Goal: Information Seeking & Learning: Compare options

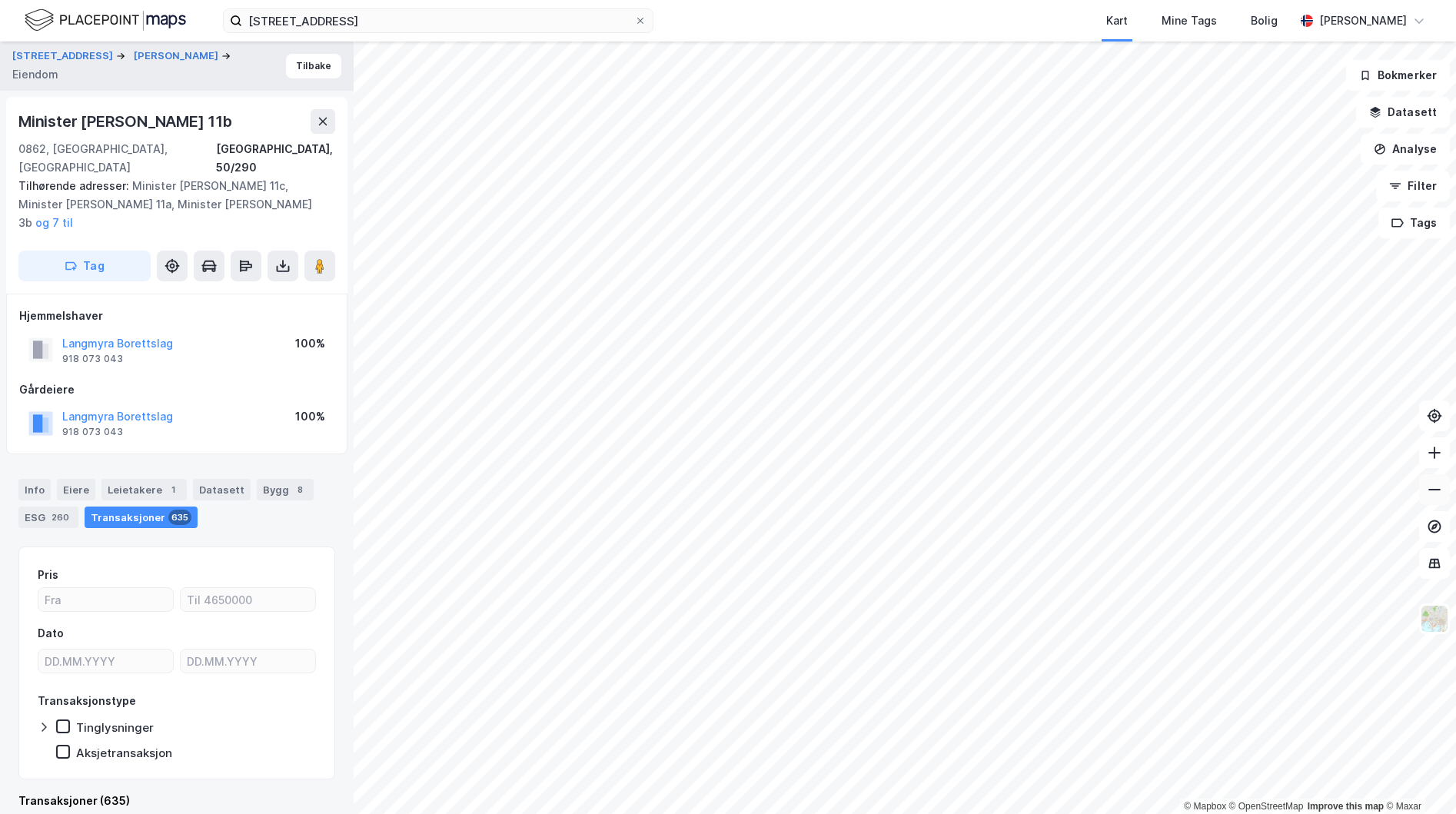
click at [1435, 482] on icon at bounding box center [1434, 489] width 15 height 15
click at [321, 121] on icon at bounding box center [323, 121] width 13 height 12
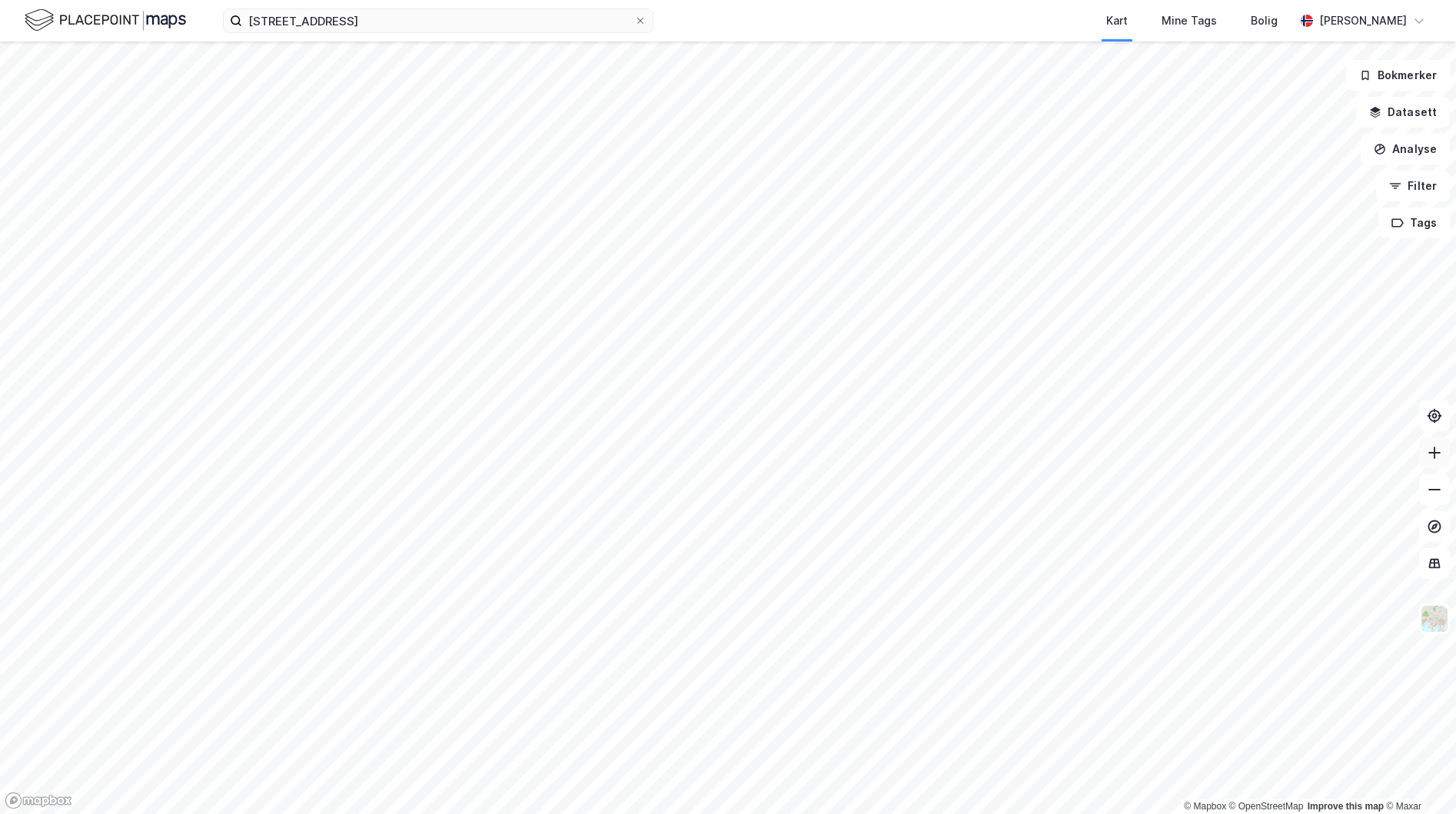
click at [1435, 456] on icon at bounding box center [1434, 452] width 15 height 15
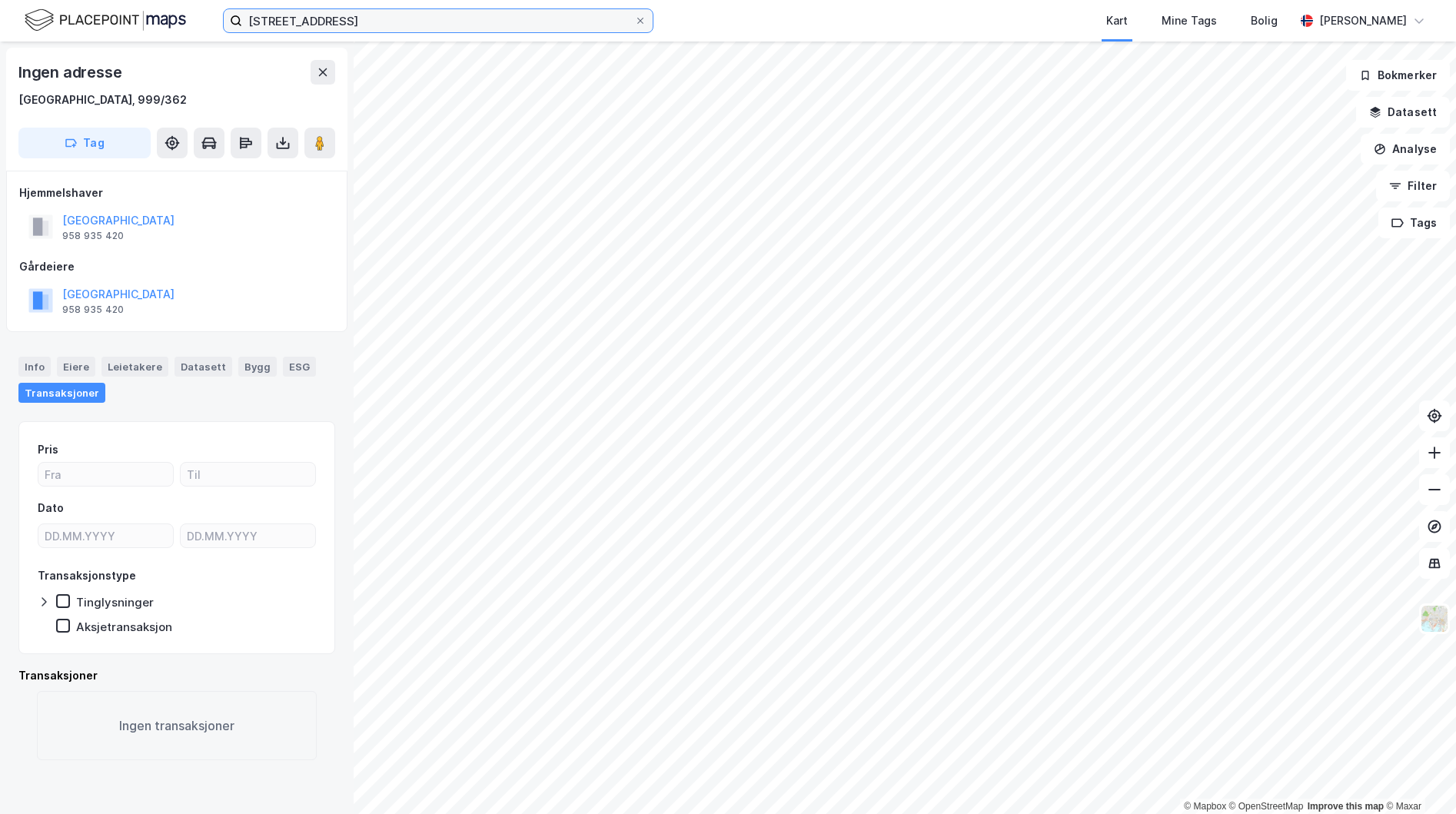
click at [370, 14] on input "[STREET_ADDRESS]" at bounding box center [438, 21] width 393 height 23
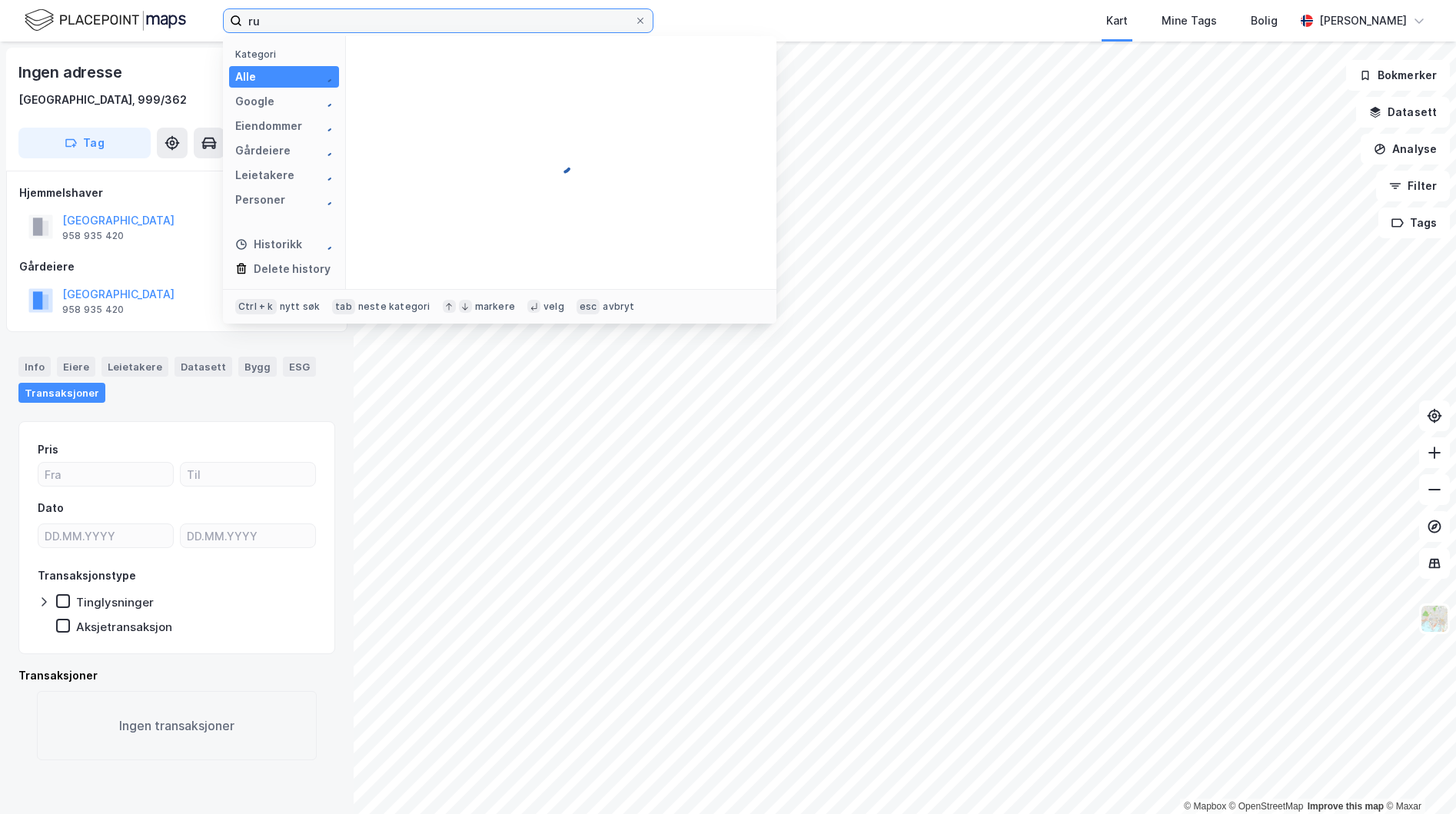
type input "r"
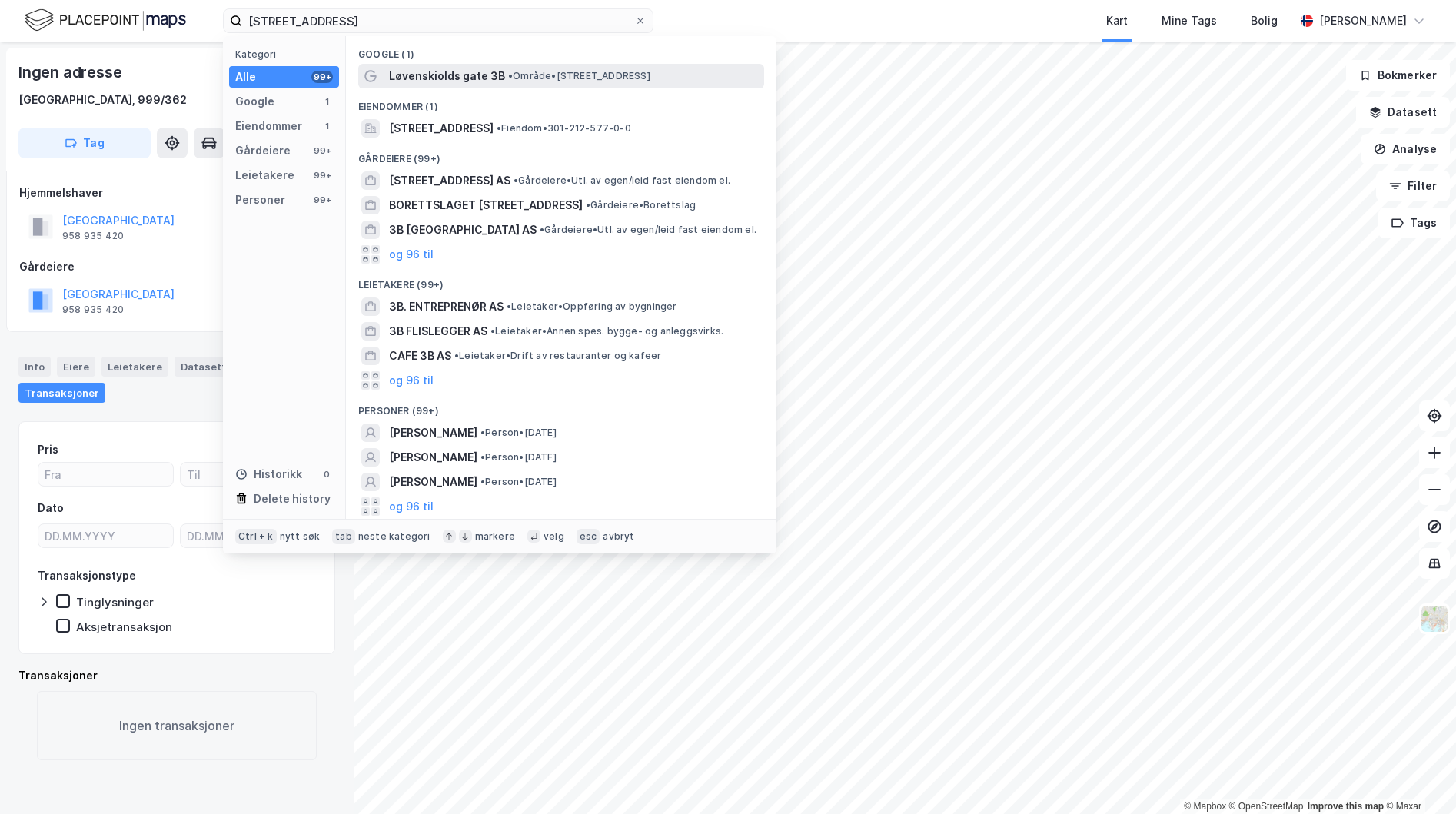
click at [501, 79] on div "Løvenskiolds gate 3B • Område • [STREET_ADDRESS]" at bounding box center [575, 76] width 373 height 18
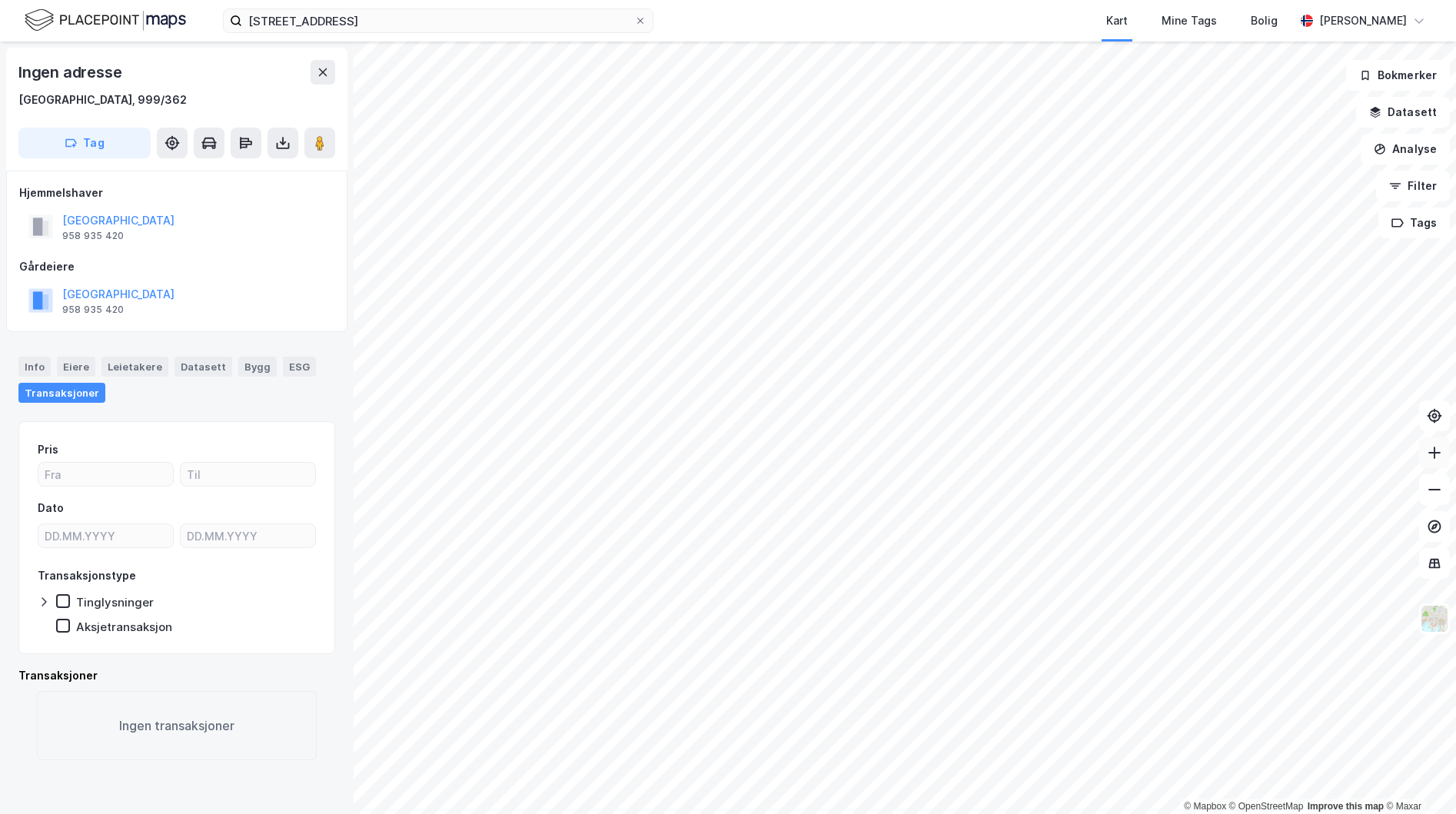
click at [1432, 466] on button at bounding box center [1434, 452] width 31 height 31
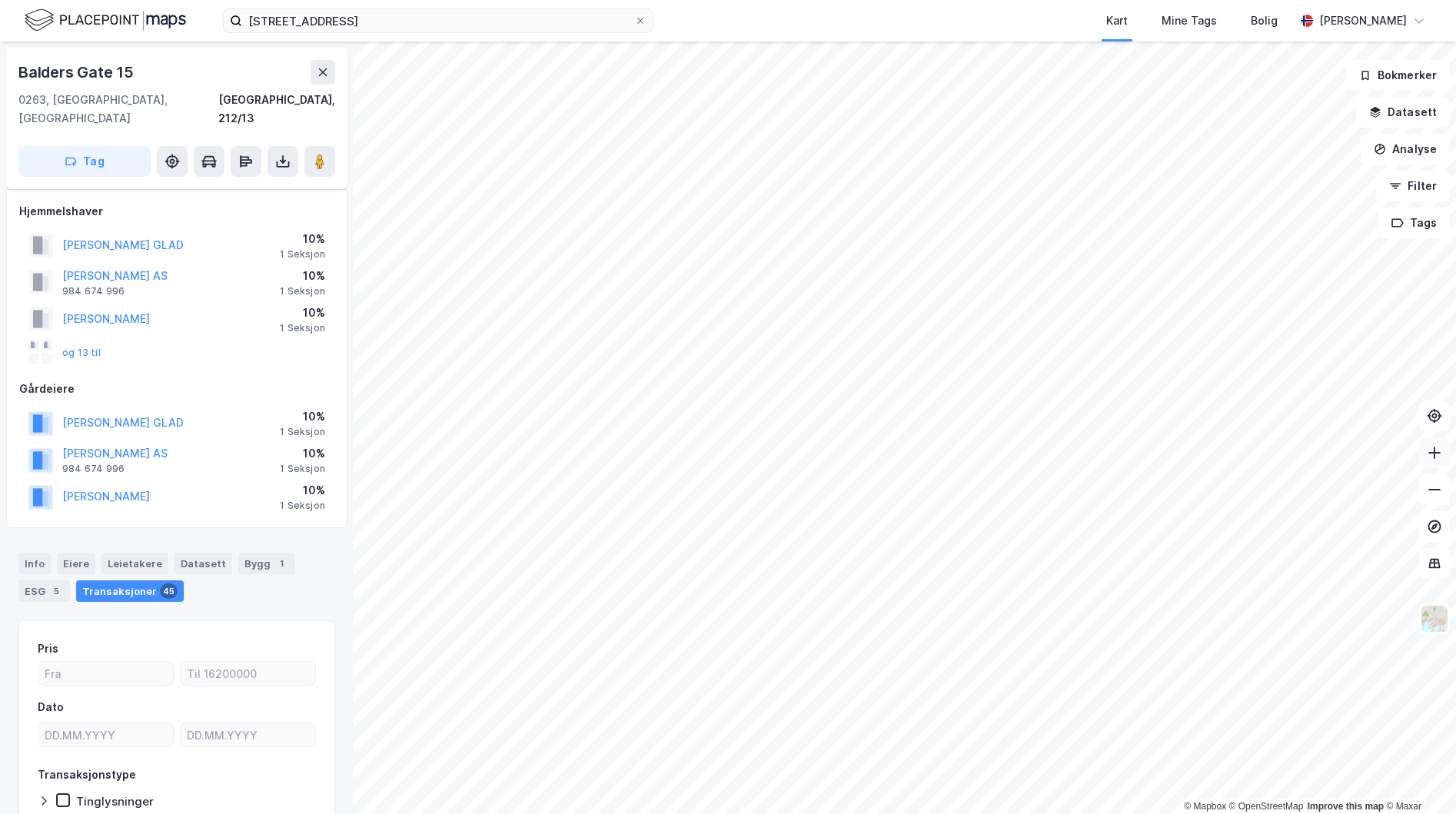
scroll to position [76, 0]
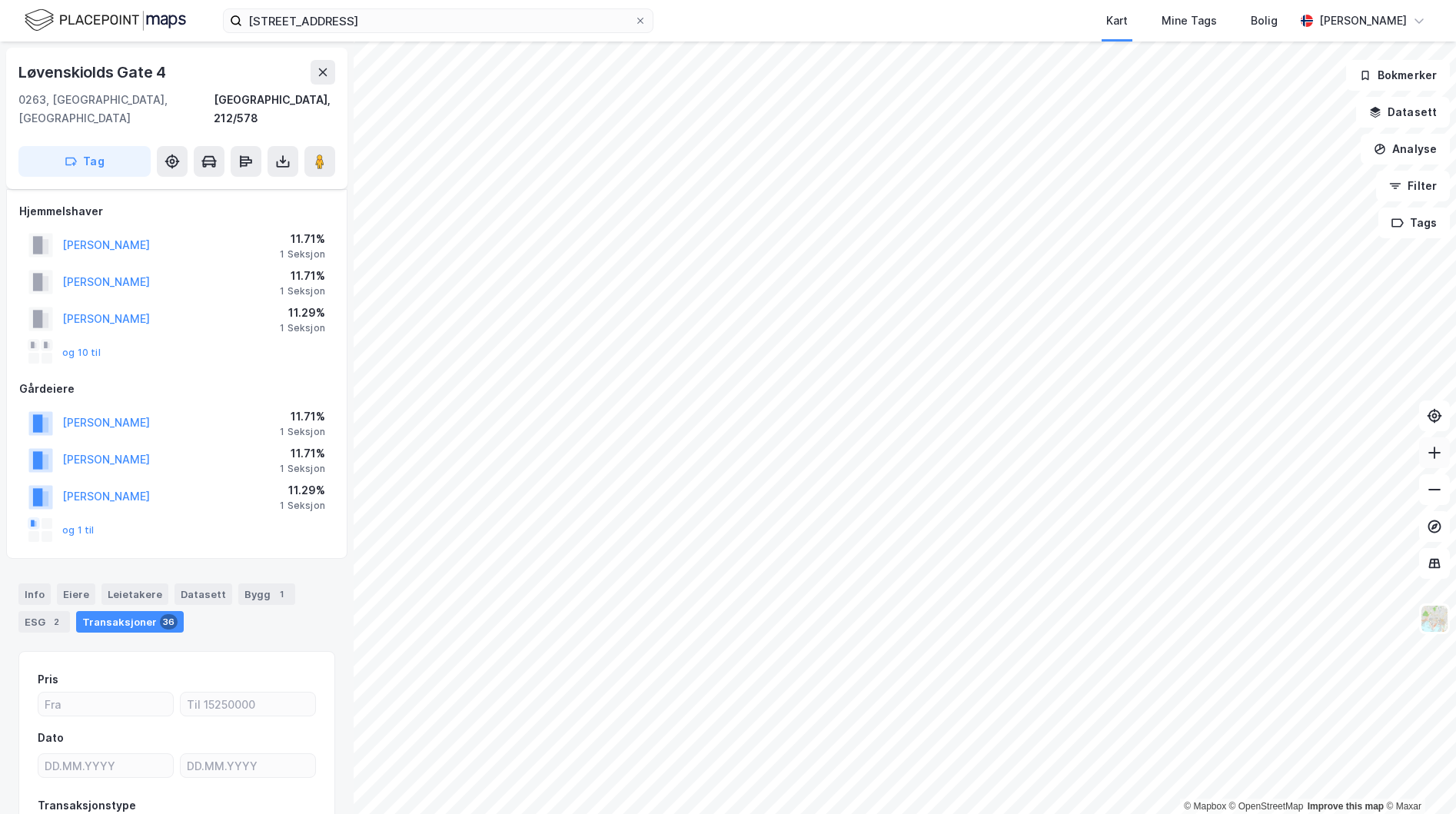
scroll to position [76, 0]
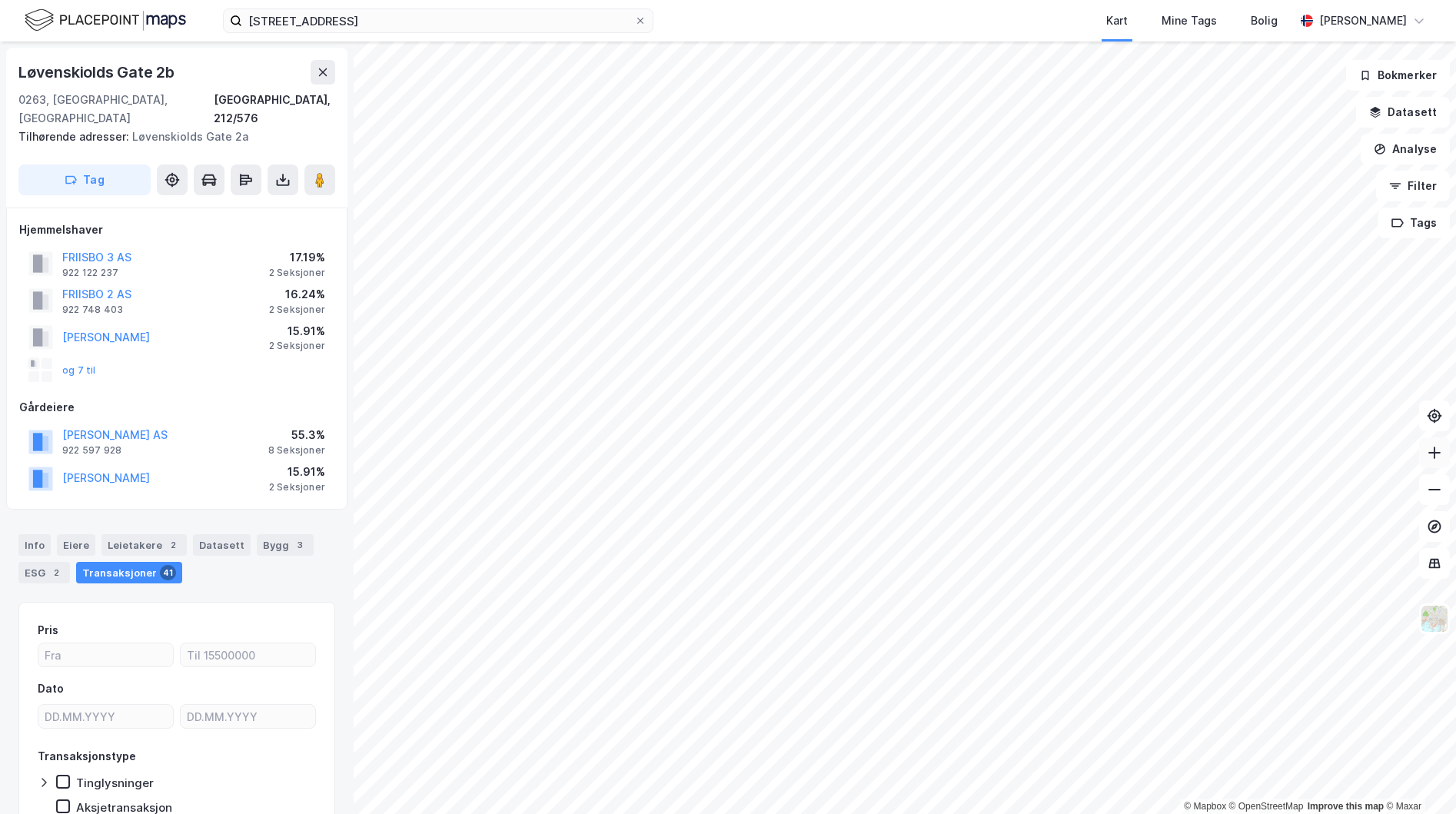
scroll to position [57, 0]
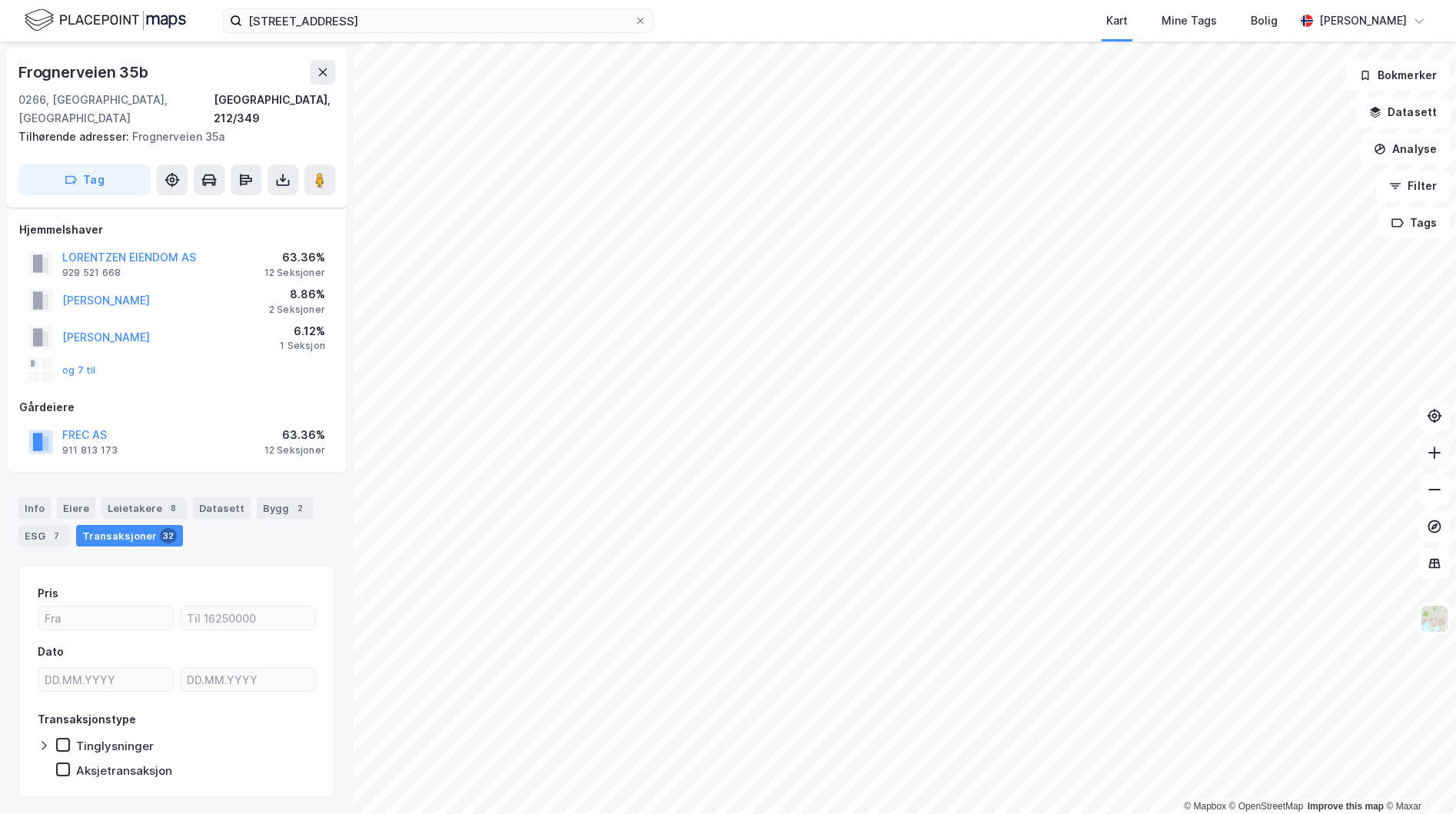
scroll to position [21, 0]
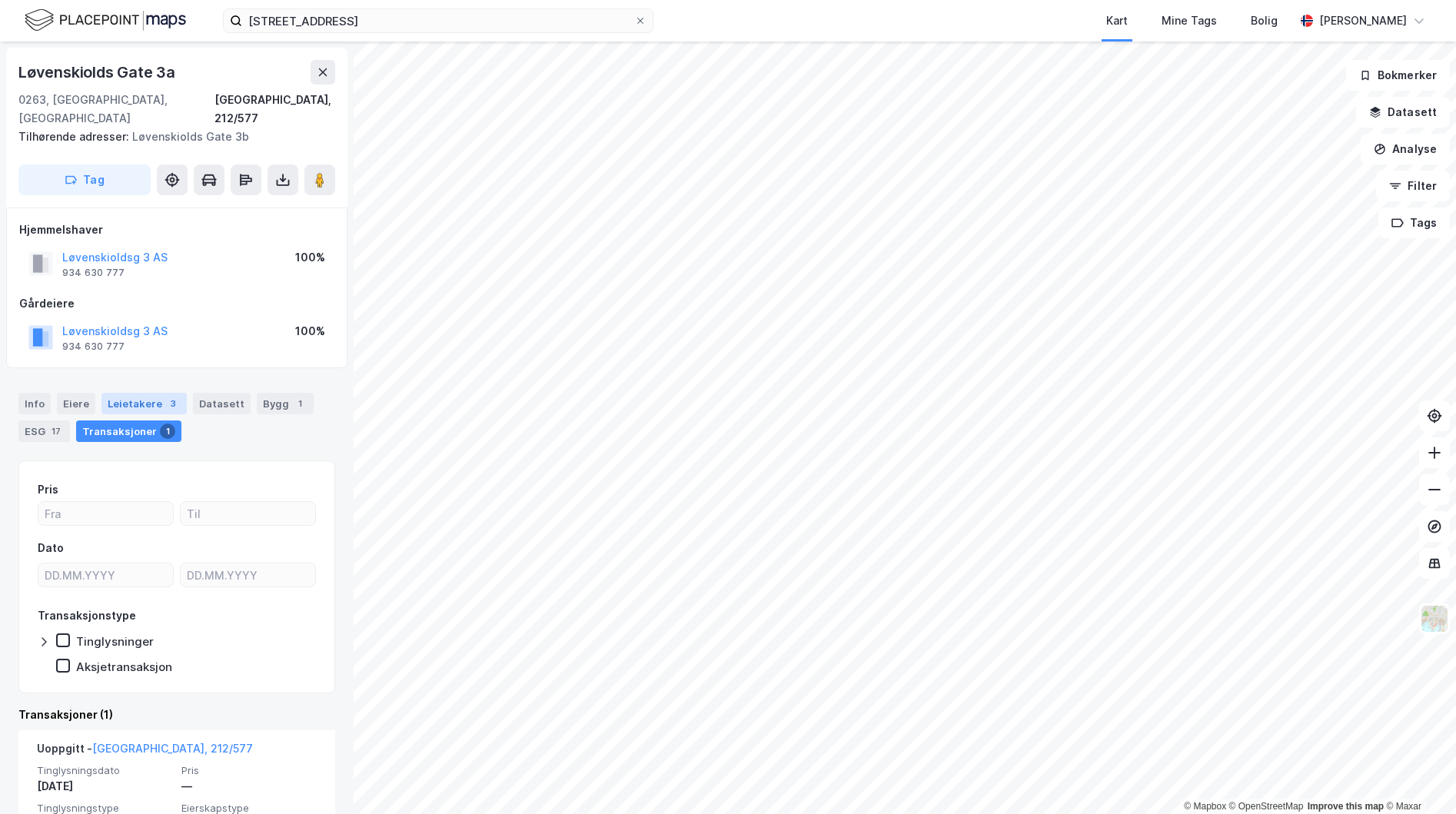
click at [127, 392] on div "Leietakere 3" at bounding box center [144, 403] width 85 height 22
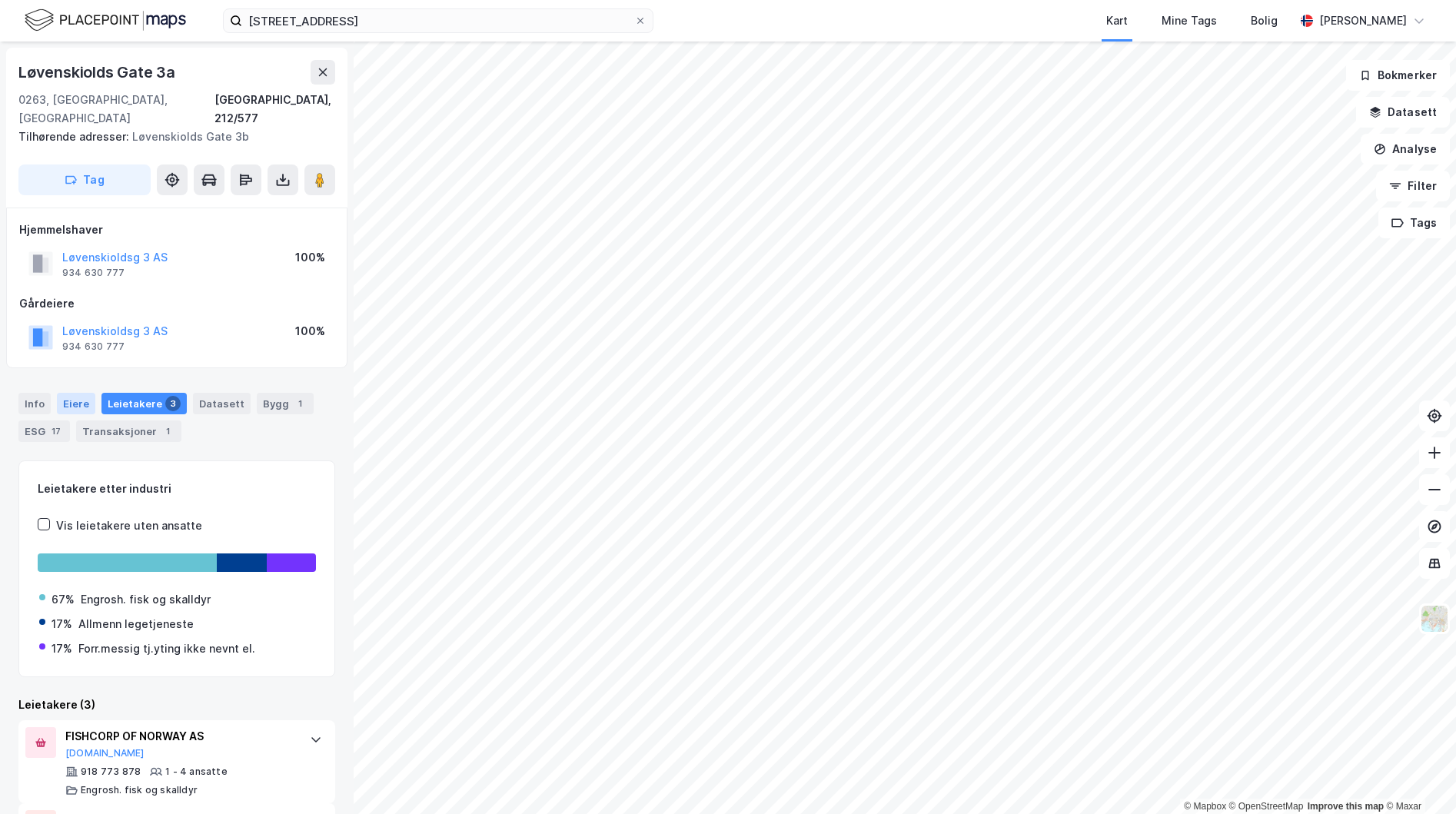
click at [73, 392] on div "Eiere" at bounding box center [76, 403] width 38 height 22
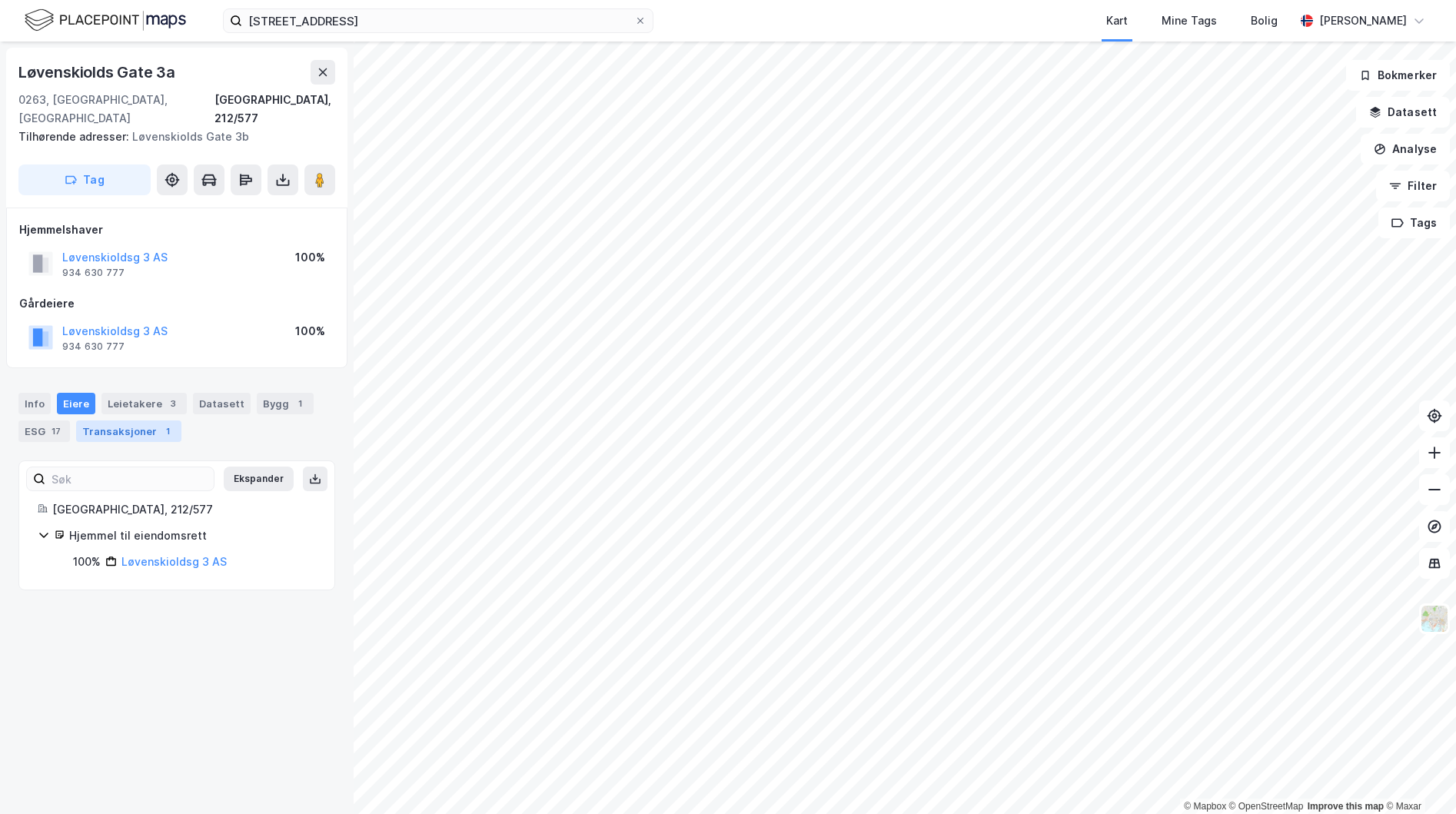
click at [94, 421] on div "Transaksjoner 1" at bounding box center [128, 432] width 105 height 22
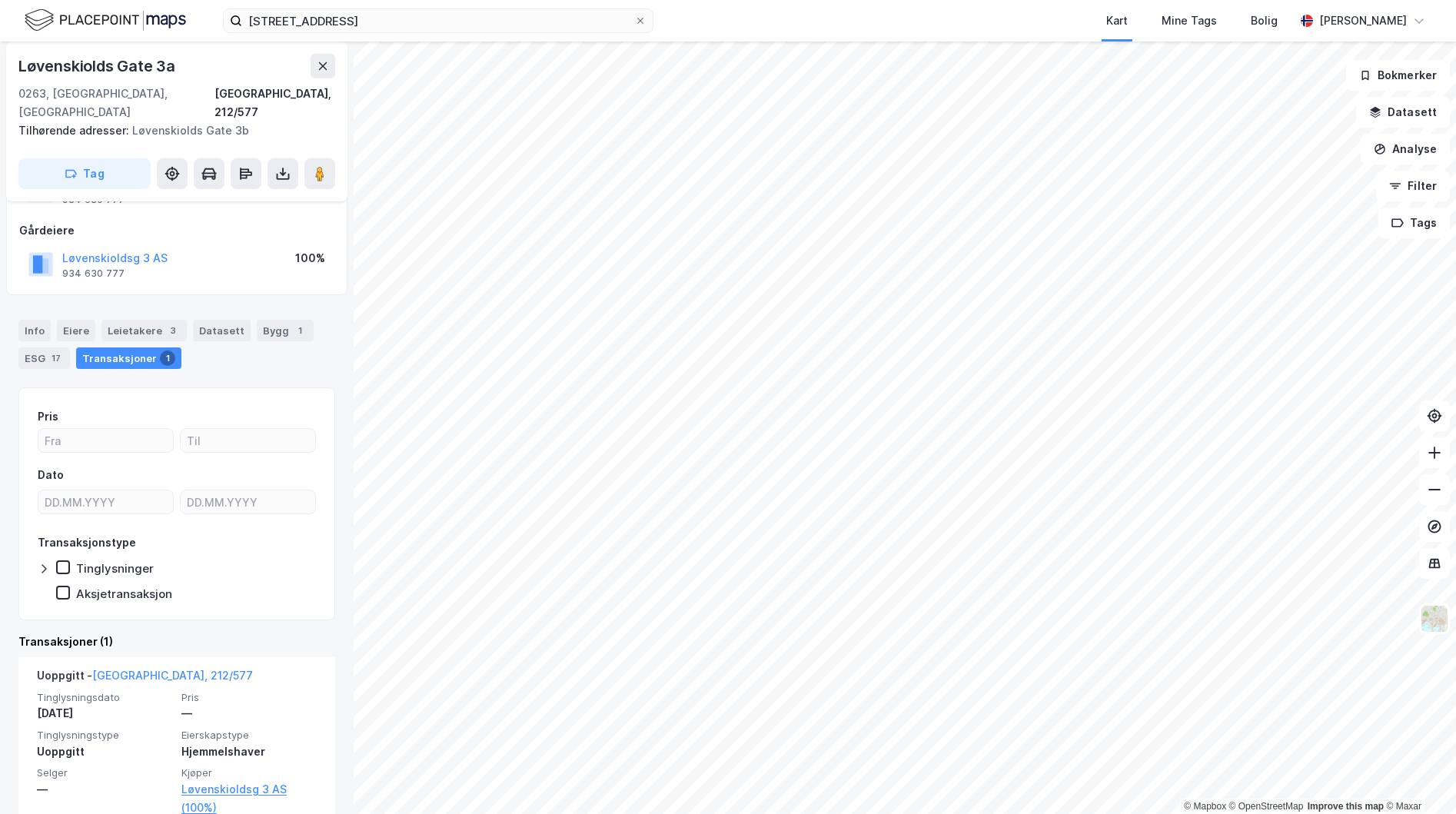
scroll to position [67, 0]
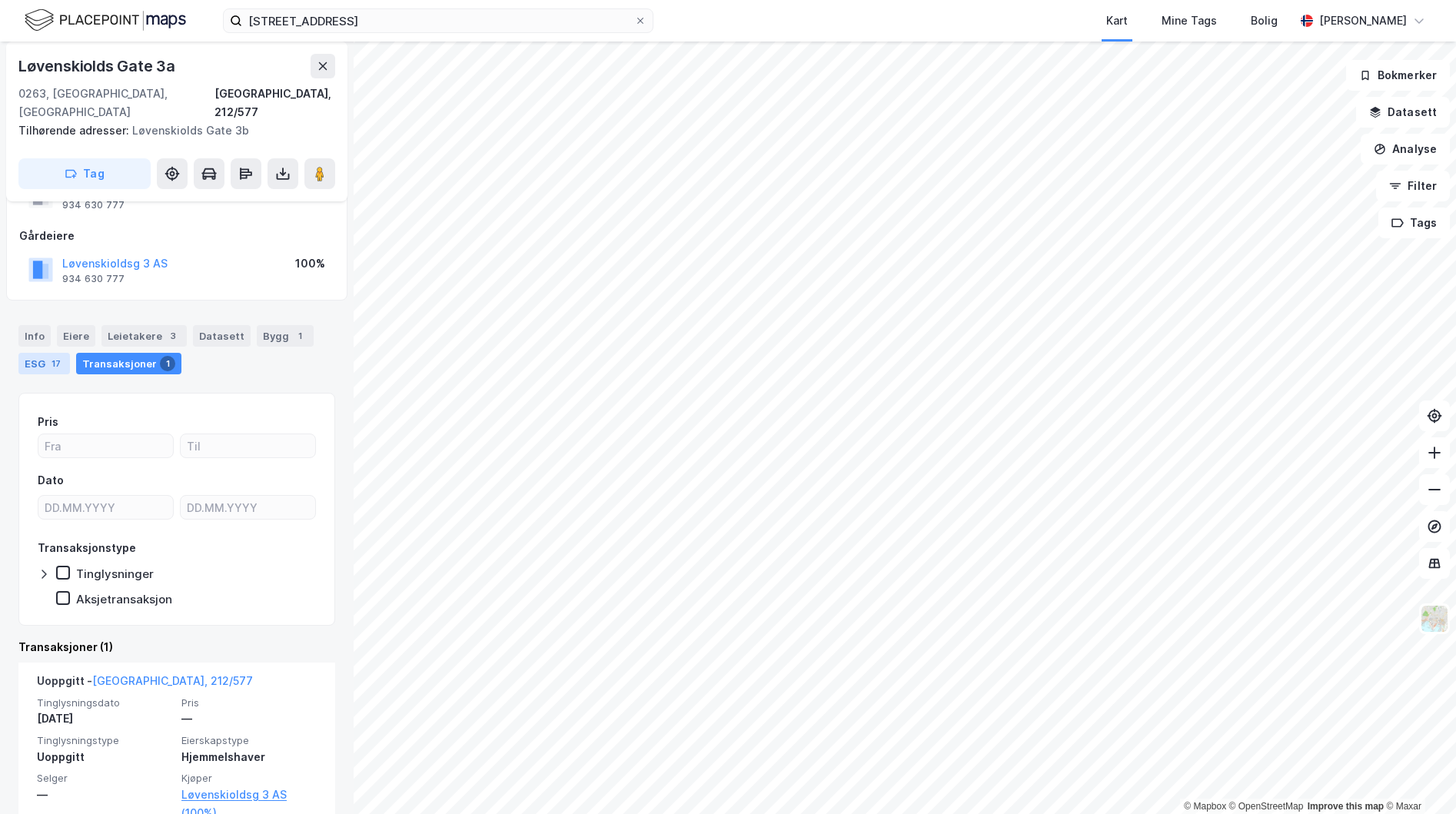
click at [43, 352] on div "ESG 17" at bounding box center [44, 363] width 52 height 22
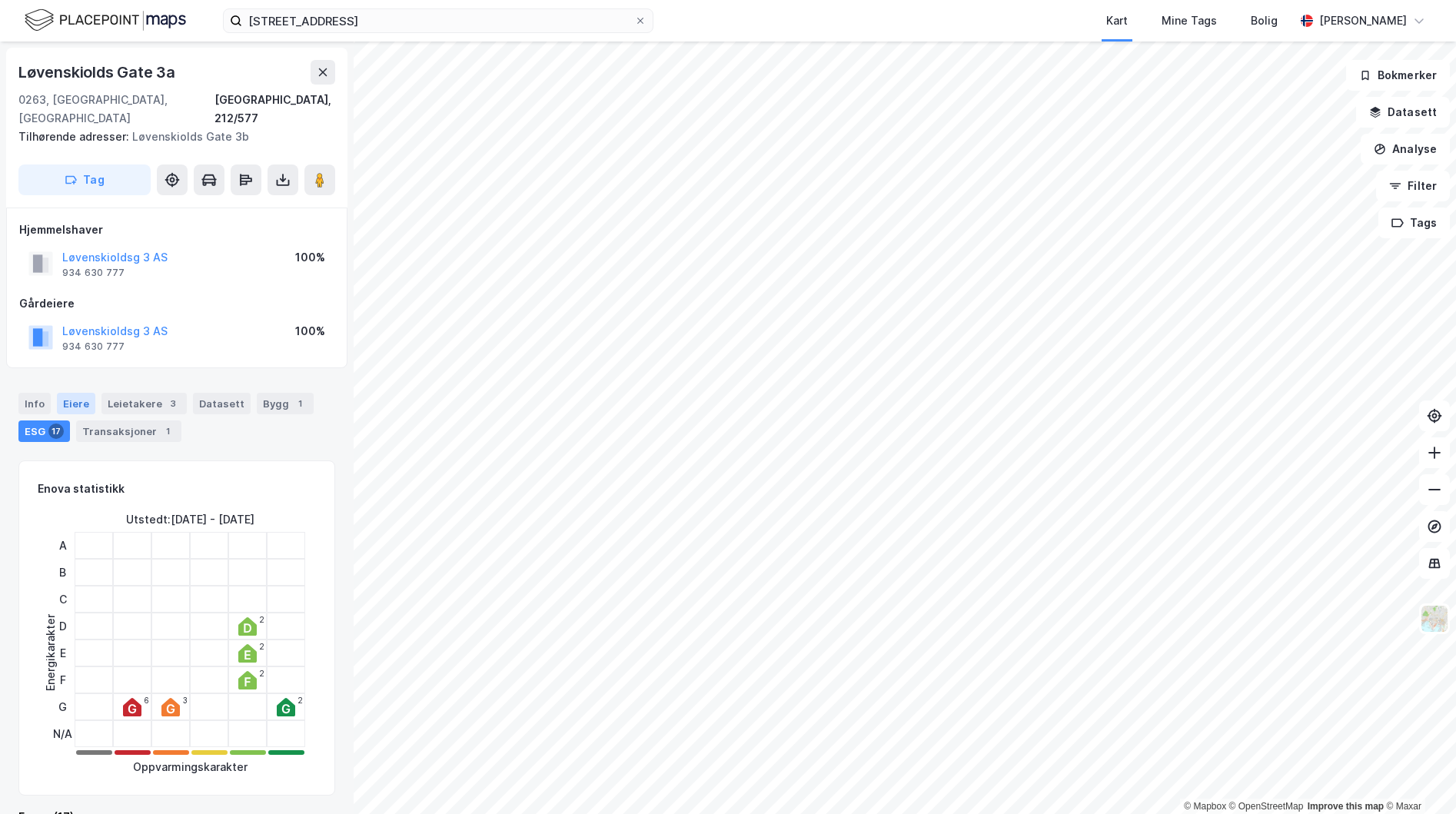
click at [90, 392] on div "Eiere" at bounding box center [76, 403] width 38 height 22
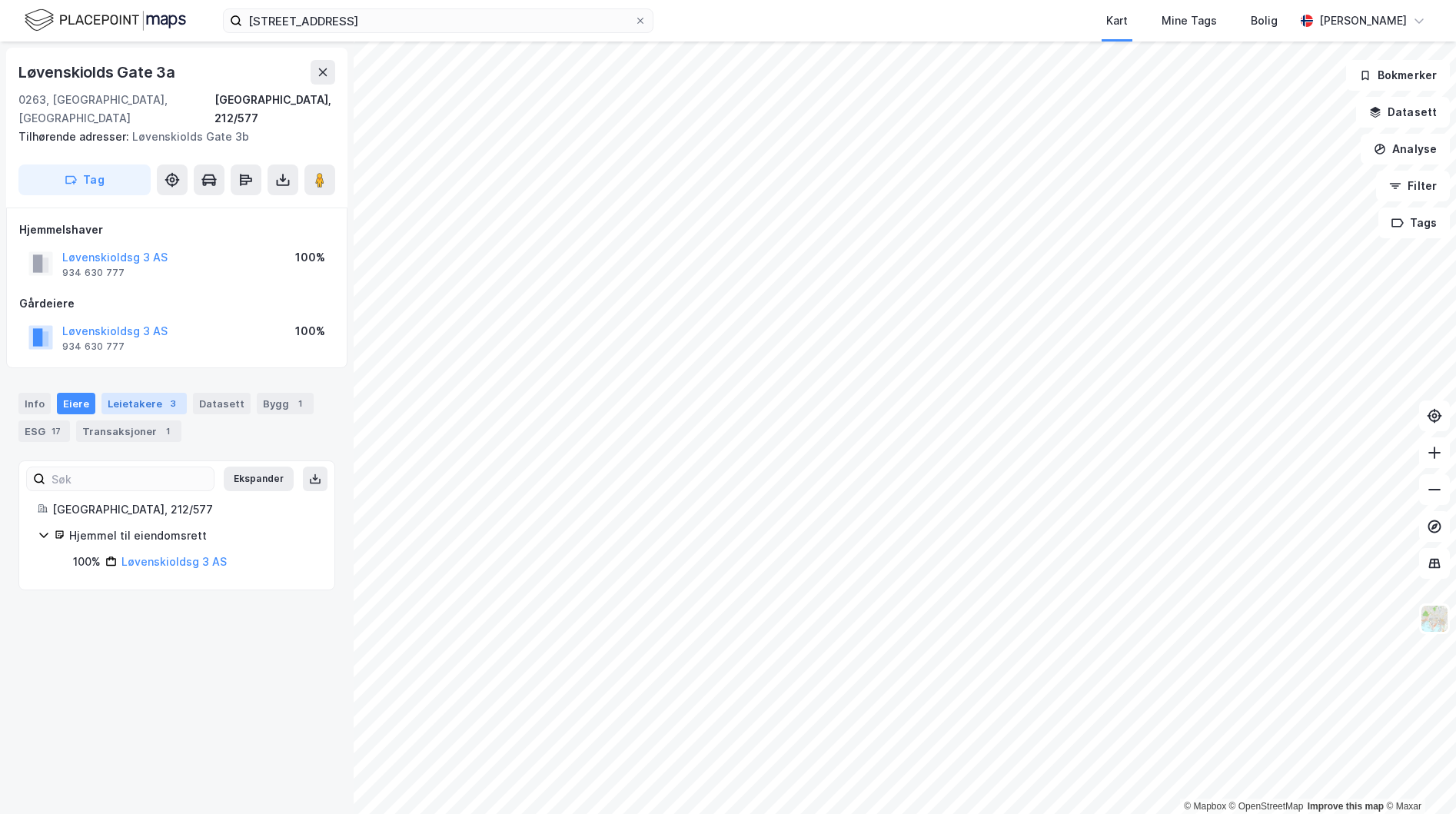
click at [141, 392] on div "Leietakere 3" at bounding box center [144, 403] width 85 height 22
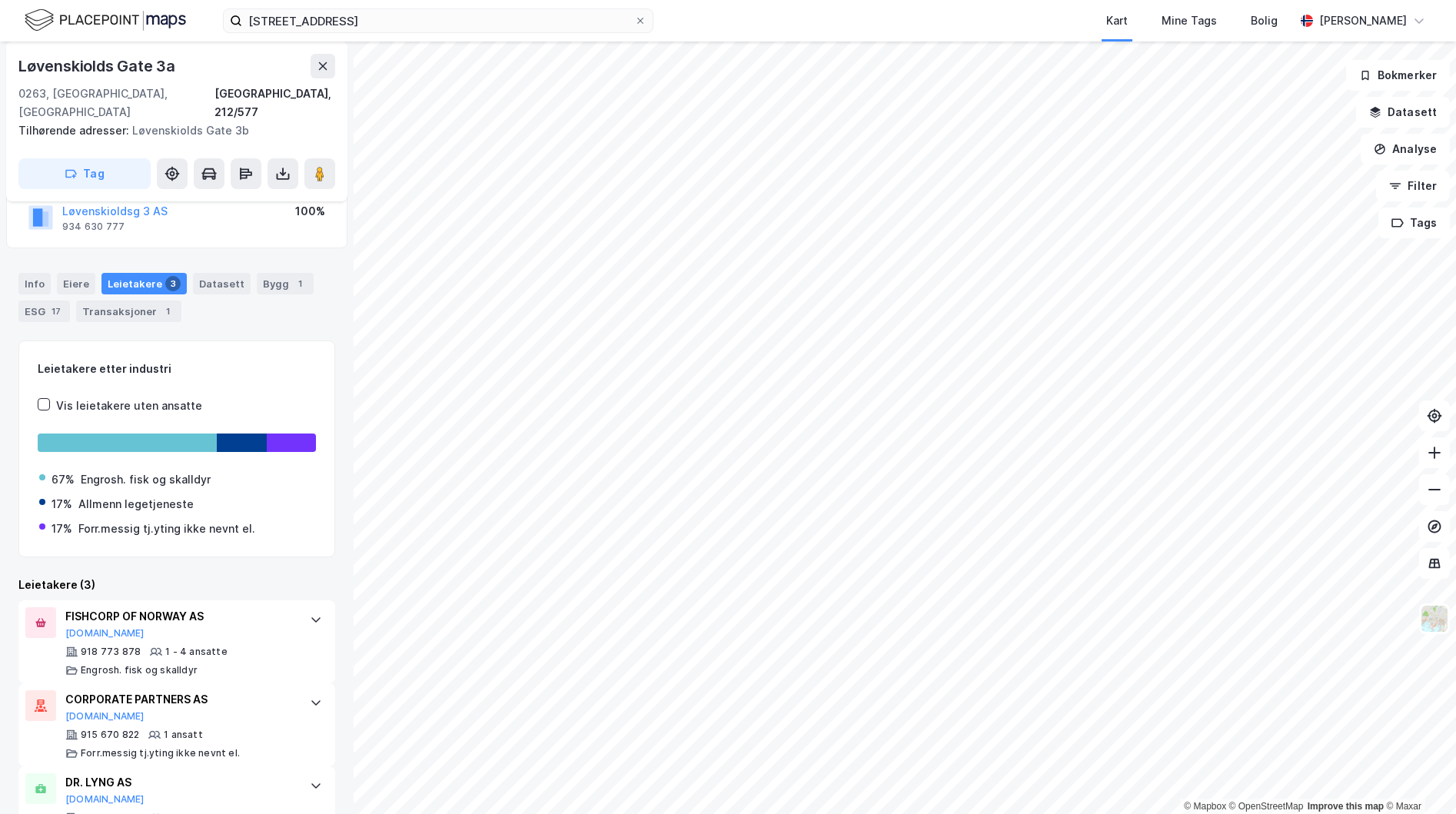
scroll to position [117, 0]
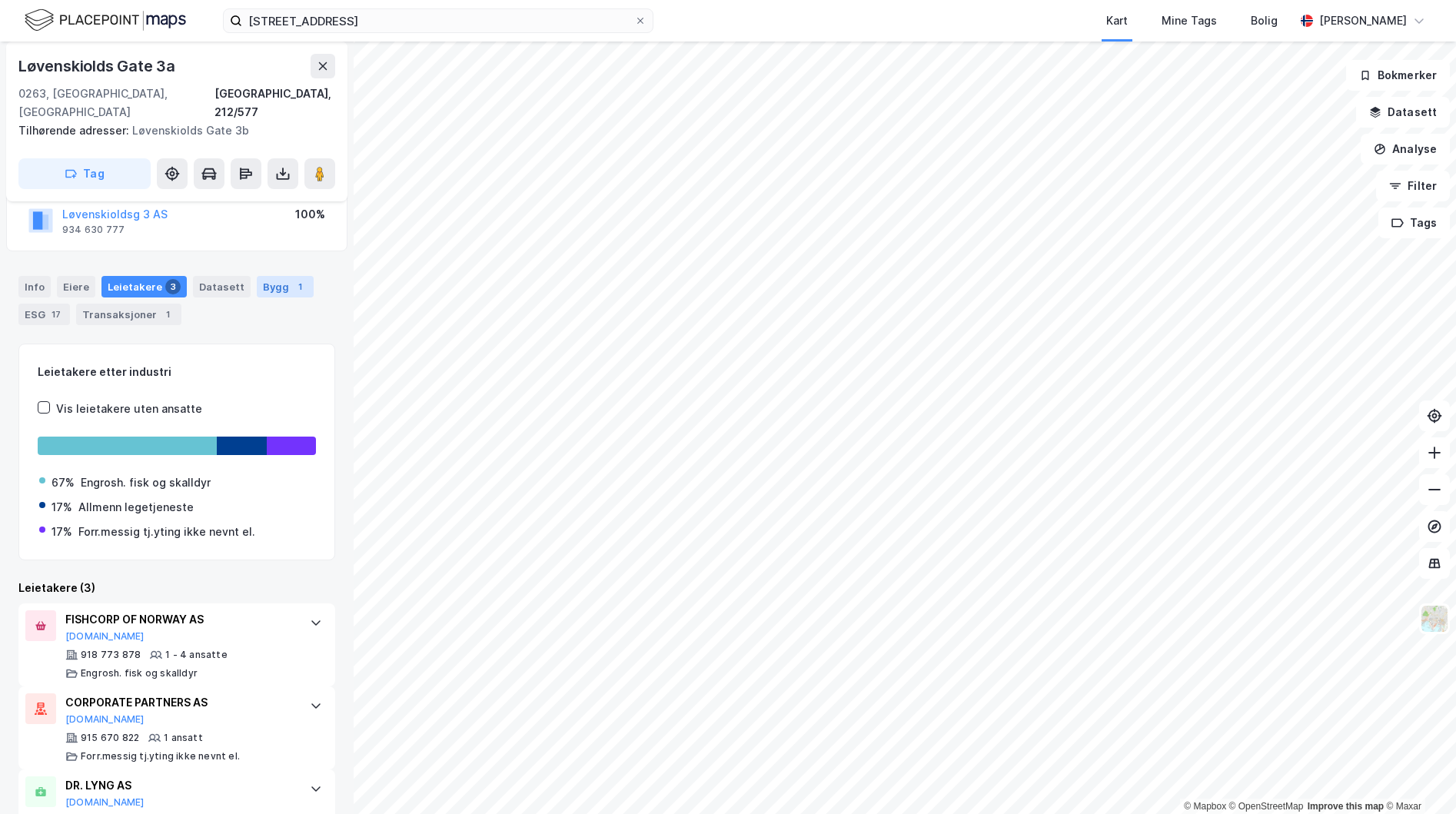
click at [269, 276] on div "Bygg 1" at bounding box center [285, 287] width 57 height 22
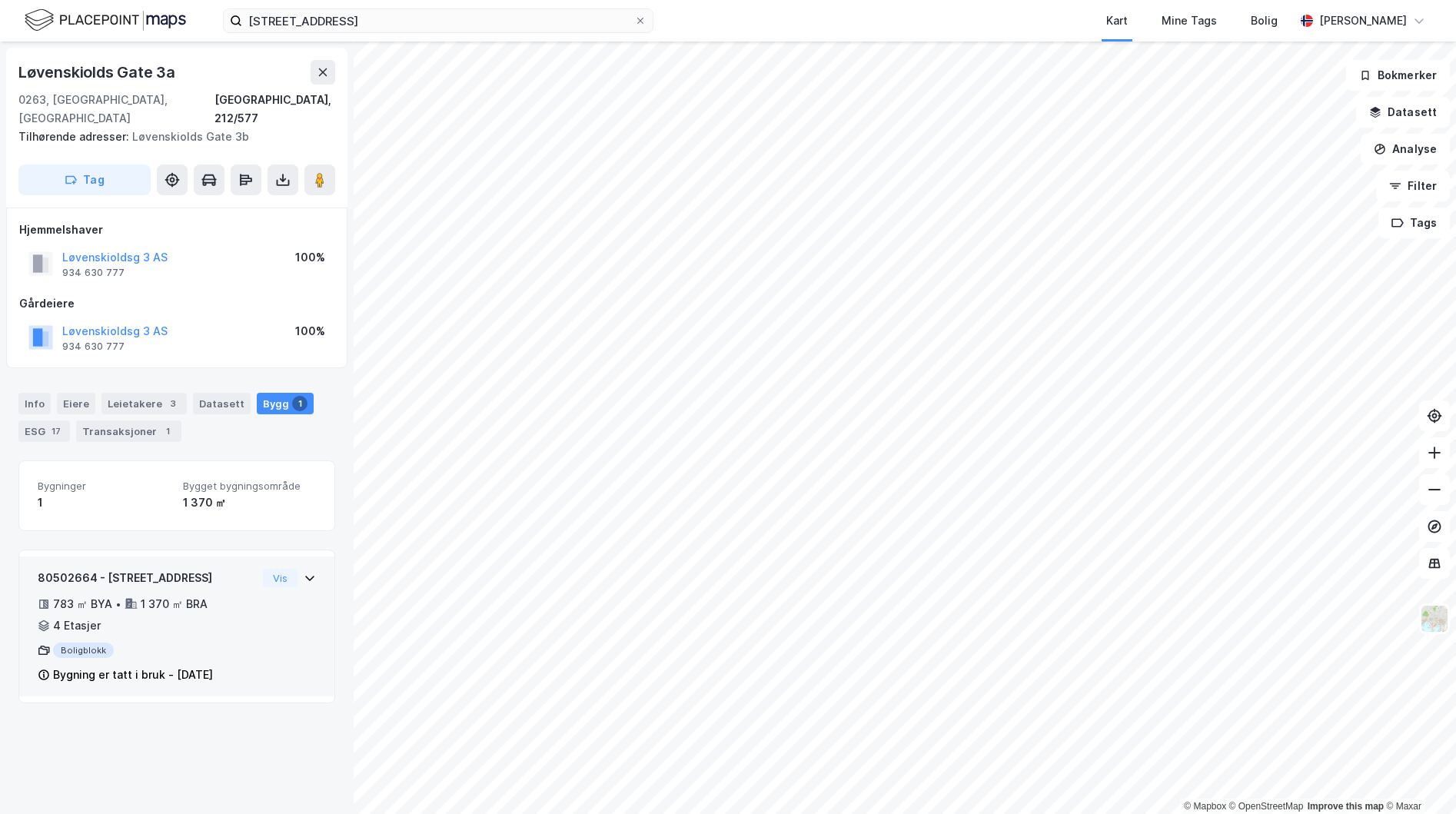
click at [303, 572] on icon at bounding box center [309, 577] width 13 height 12
click at [131, 611] on div "783 ㎡ BYA • 1 370 ㎡ BRA • 4 Etasjer" at bounding box center [147, 615] width 219 height 40
click at [75, 617] on div "4 Etasjer" at bounding box center [77, 626] width 48 height 18
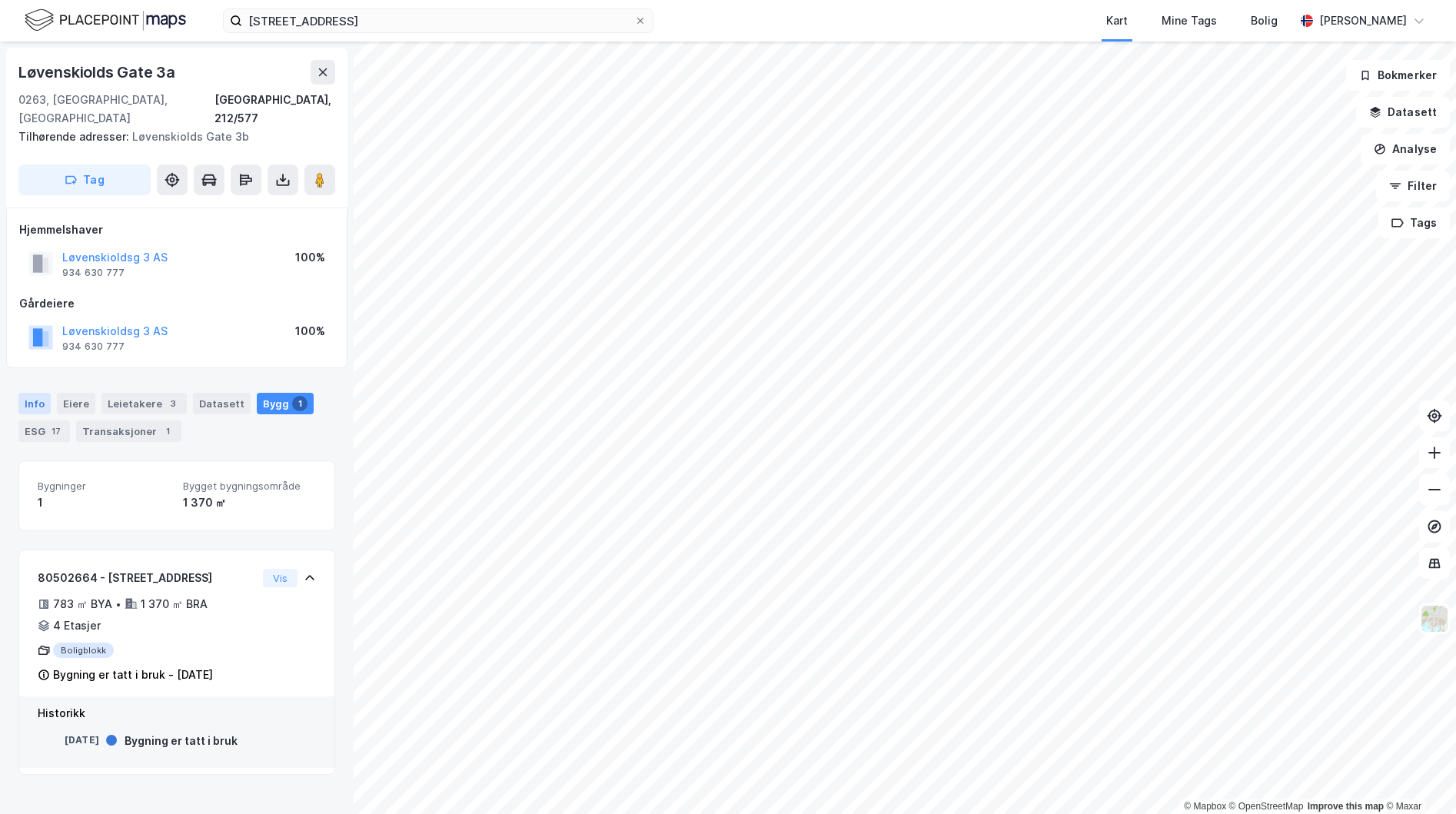
click at [29, 392] on div "Info" at bounding box center [34, 403] width 33 height 22
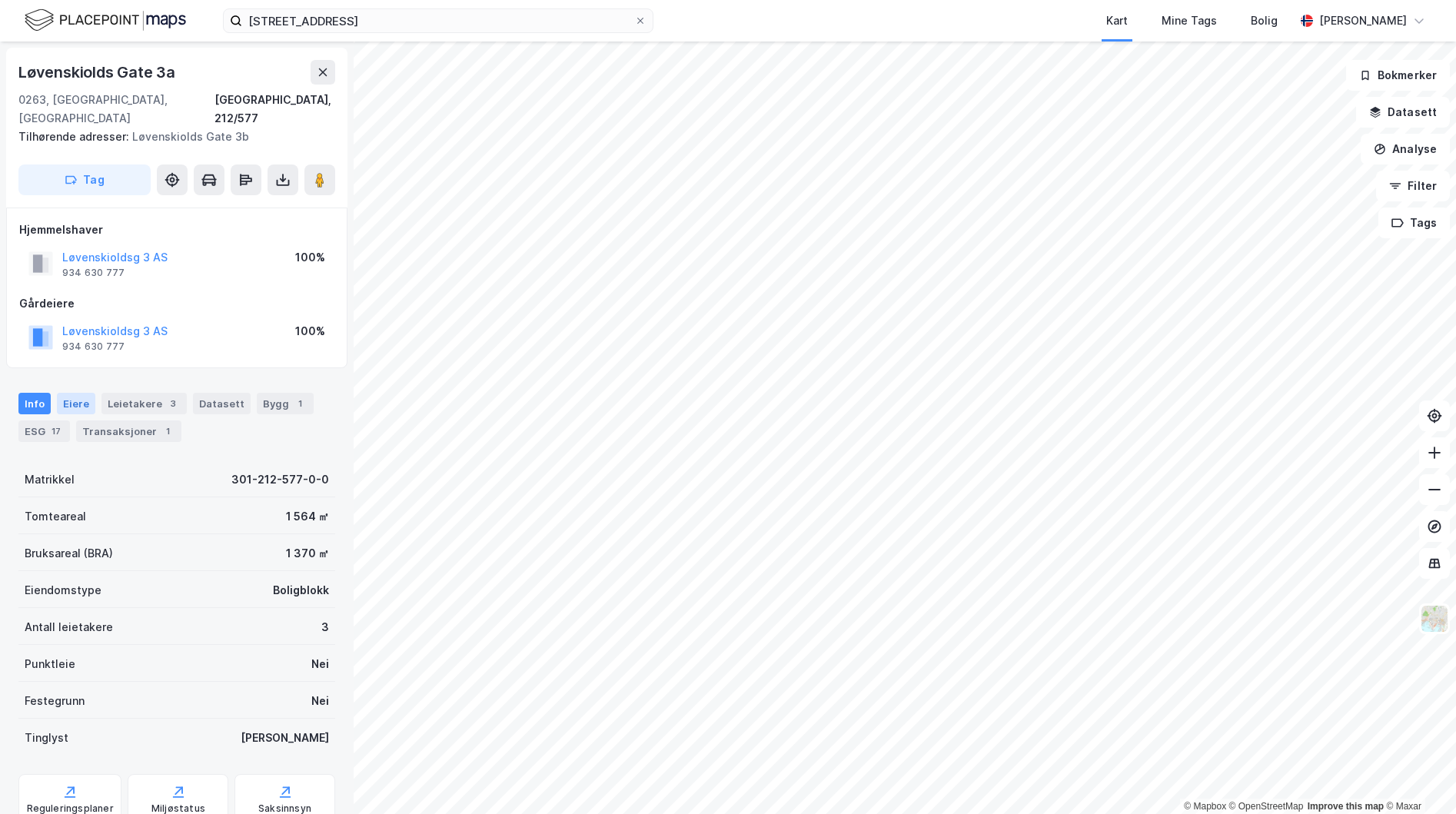
click at [72, 392] on div "Eiere" at bounding box center [76, 403] width 38 height 22
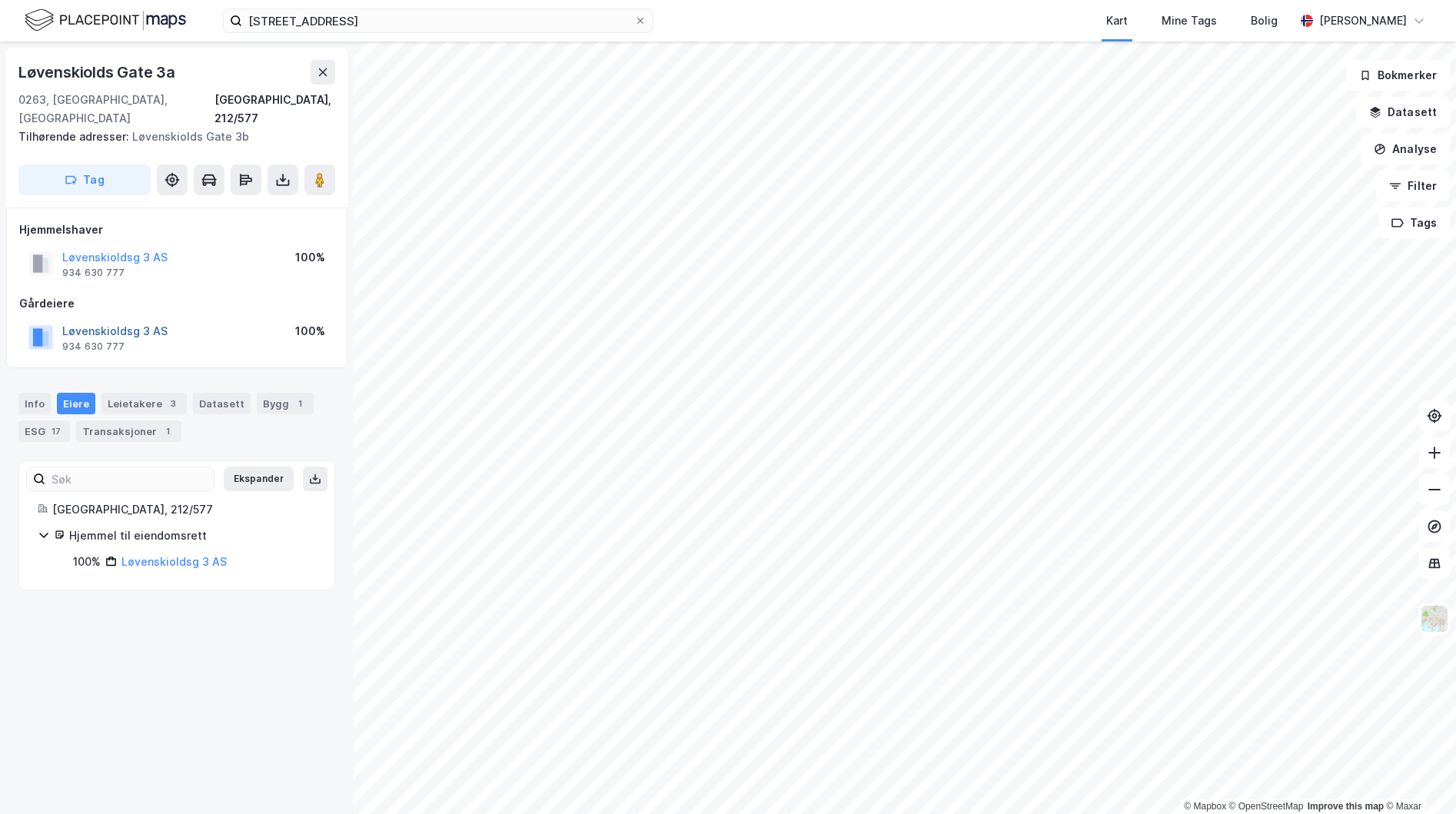
click at [0, 0] on button "Løvenskioldsg 3 AS" at bounding box center [0, 0] width 0 height 0
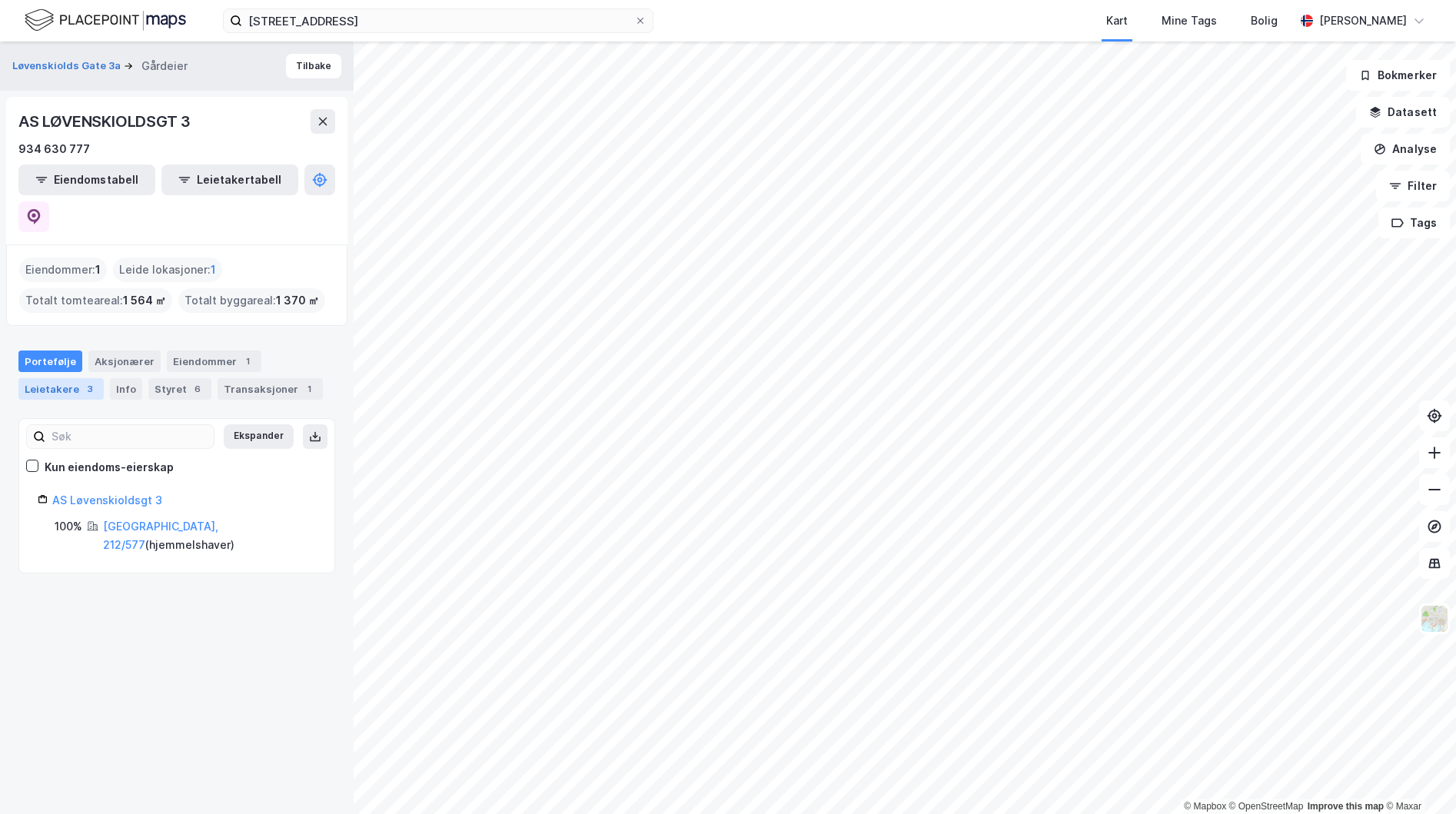
click at [70, 378] on div "Leietakere 3" at bounding box center [61, 389] width 85 height 22
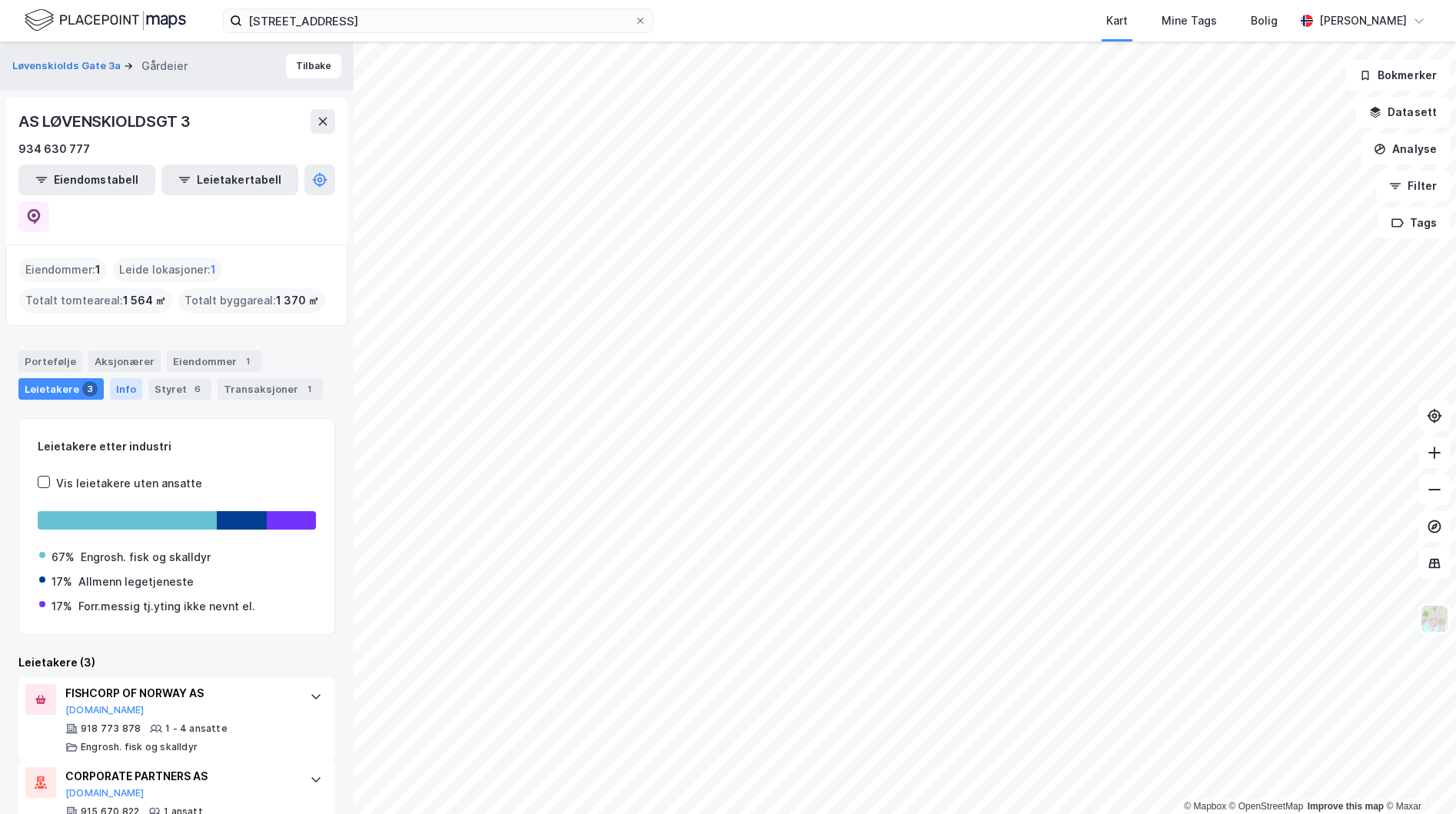
click at [118, 378] on div "Info" at bounding box center [126, 389] width 33 height 22
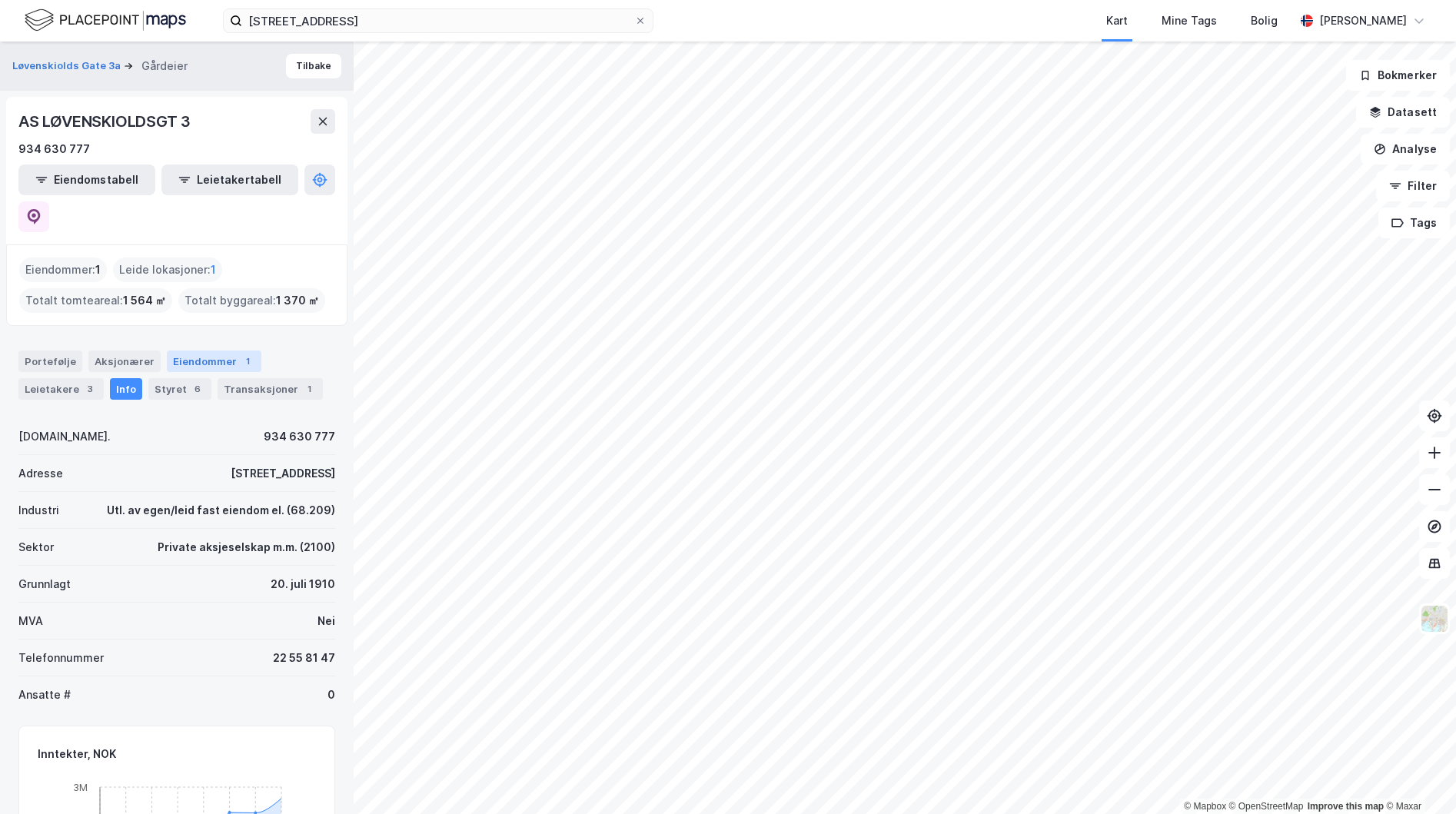
click at [209, 351] on div "Eiendommer 1" at bounding box center [213, 362] width 94 height 22
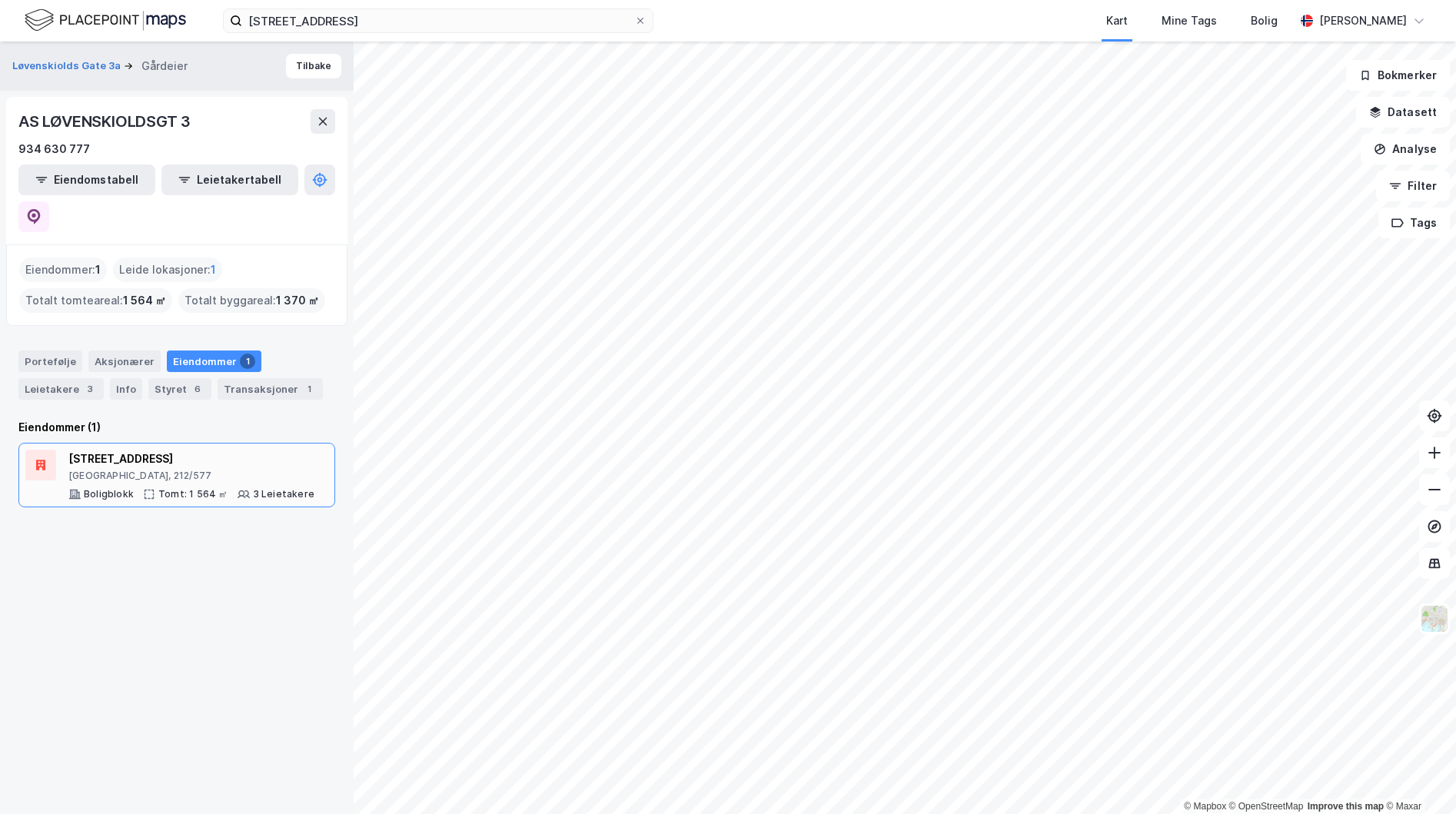
click at [145, 450] on div "[STREET_ADDRESS]" at bounding box center [191, 459] width 246 height 18
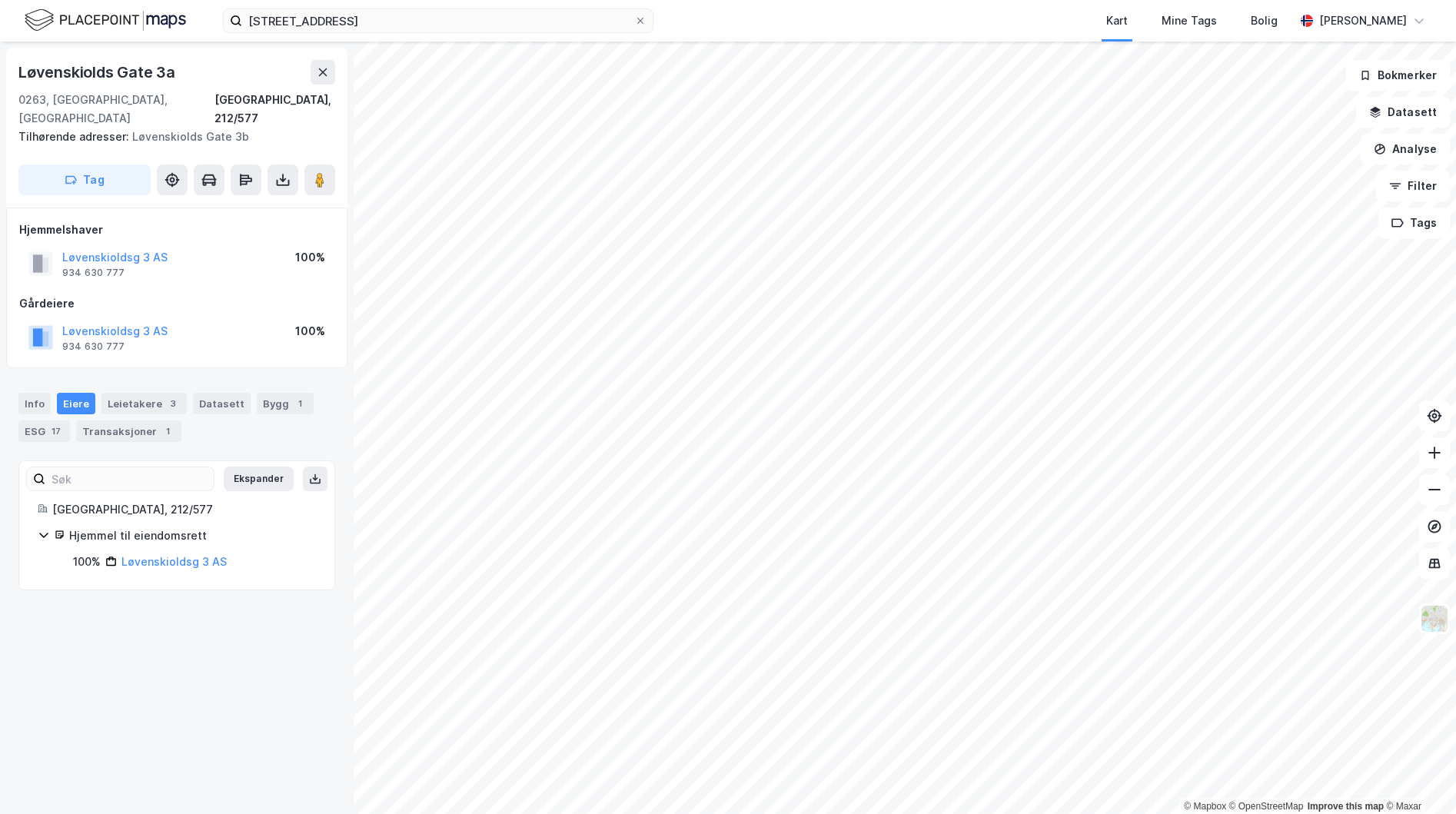
click at [43, 529] on icon at bounding box center [43, 535] width 13 height 12
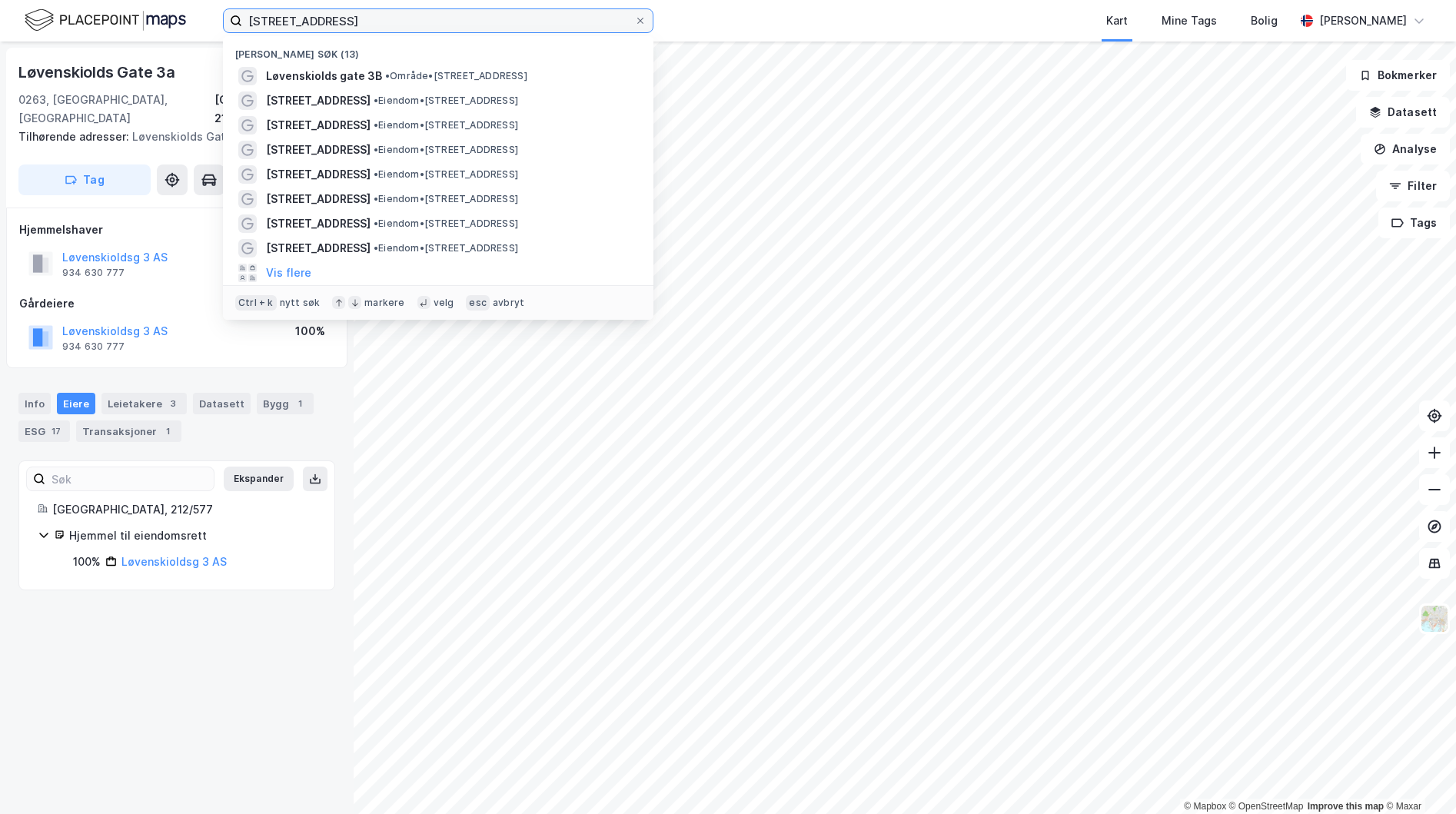
click at [361, 17] on input "[STREET_ADDRESS]" at bounding box center [438, 21] width 393 height 23
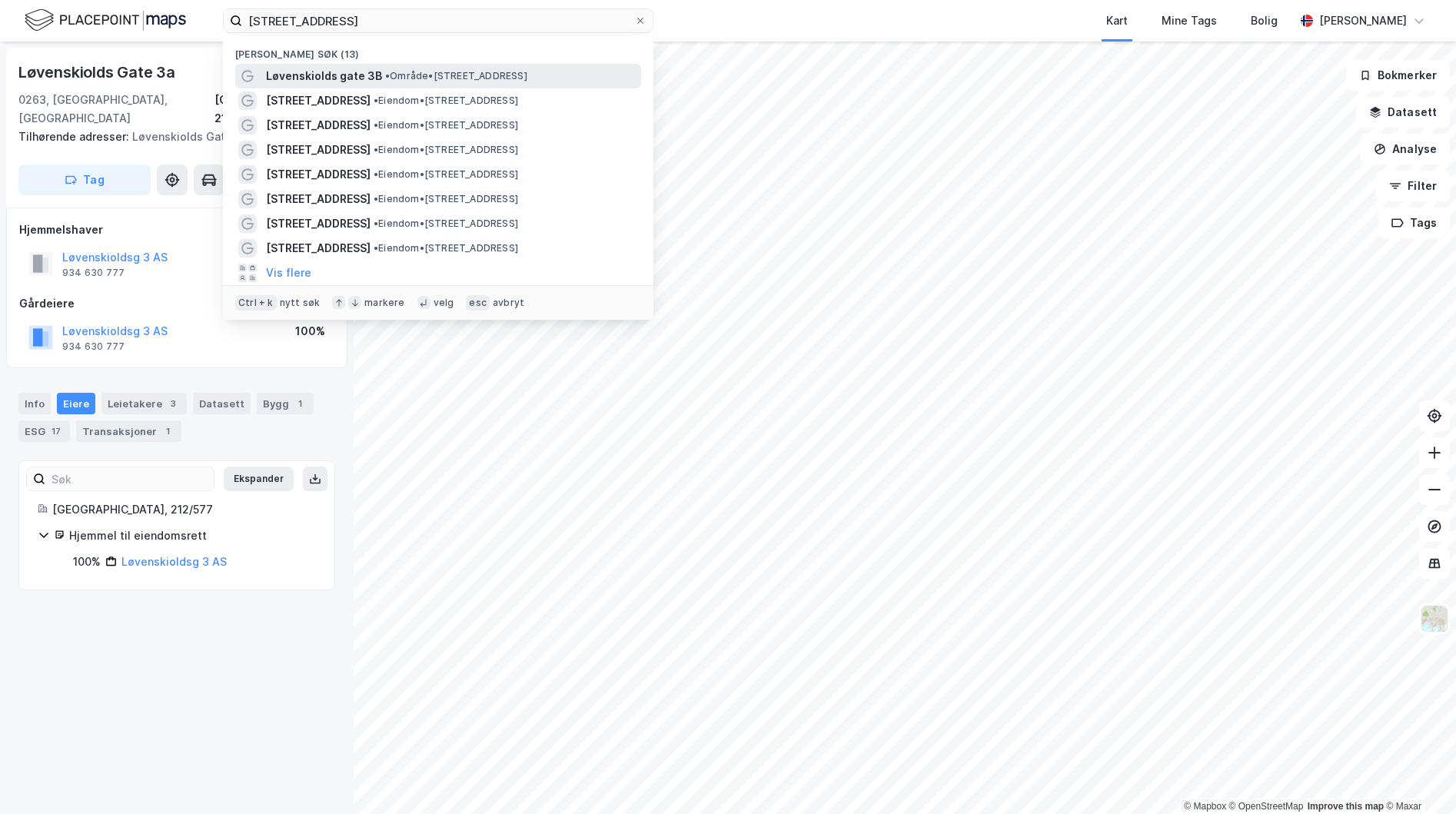
click at [398, 76] on span "• Område • [STREET_ADDRESS]" at bounding box center [456, 76] width 143 height 12
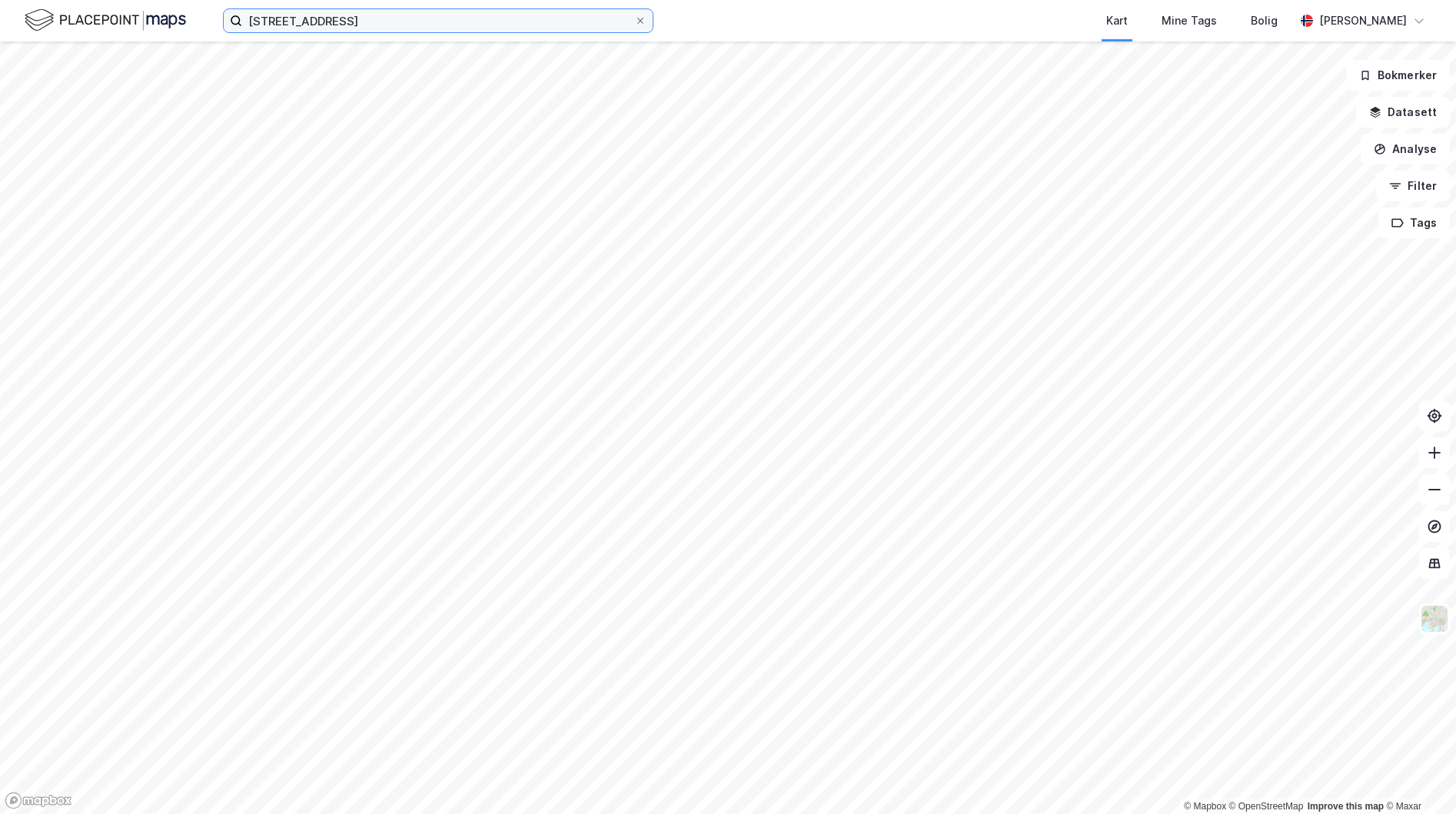
click at [397, 25] on input "[STREET_ADDRESS]" at bounding box center [438, 21] width 393 height 23
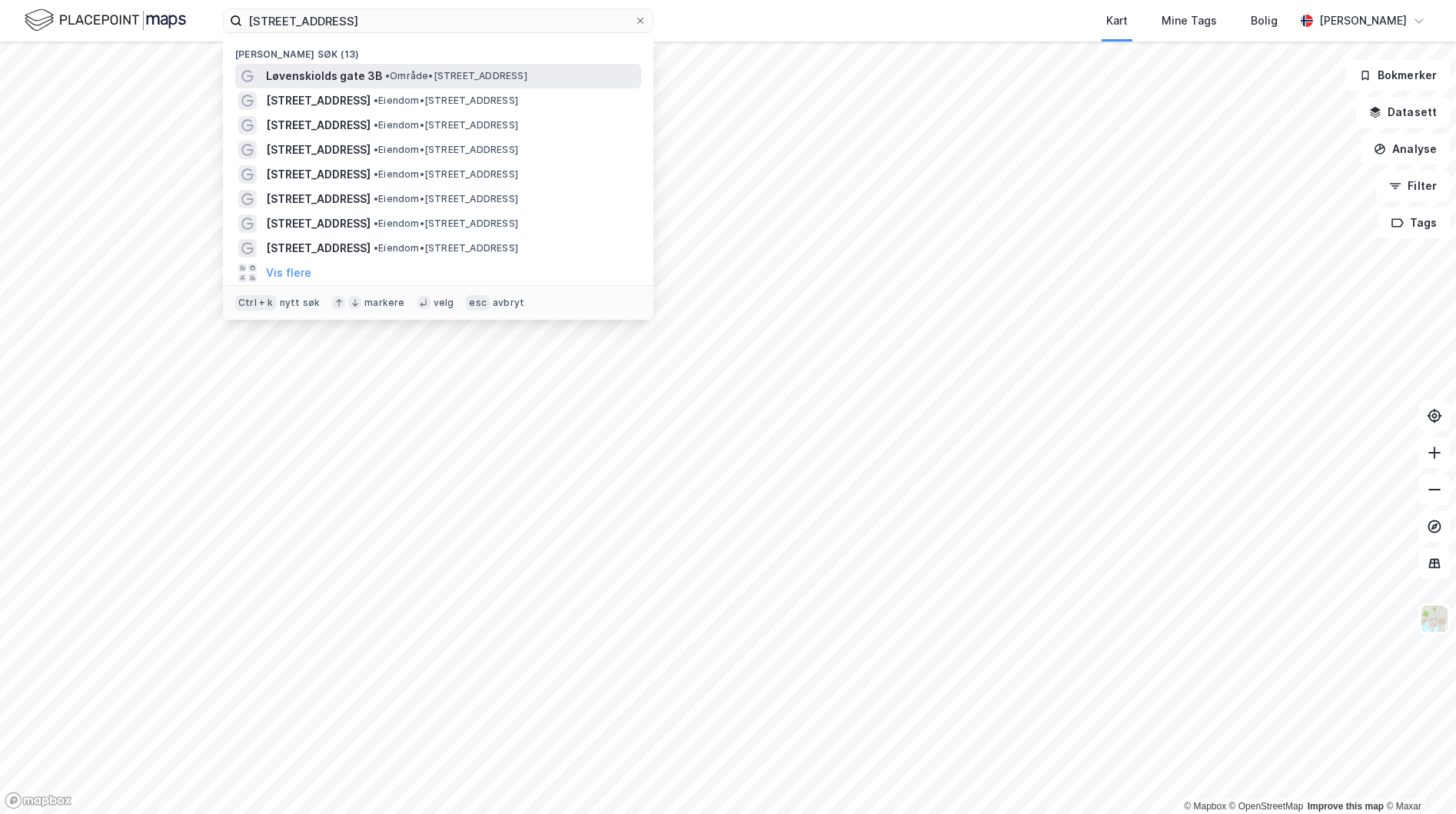
click at [468, 76] on span "• Område • [STREET_ADDRESS]" at bounding box center [456, 76] width 143 height 12
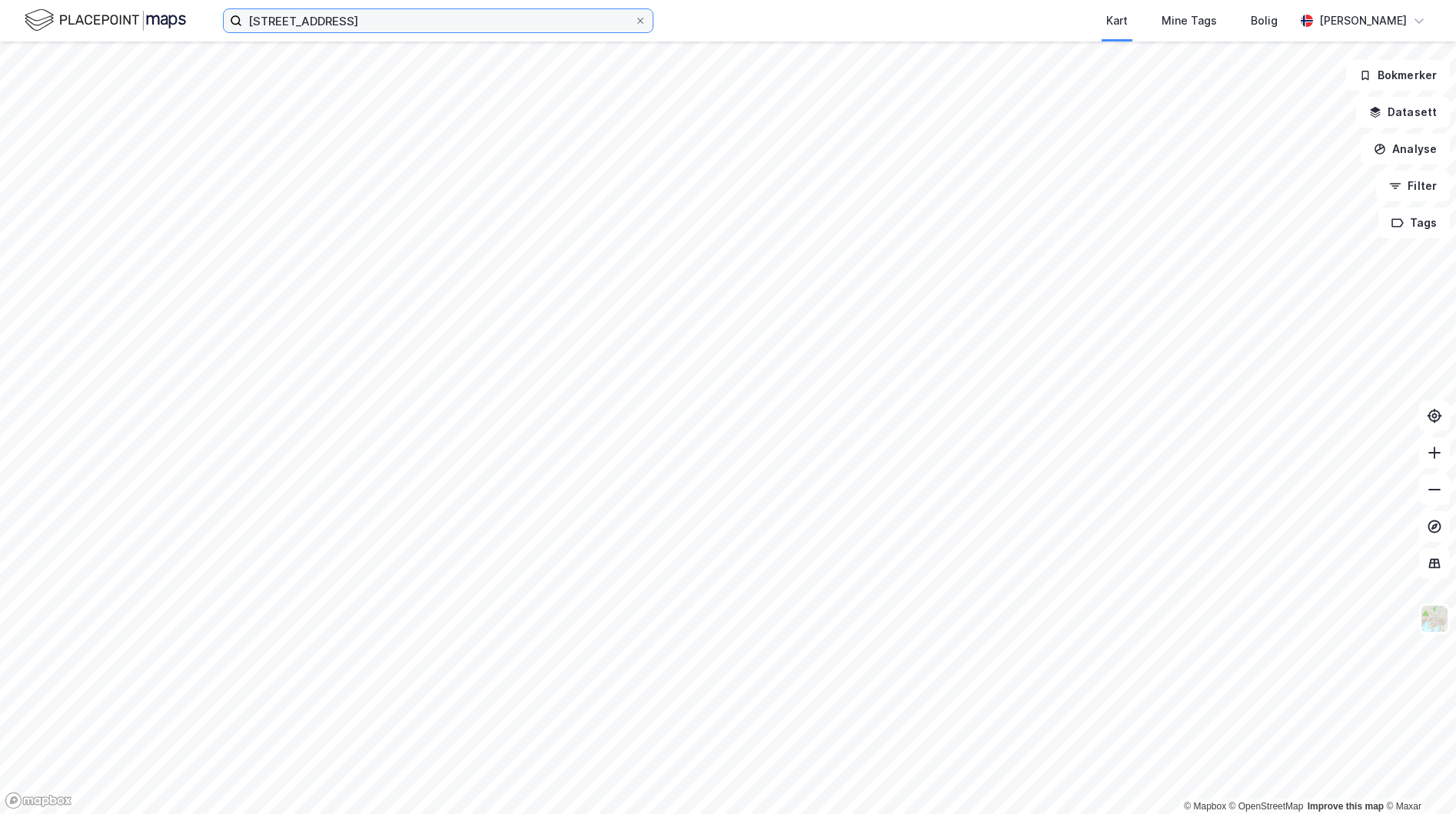
click at [400, 14] on input "[STREET_ADDRESS]" at bounding box center [438, 21] width 393 height 23
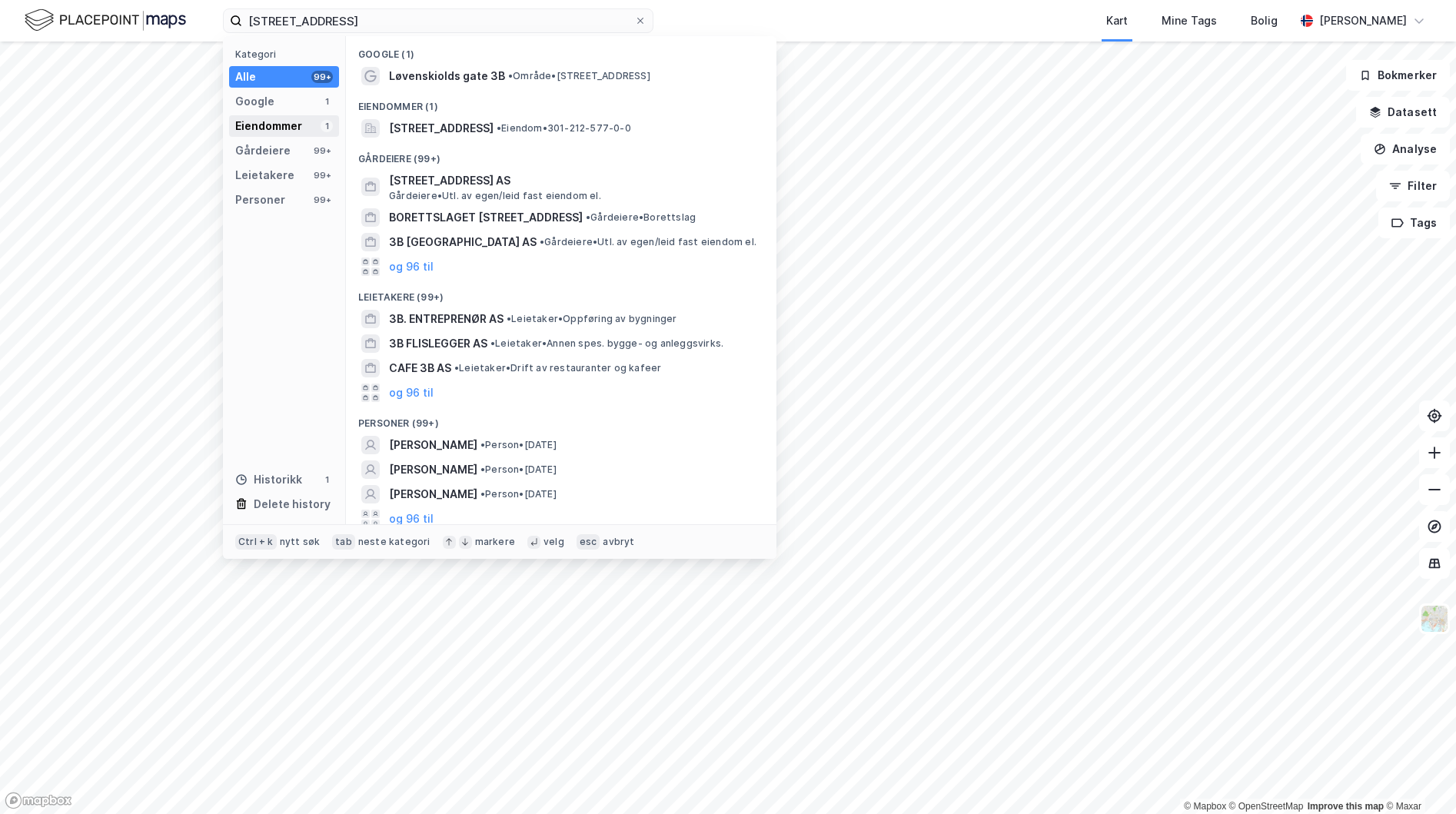
click at [283, 132] on div "Eiendommer" at bounding box center [268, 126] width 67 height 18
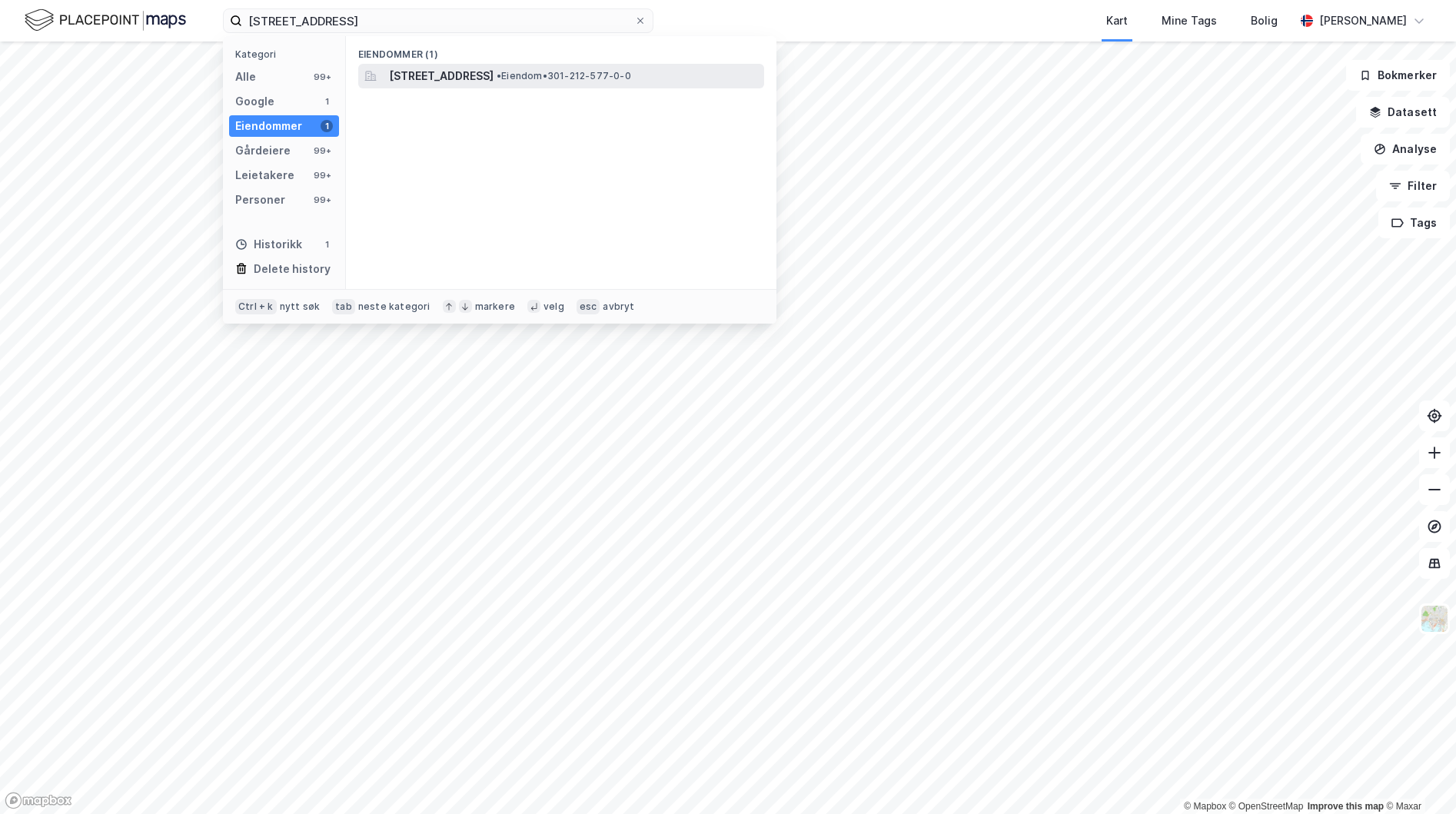
click at [456, 79] on span "[STREET_ADDRESS]" at bounding box center [441, 76] width 104 height 18
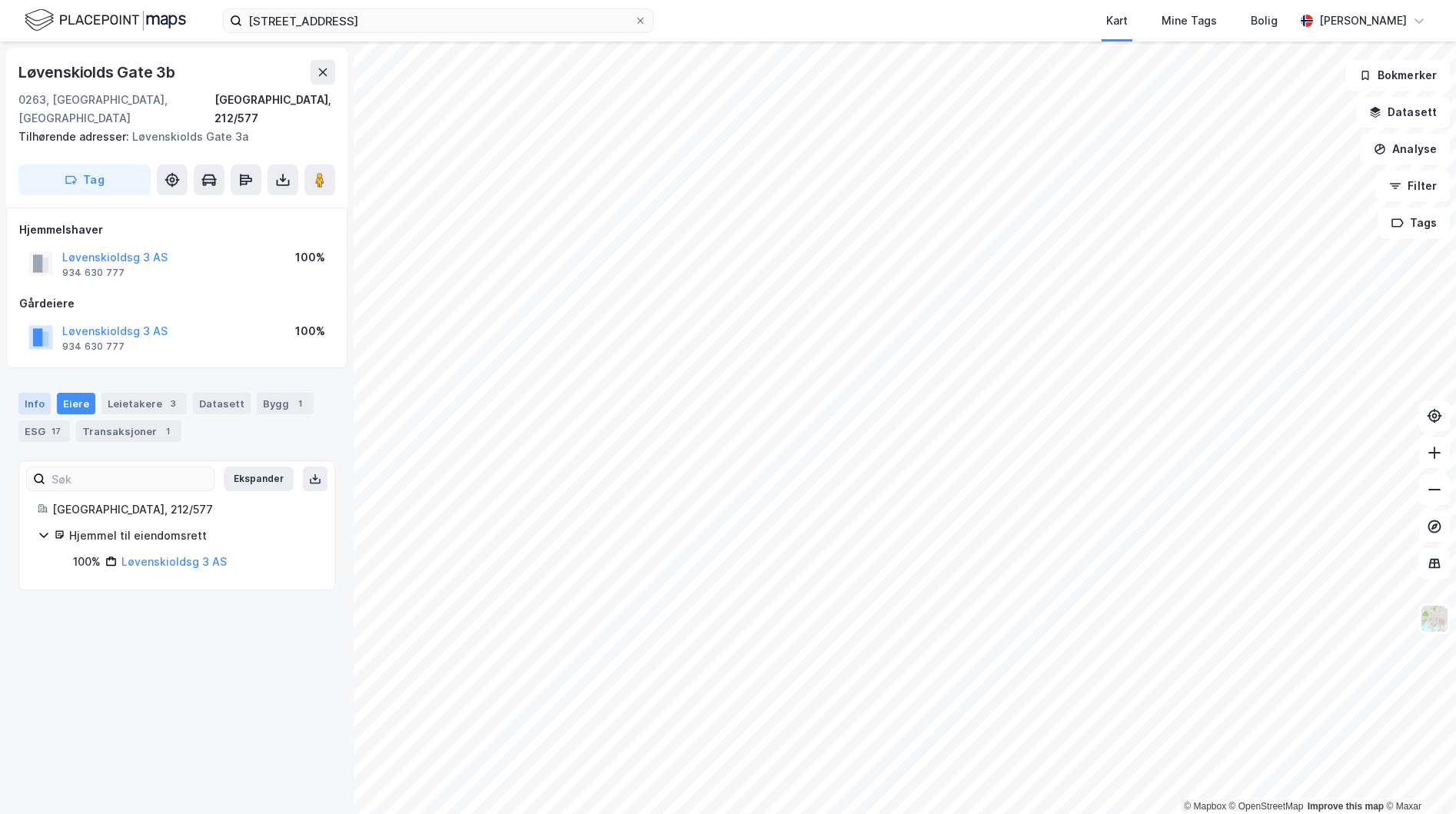
click at [23, 392] on div "Info" at bounding box center [34, 403] width 33 height 22
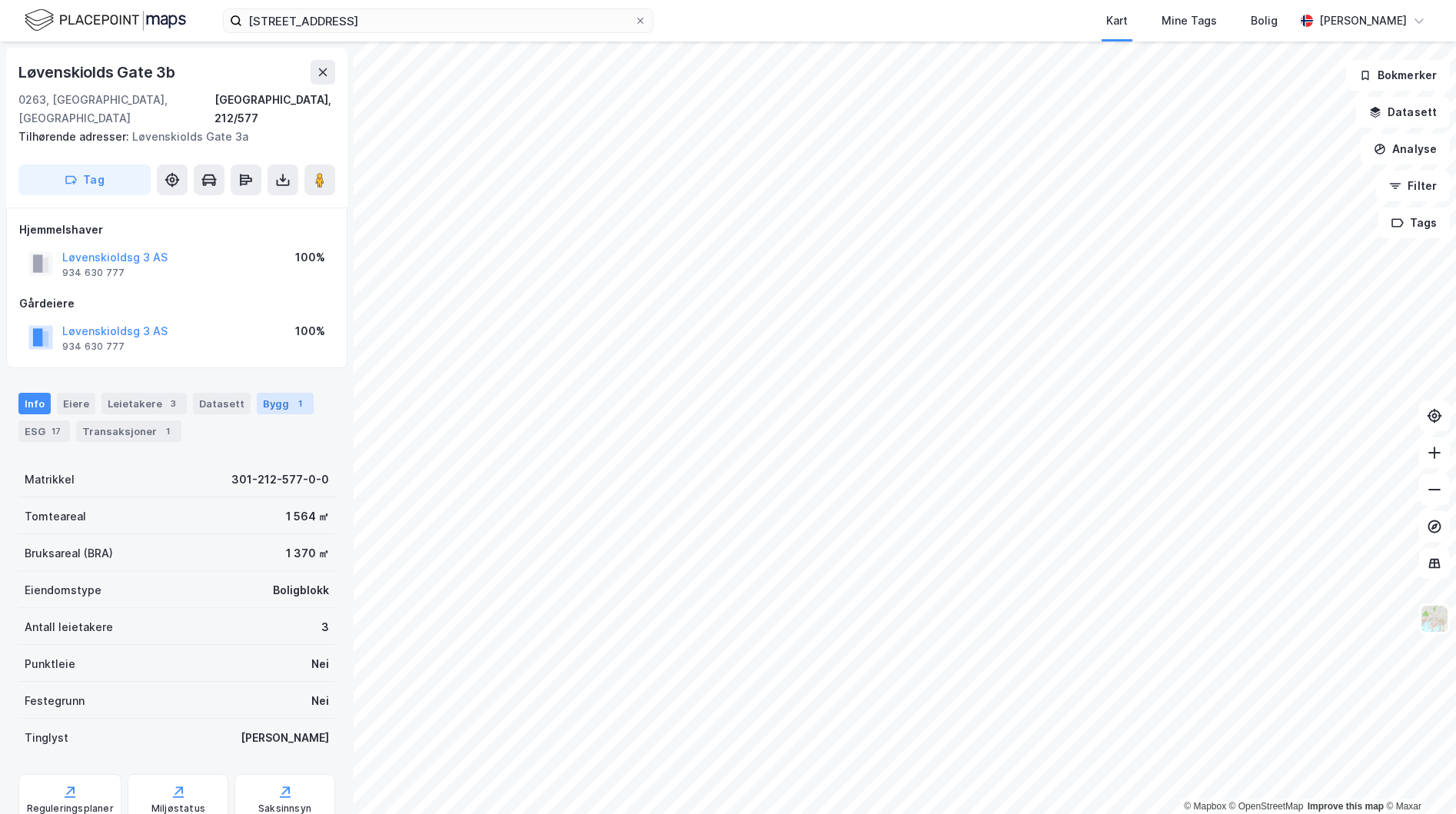
click at [269, 392] on div "Bygg 1" at bounding box center [285, 403] width 57 height 22
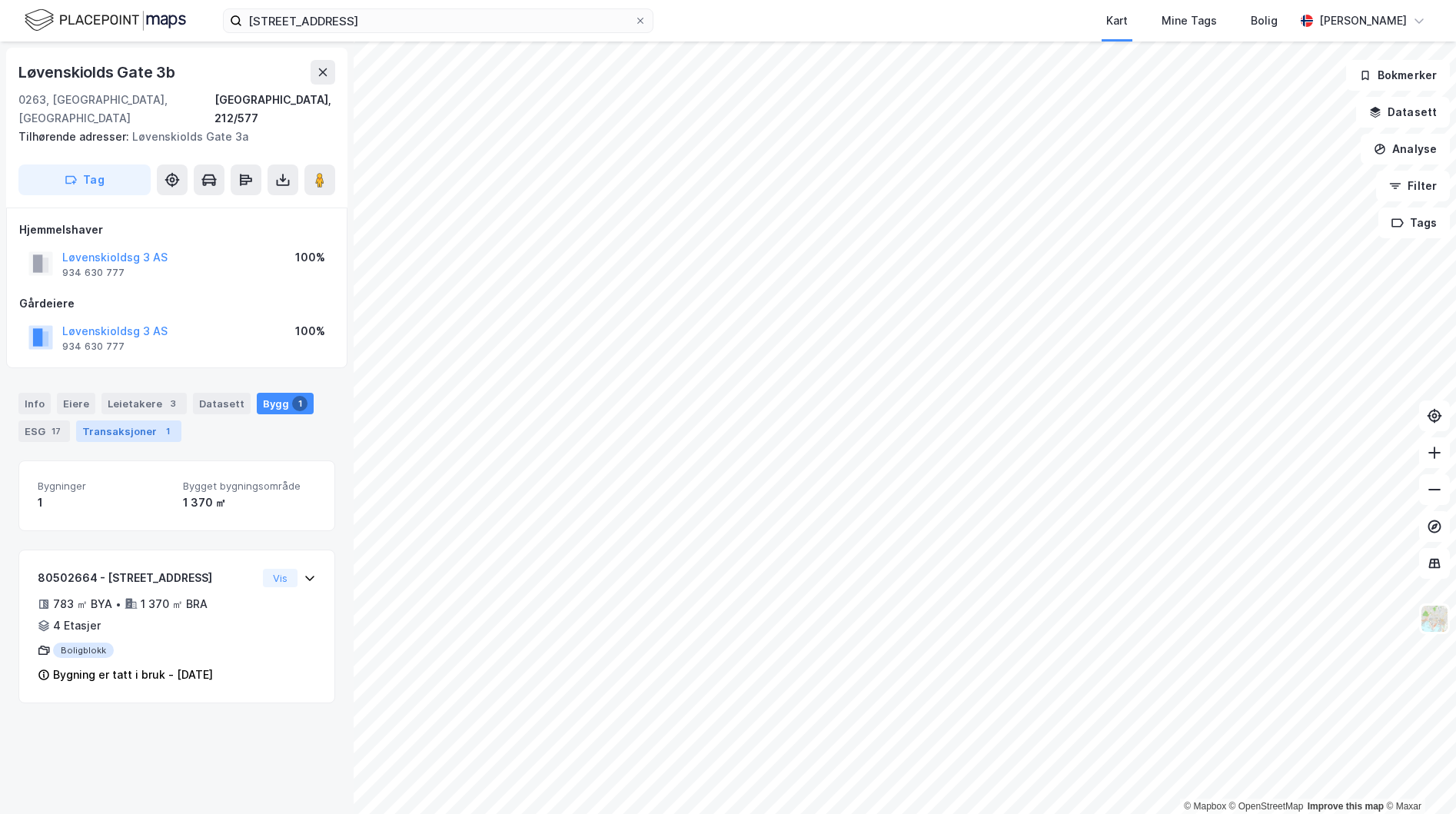
click at [152, 421] on div "Transaksjoner 1" at bounding box center [128, 432] width 105 height 22
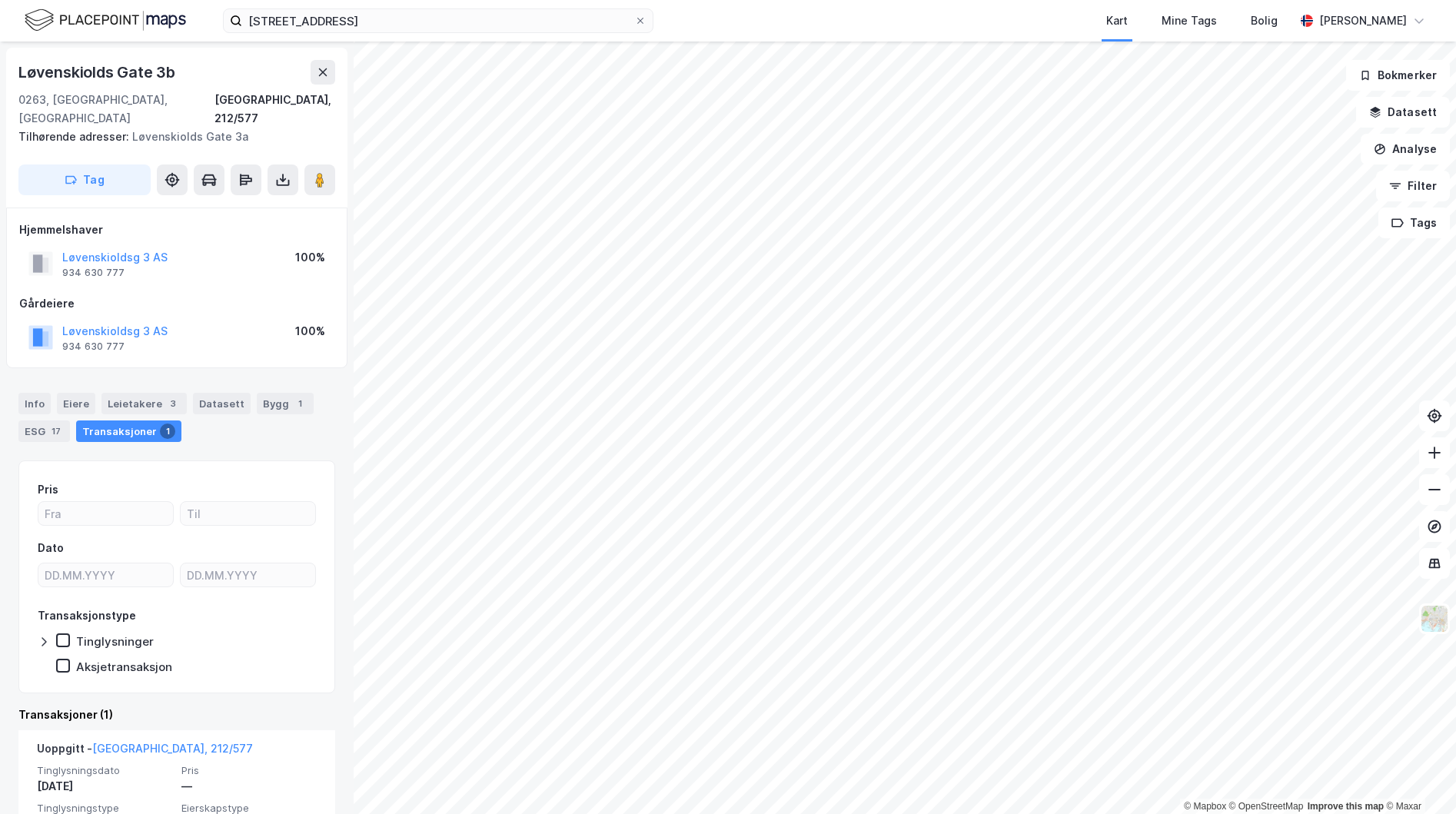
scroll to position [85, 0]
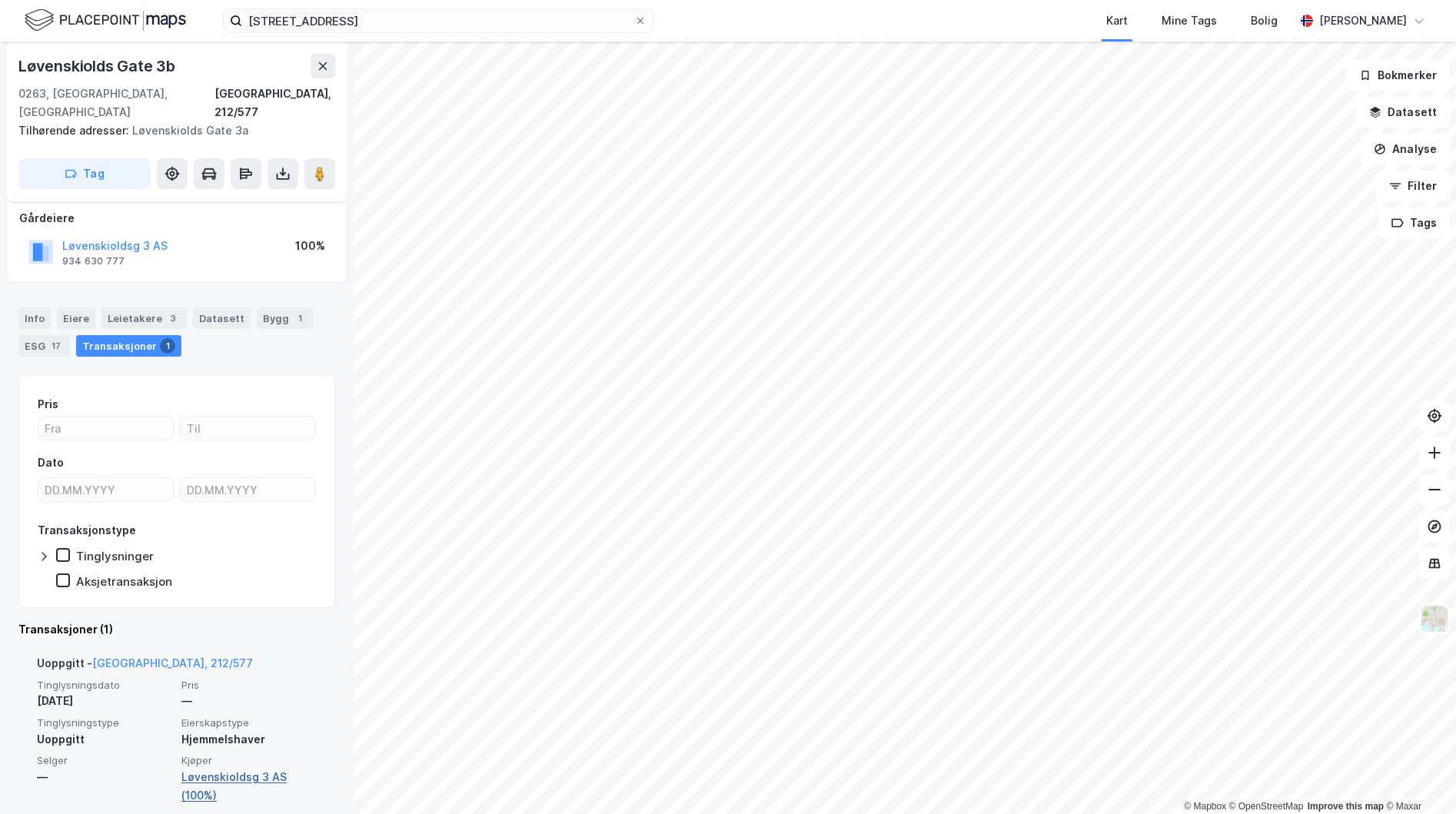
click at [213, 768] on link "Løvenskioldsg 3 AS (100%)" at bounding box center [249, 787] width 135 height 37
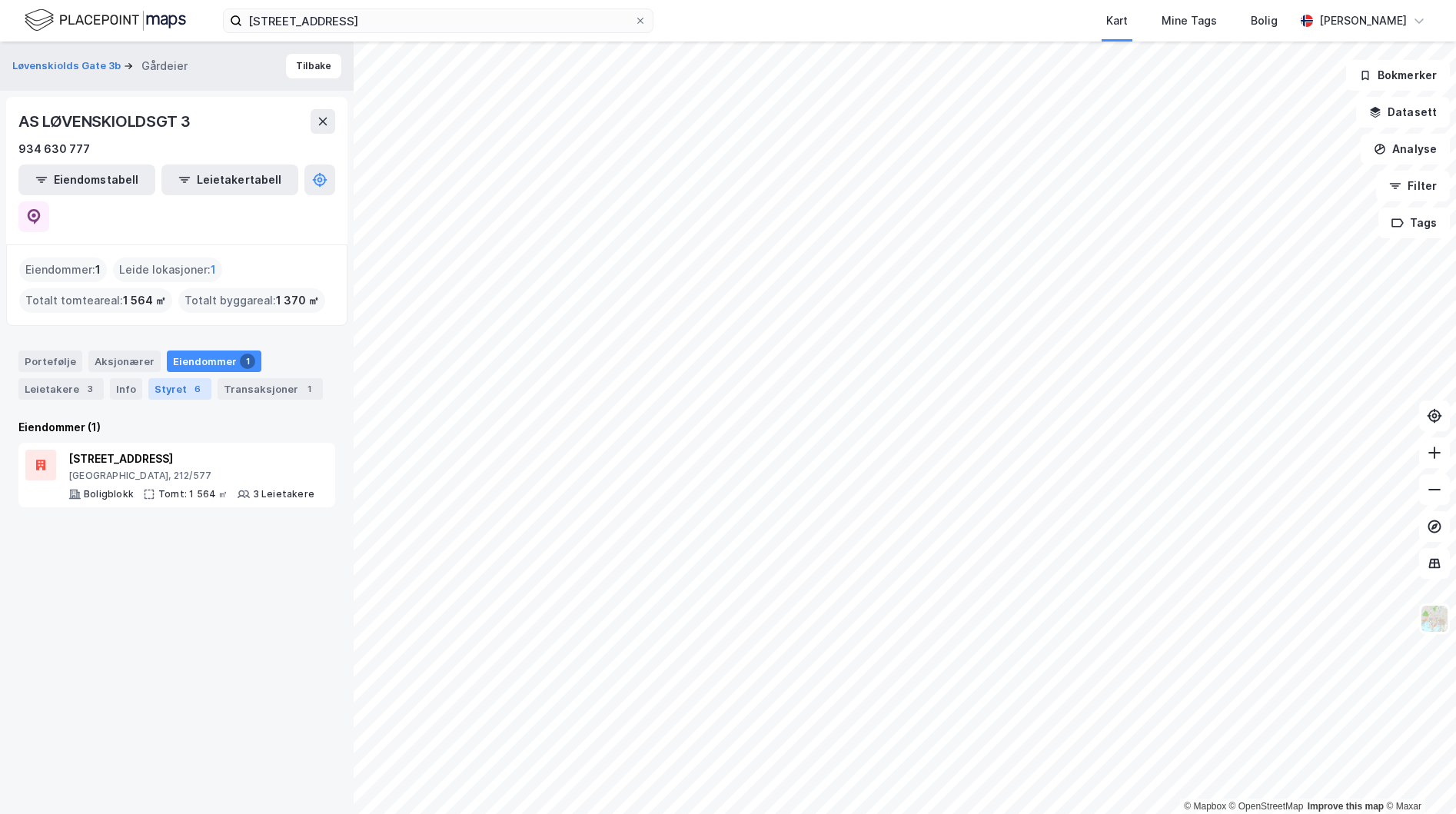
click at [178, 378] on div "Styret 6" at bounding box center [180, 389] width 63 height 22
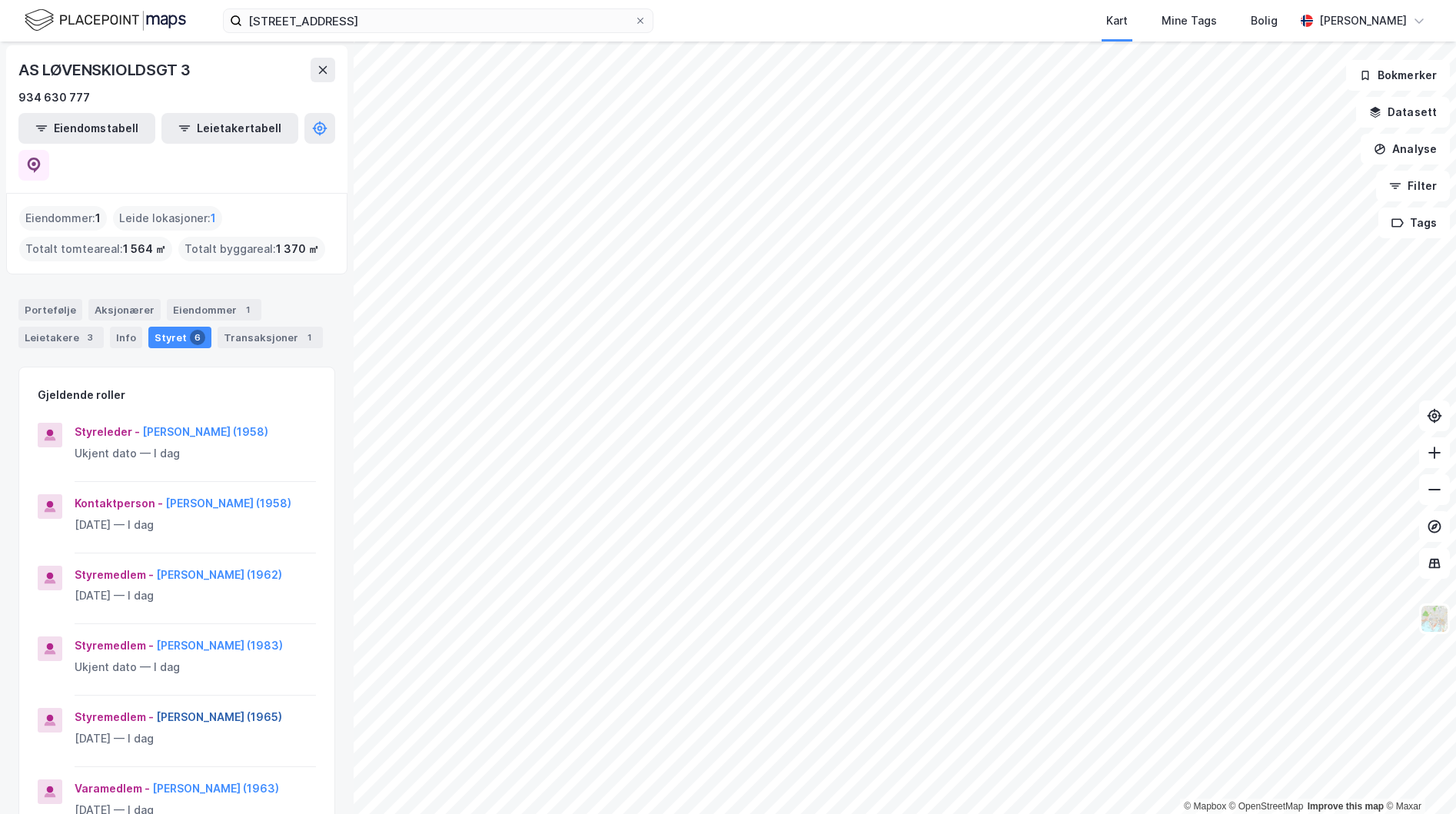
scroll to position [51, 0]
click at [271, 300] on div "Portefølje Aksjonærer Eiendommer 1 Leietakere 3 Info Styret 6 Transaksjoner 1" at bounding box center [177, 324] width 317 height 49
click at [264, 327] on div "Transaksjoner 1" at bounding box center [270, 338] width 105 height 22
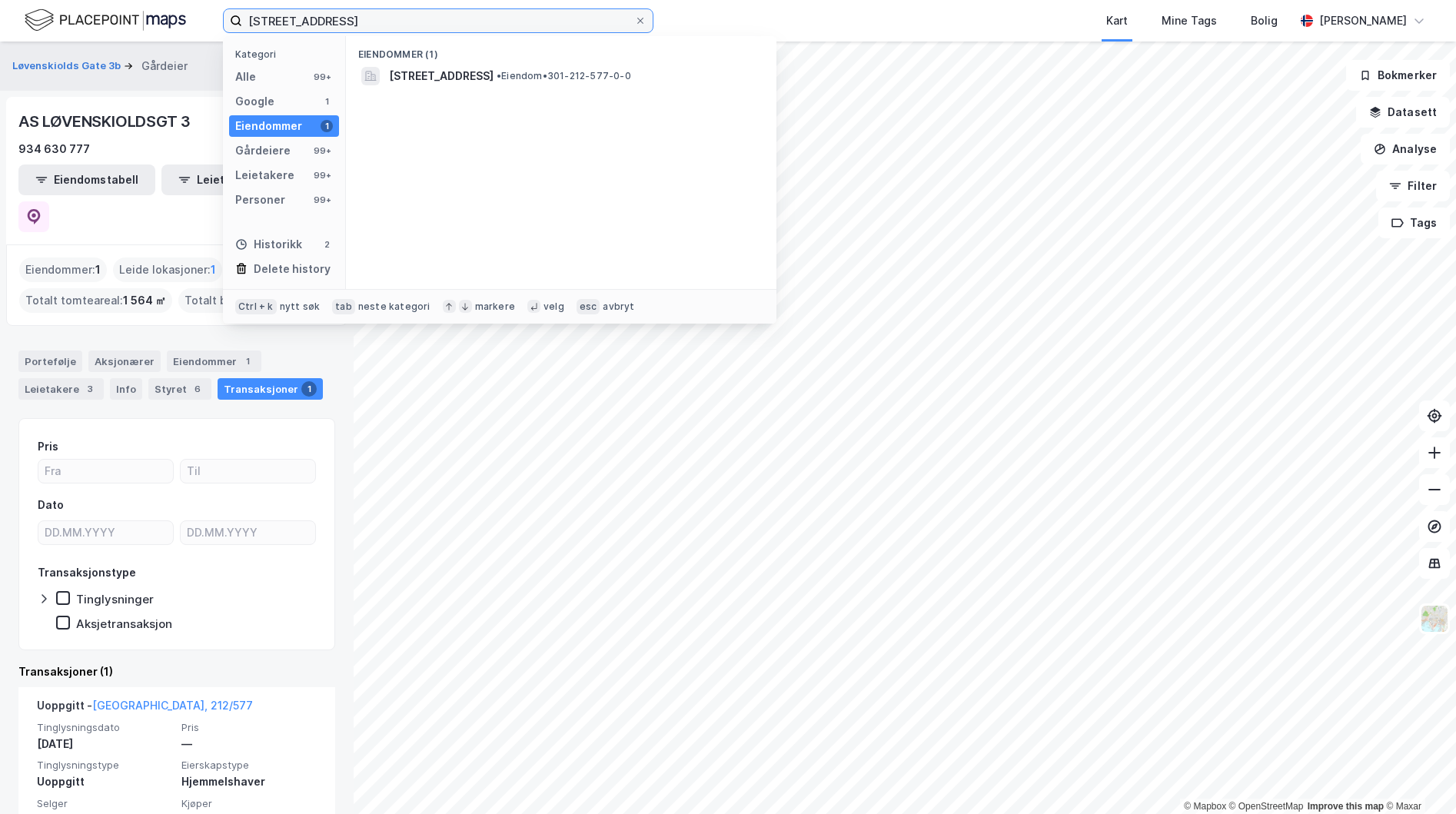
drag, startPoint x: 369, startPoint y: 23, endPoint x: 175, endPoint y: 2, distance: 195.1
click at [175, 2] on div "[STREET_ADDRESS] Kategori Alle 99+ Google 1 Eiendommer 1 Gårdeiere 99+ Leietake…" at bounding box center [728, 21] width 1456 height 42
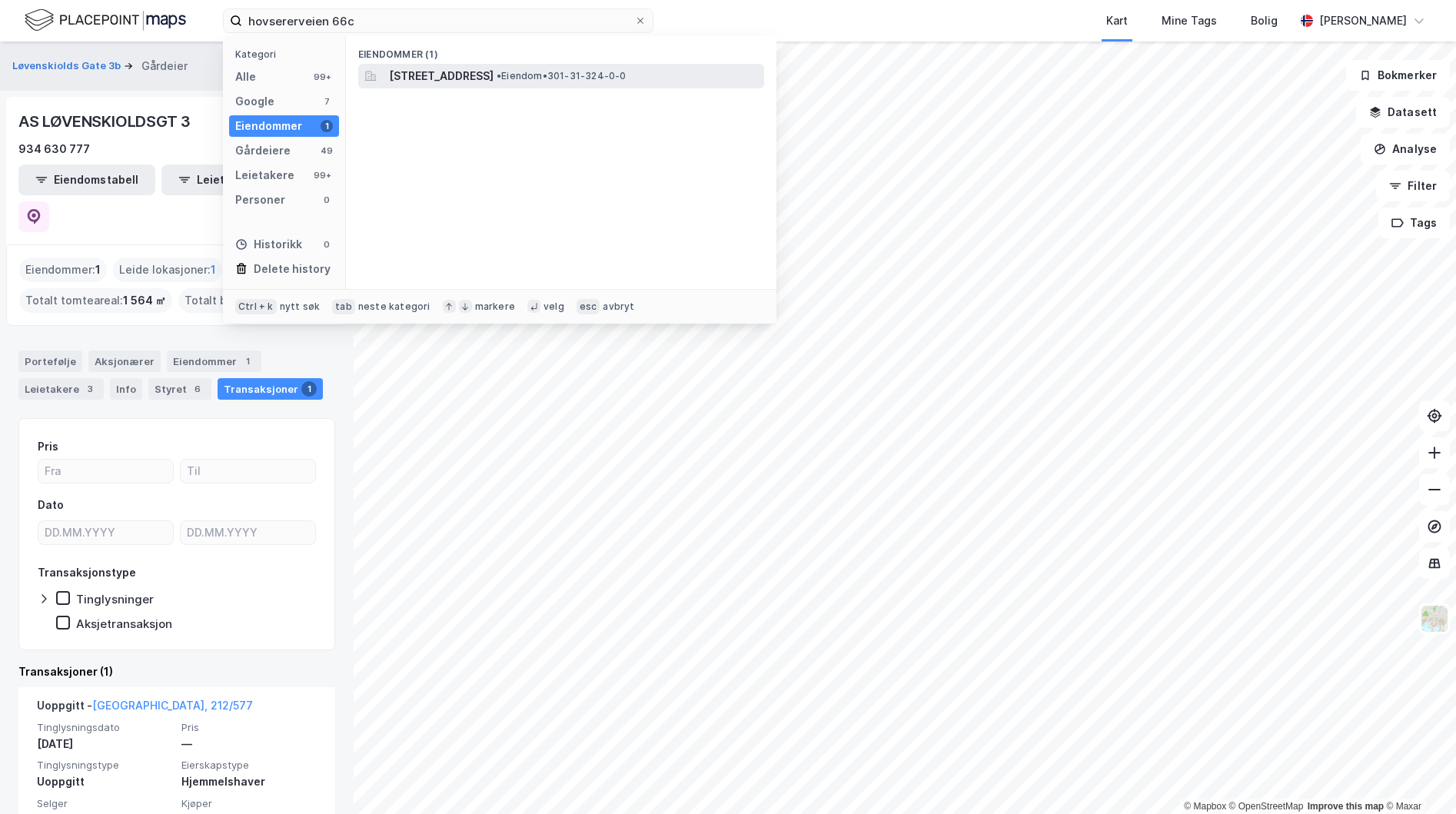
click at [446, 70] on span "[STREET_ADDRESS]" at bounding box center [441, 76] width 104 height 18
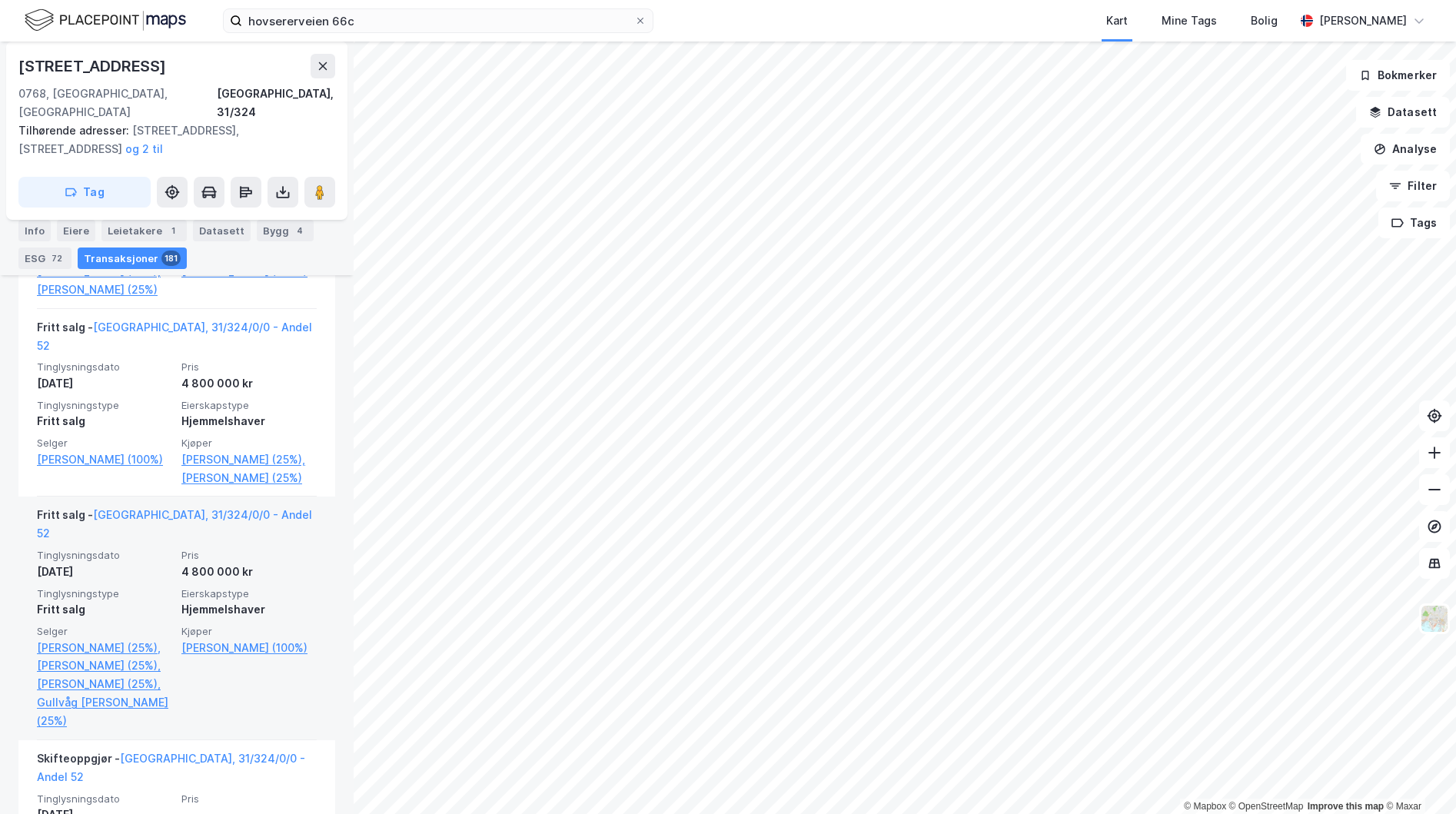
scroll to position [1101, 0]
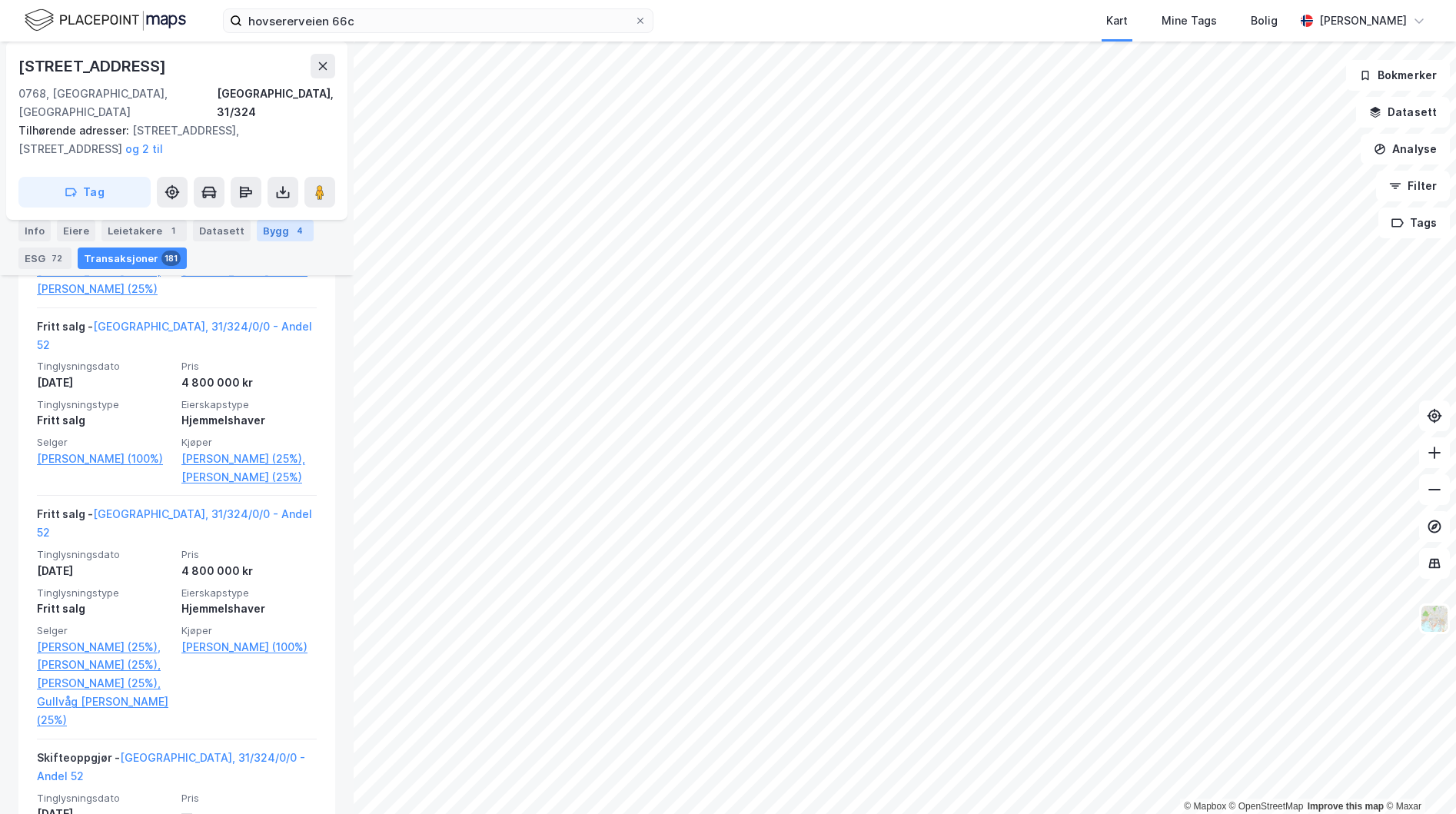
click at [260, 233] on div "Bygg 4" at bounding box center [285, 231] width 57 height 22
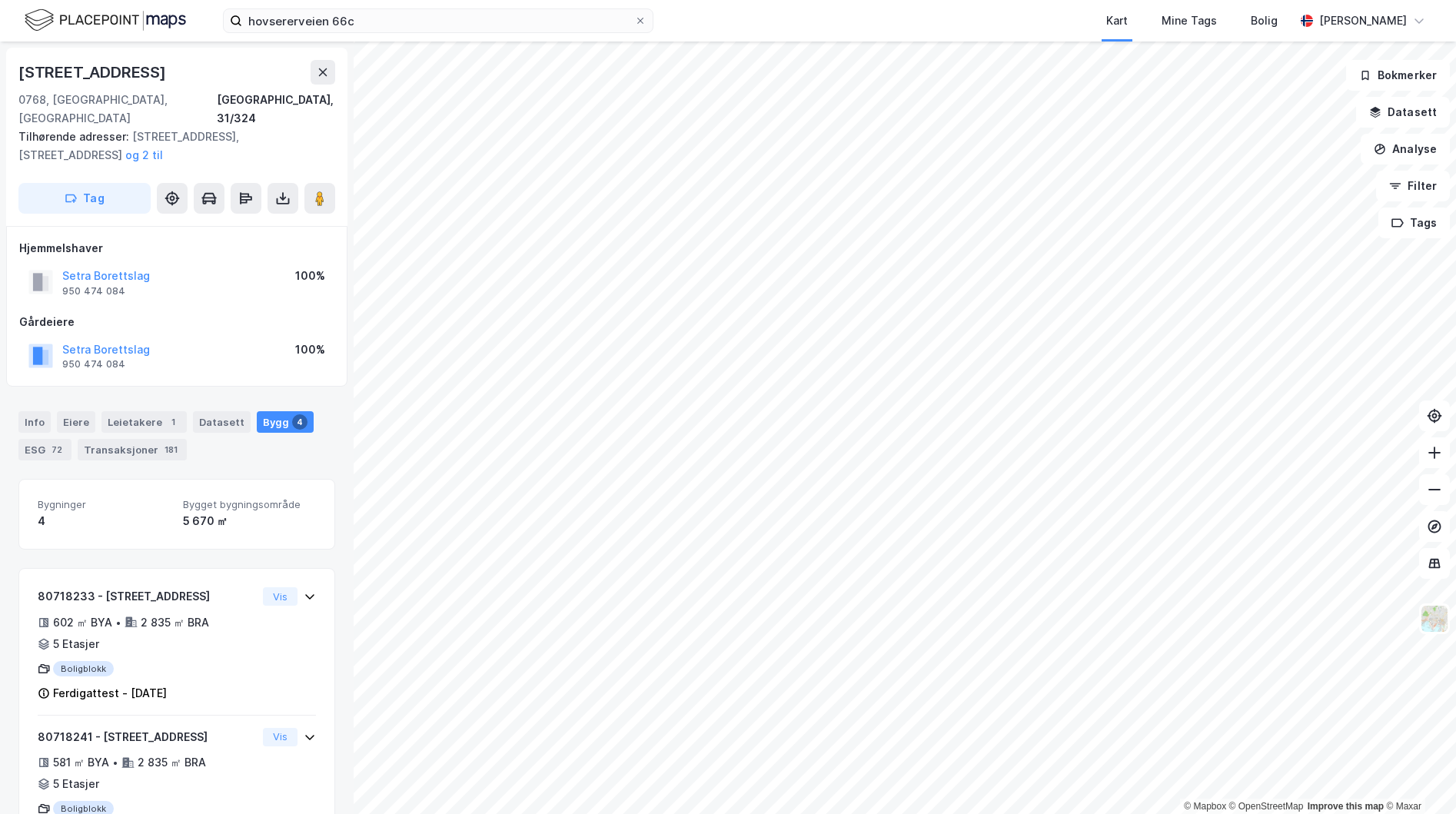
scroll to position [240, 0]
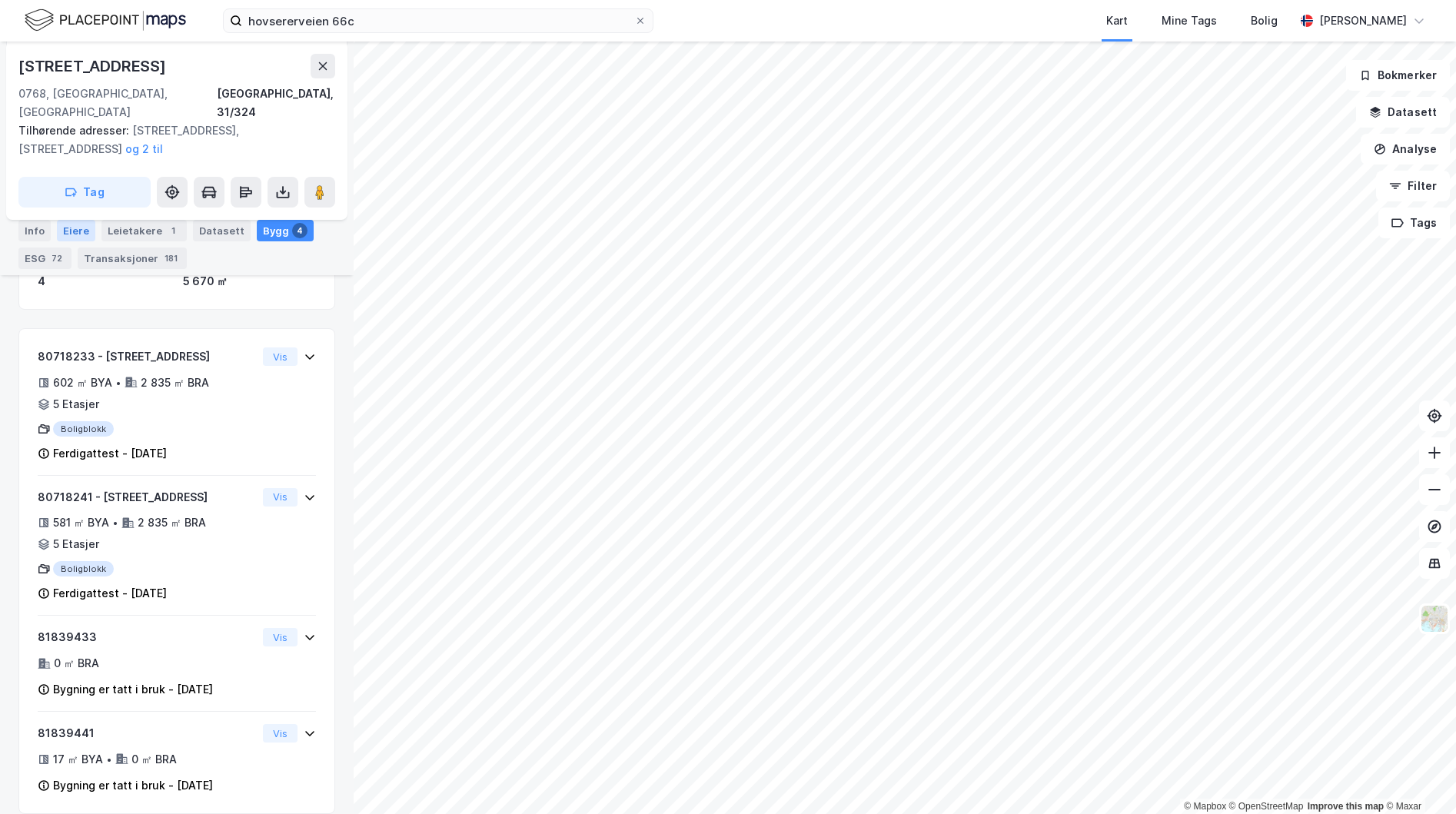
click at [73, 230] on div "Eiere" at bounding box center [76, 231] width 38 height 22
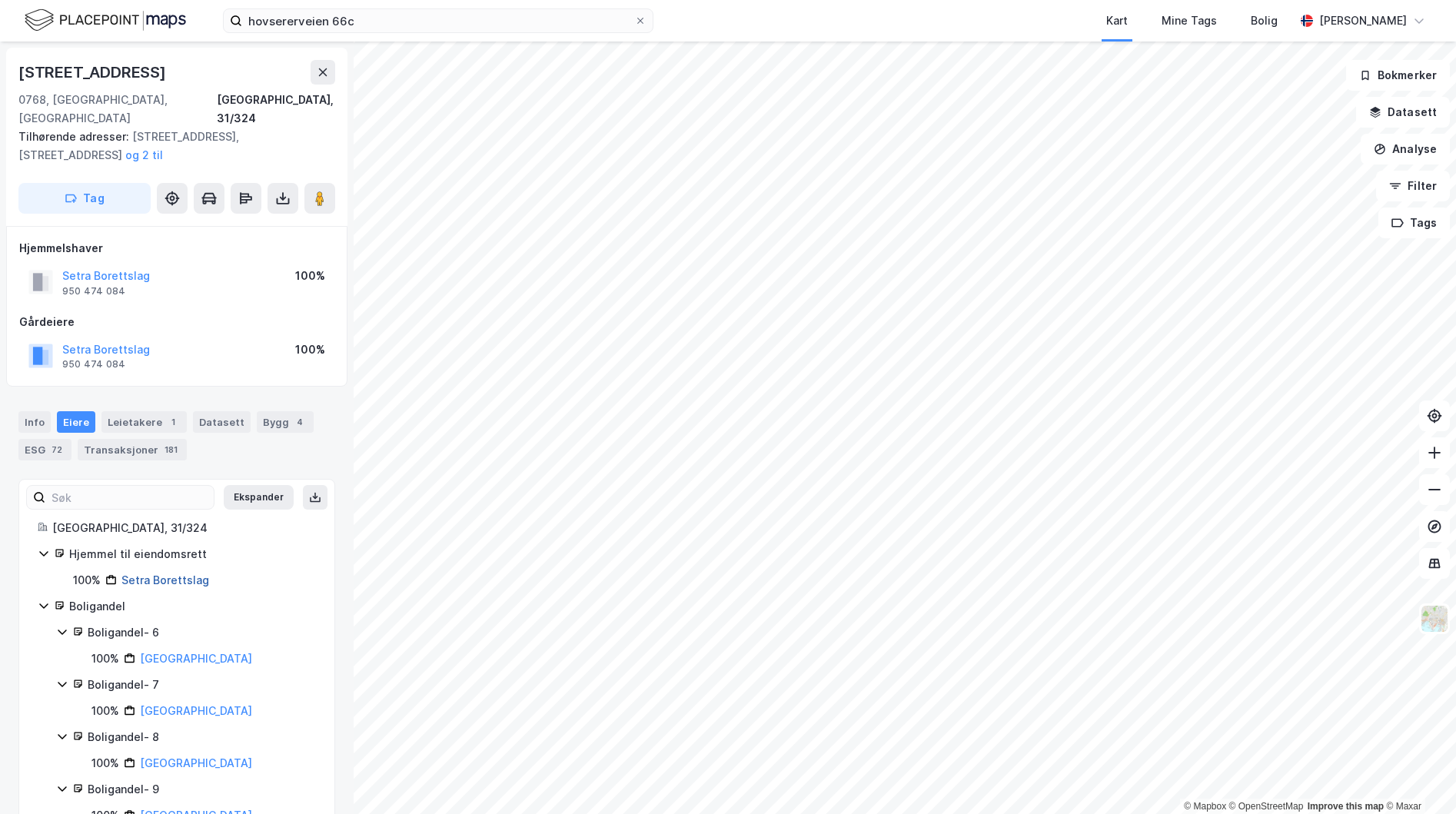
click at [173, 573] on link "Setra Borettslag" at bounding box center [165, 580] width 88 height 13
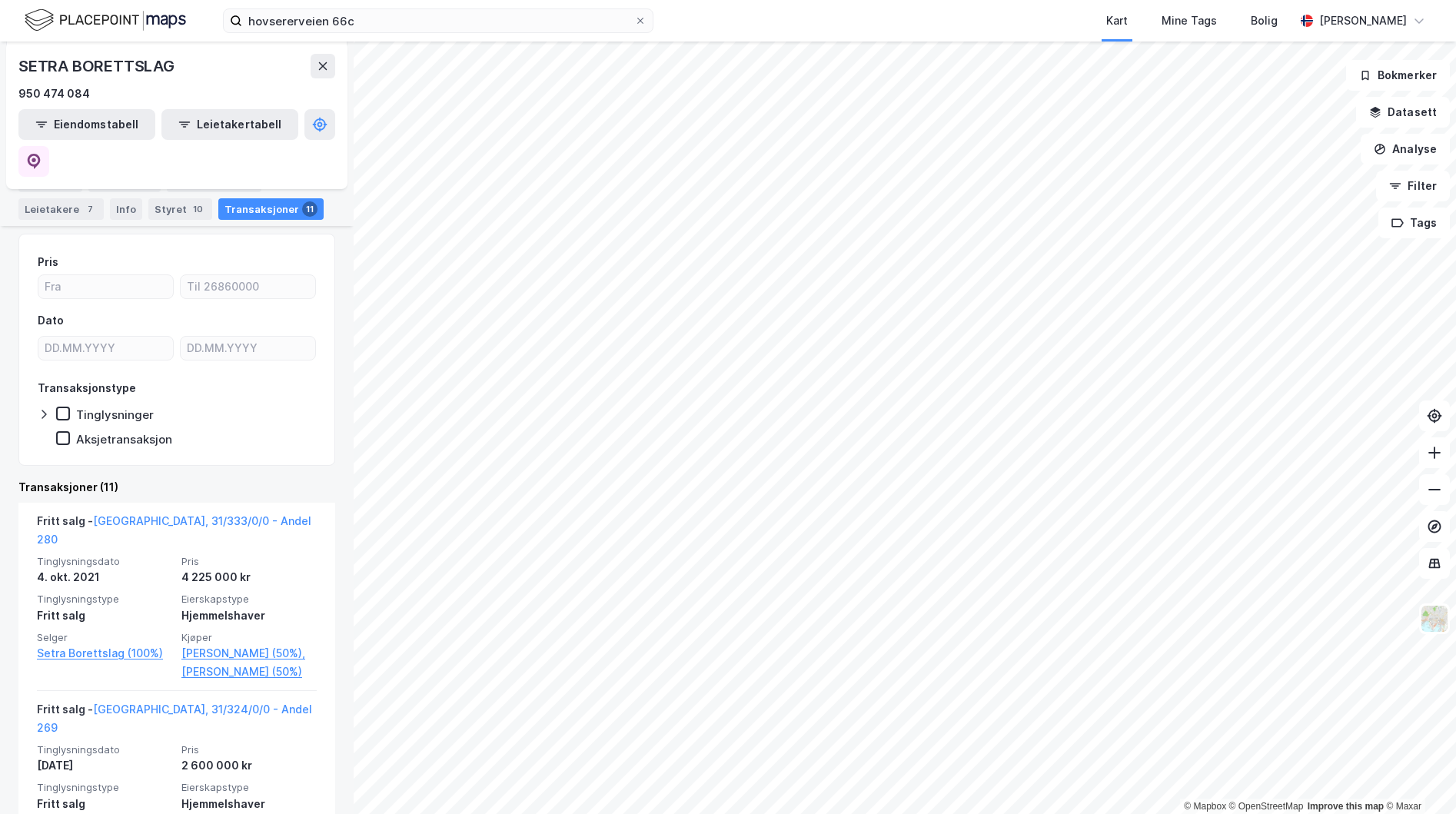
scroll to position [105, 0]
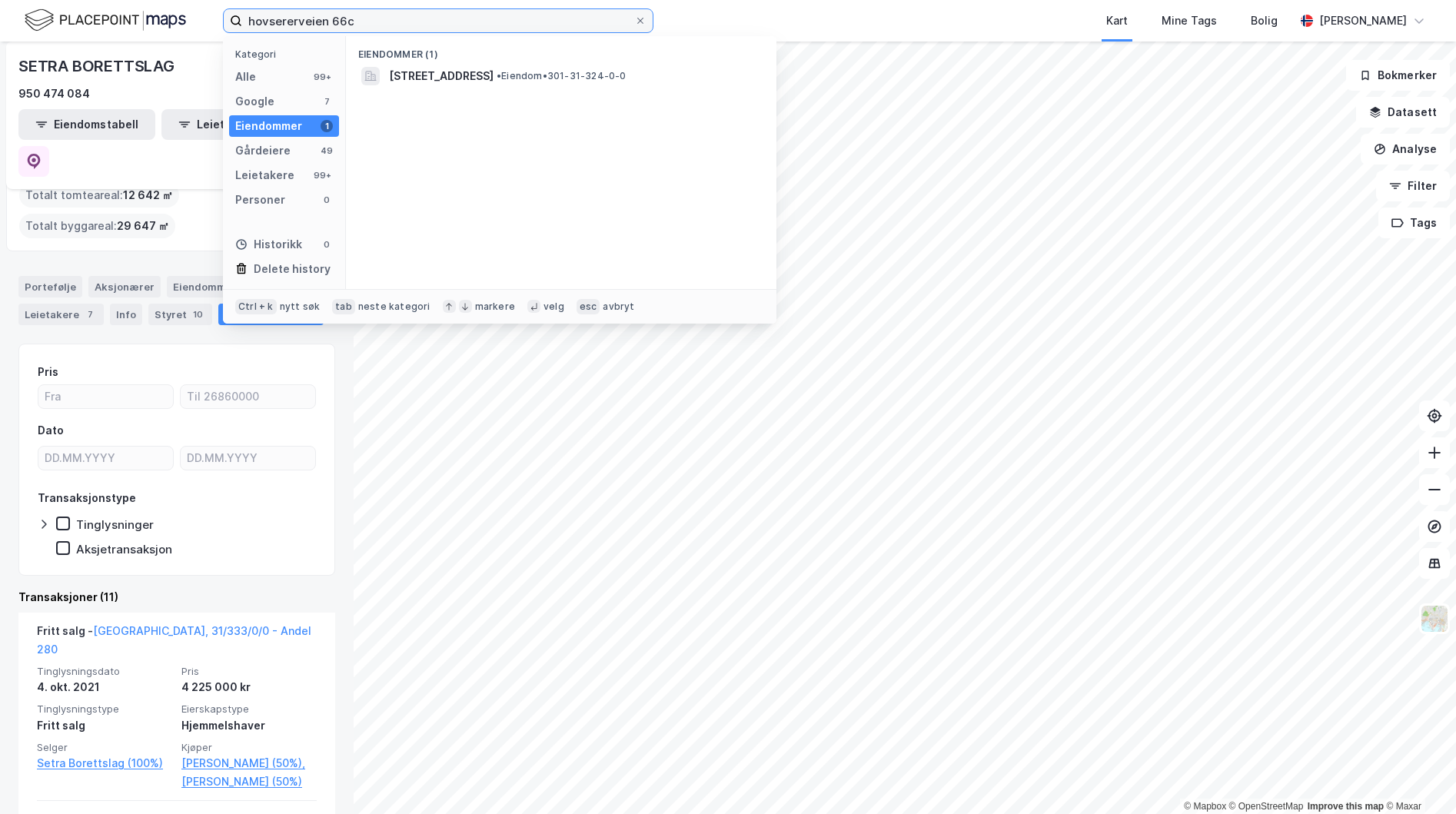
click at [364, 24] on input "hovsererveien 66c" at bounding box center [438, 21] width 393 height 23
drag, startPoint x: 364, startPoint y: 24, endPoint x: 223, endPoint y: -17, distance: 146.8
click at [223, 0] on html "hovsererveien 66c Kategori Alle 99+ Google 7 Eiendommer 1 Gårdeiere 49 Leietake…" at bounding box center [728, 407] width 1456 height 814
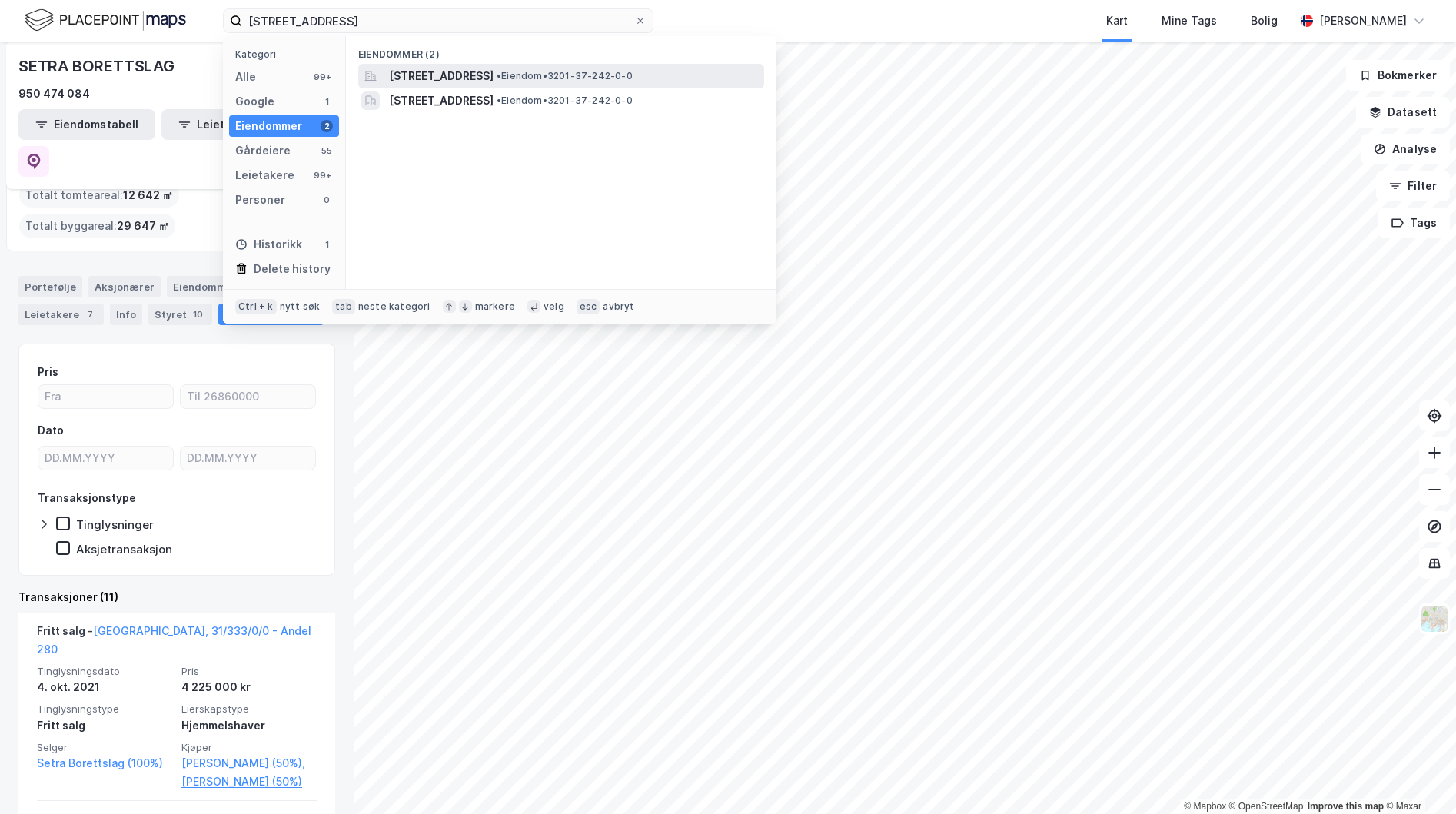
click at [493, 77] on span "[STREET_ADDRESS]" at bounding box center [441, 76] width 104 height 18
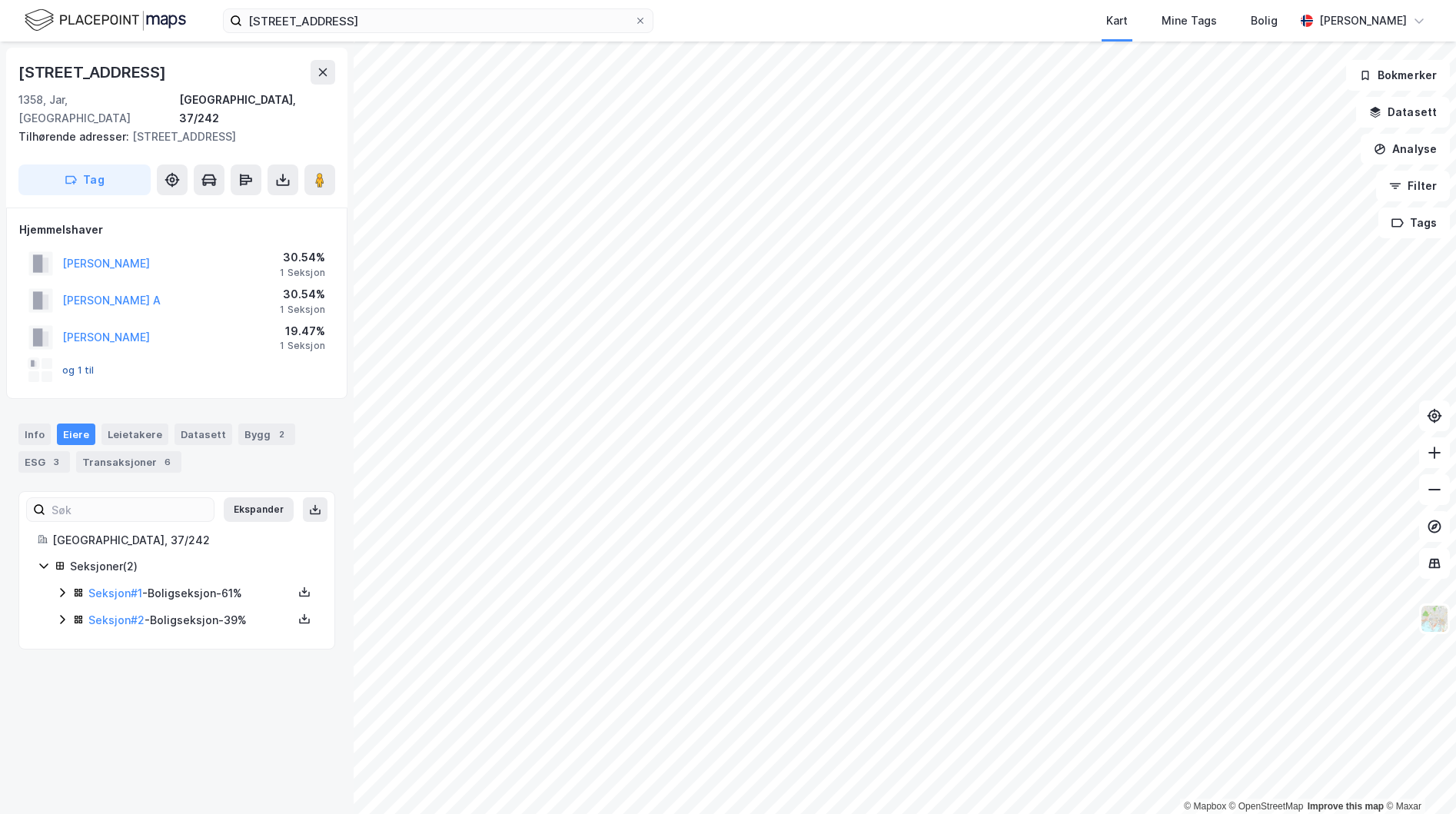
click at [0, 0] on button "og 1 til" at bounding box center [0, 0] width 0 height 0
click at [245, 423] on div "Bygg 2" at bounding box center [267, 434] width 57 height 22
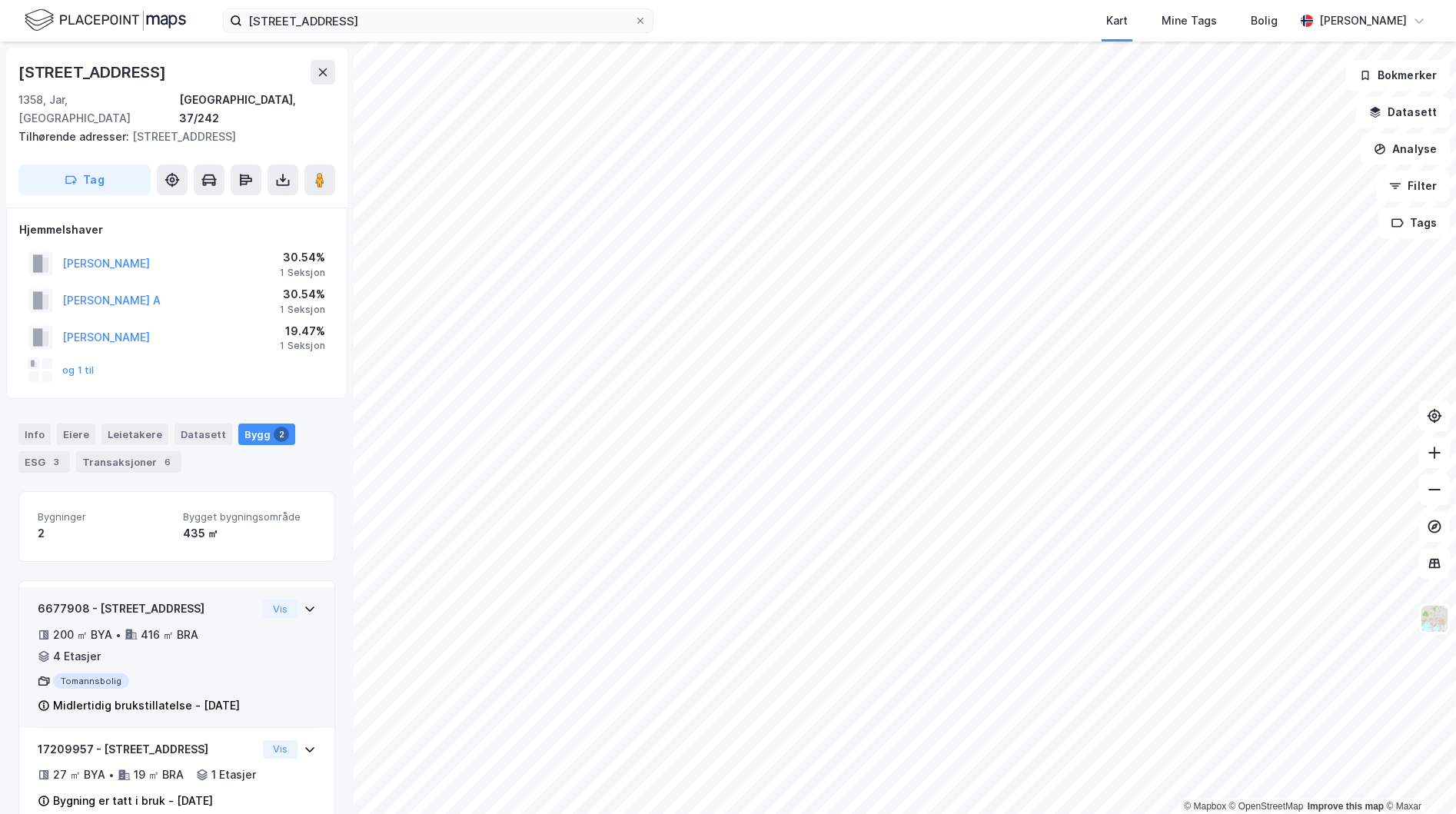
scroll to position [55, 0]
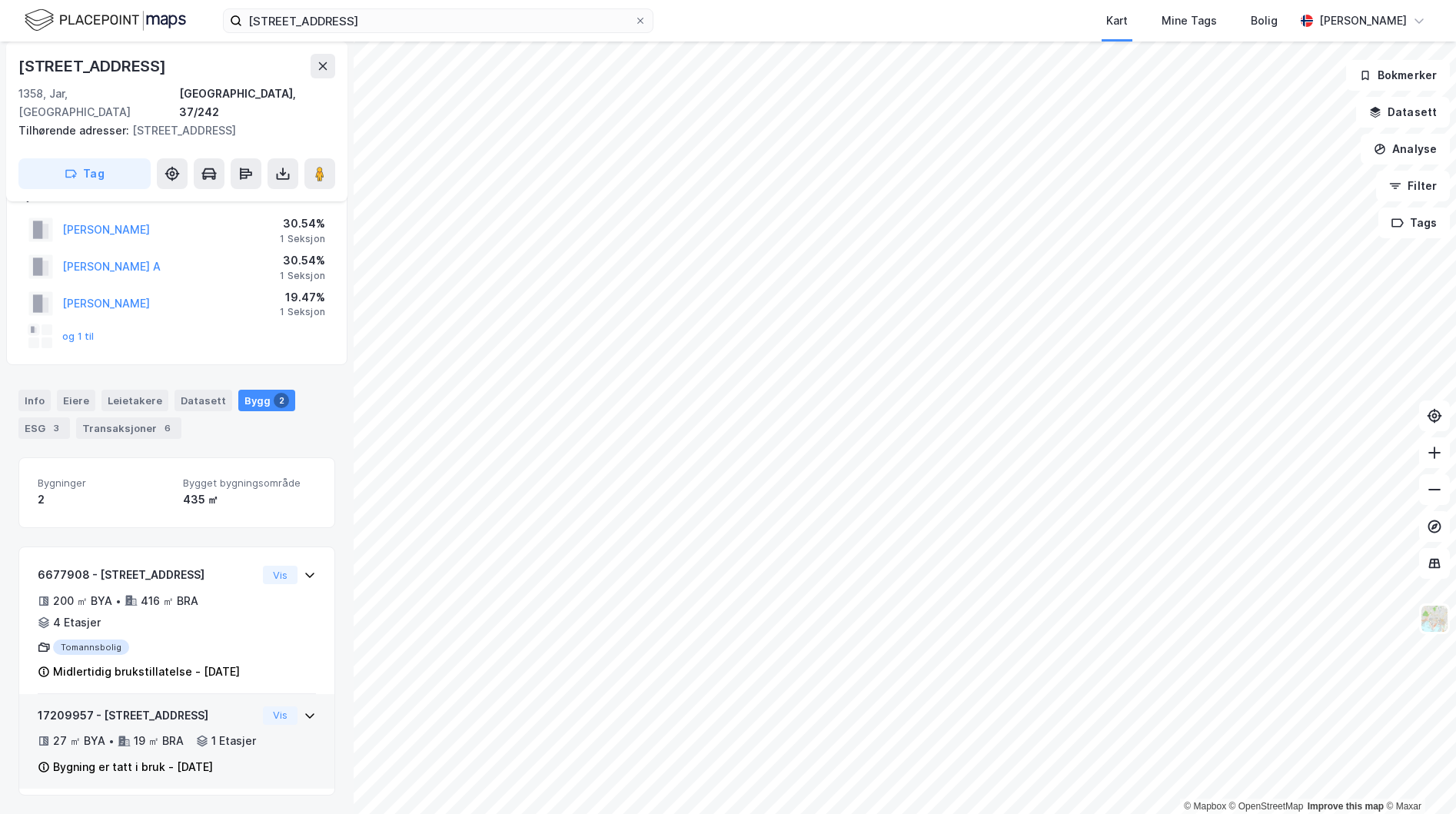
click at [297, 707] on div "17209957 - [STREET_ADDRESS] 27 ㎡ BYA • 19 ㎡ BRA • 1 Etasjer Bygning er tatt i b…" at bounding box center [177, 748] width 278 height 83
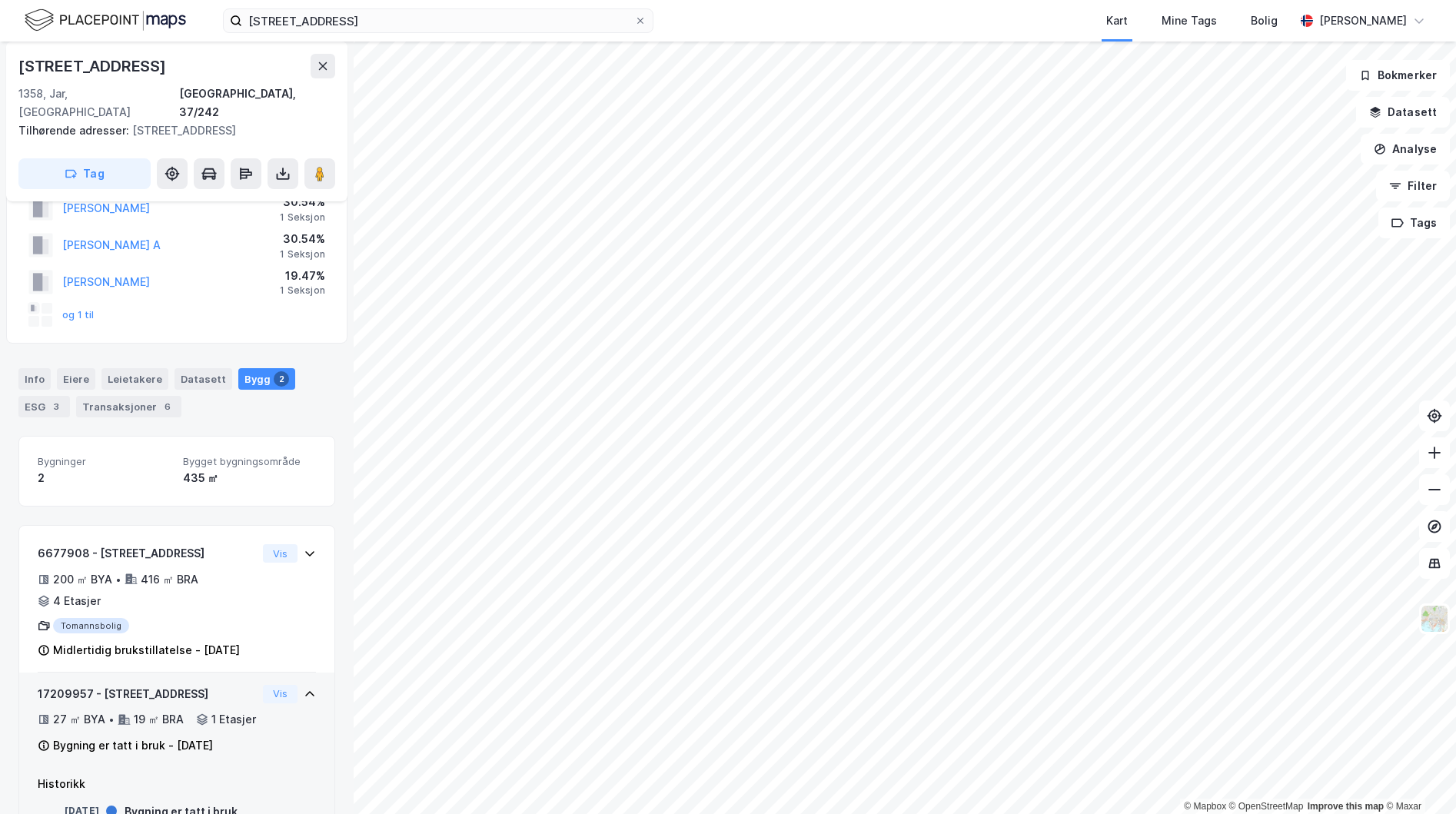
scroll to position [127, 0]
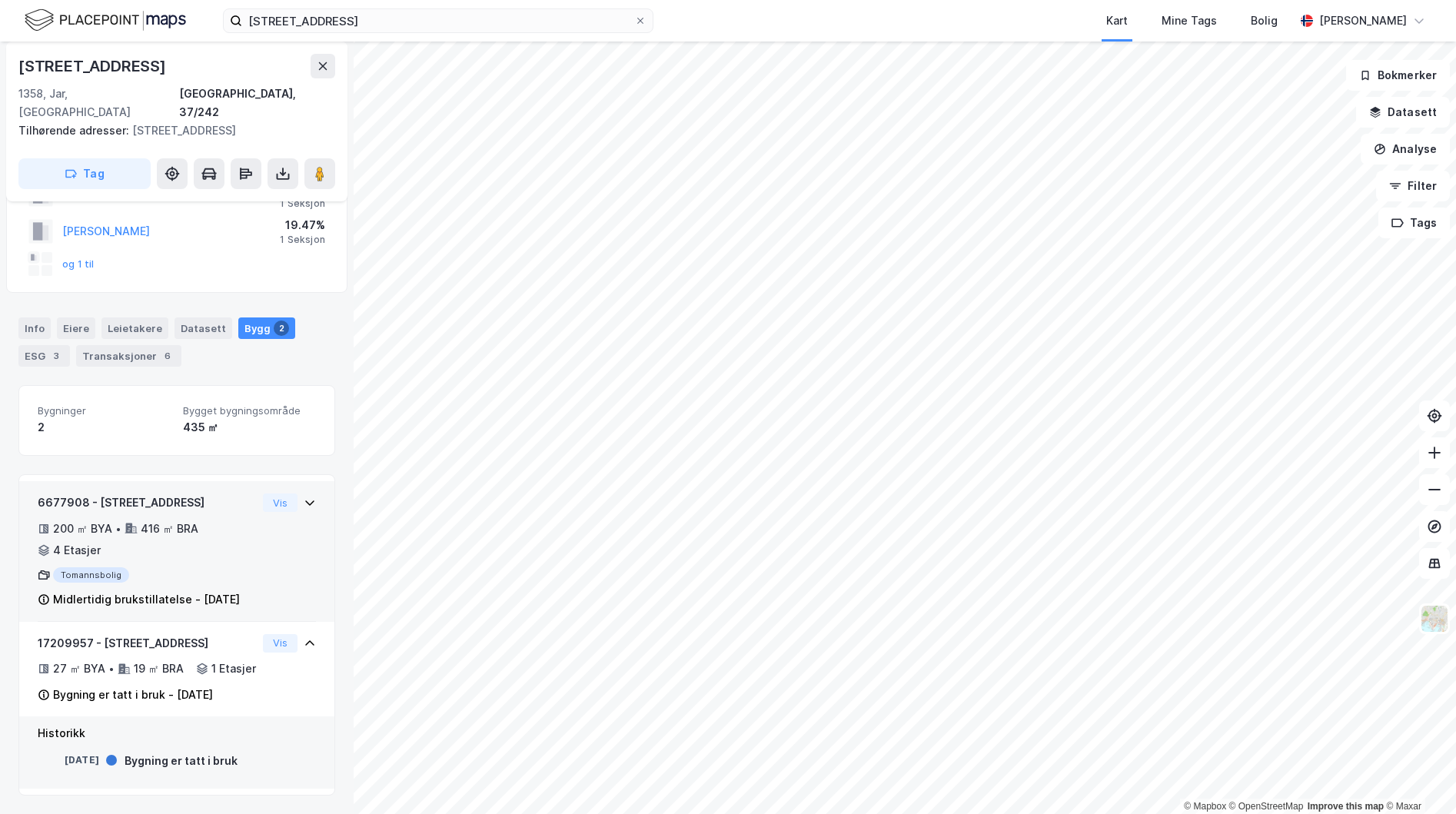
click at [303, 497] on icon at bounding box center [309, 502] width 13 height 12
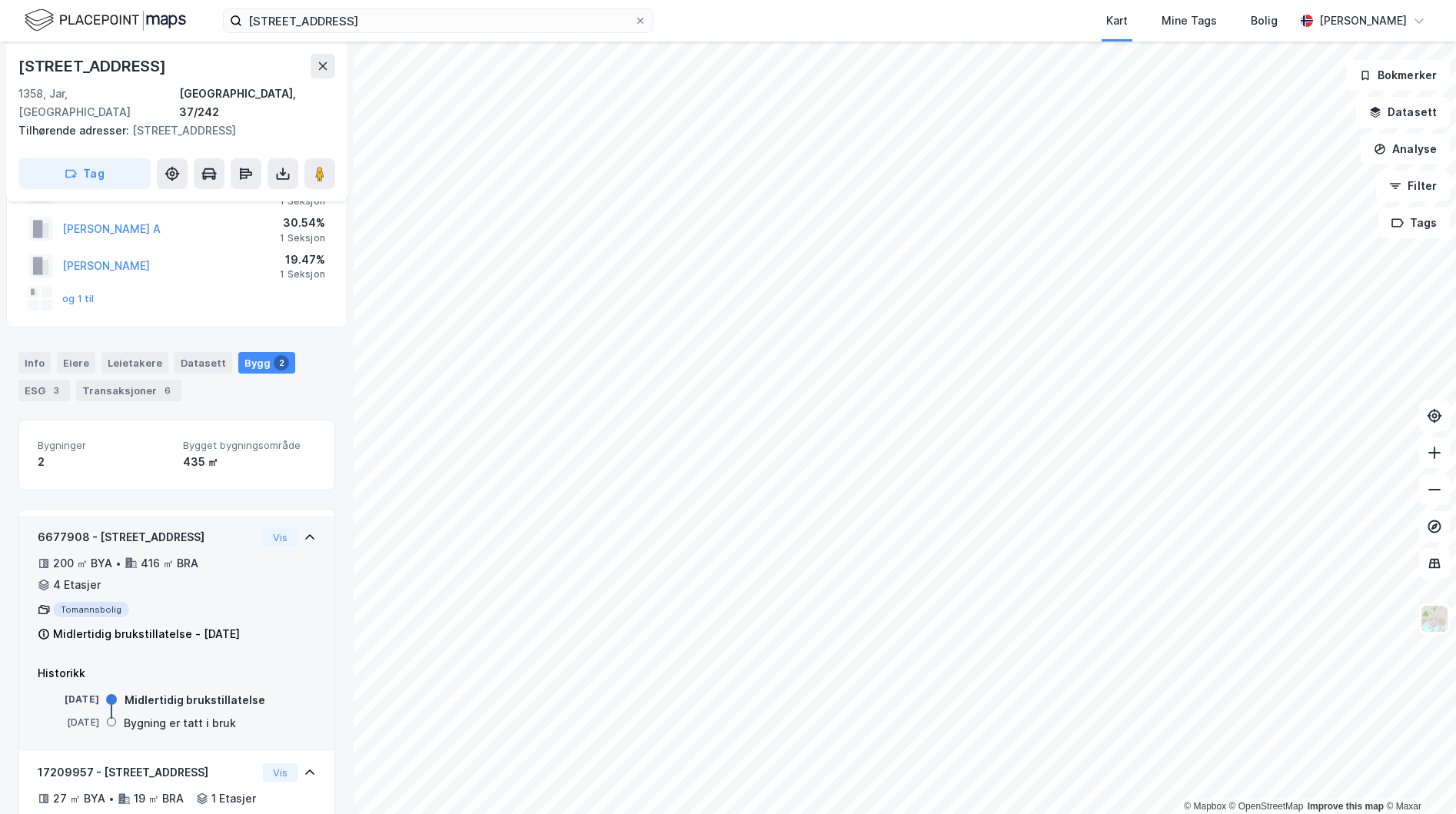
scroll to position [0, 0]
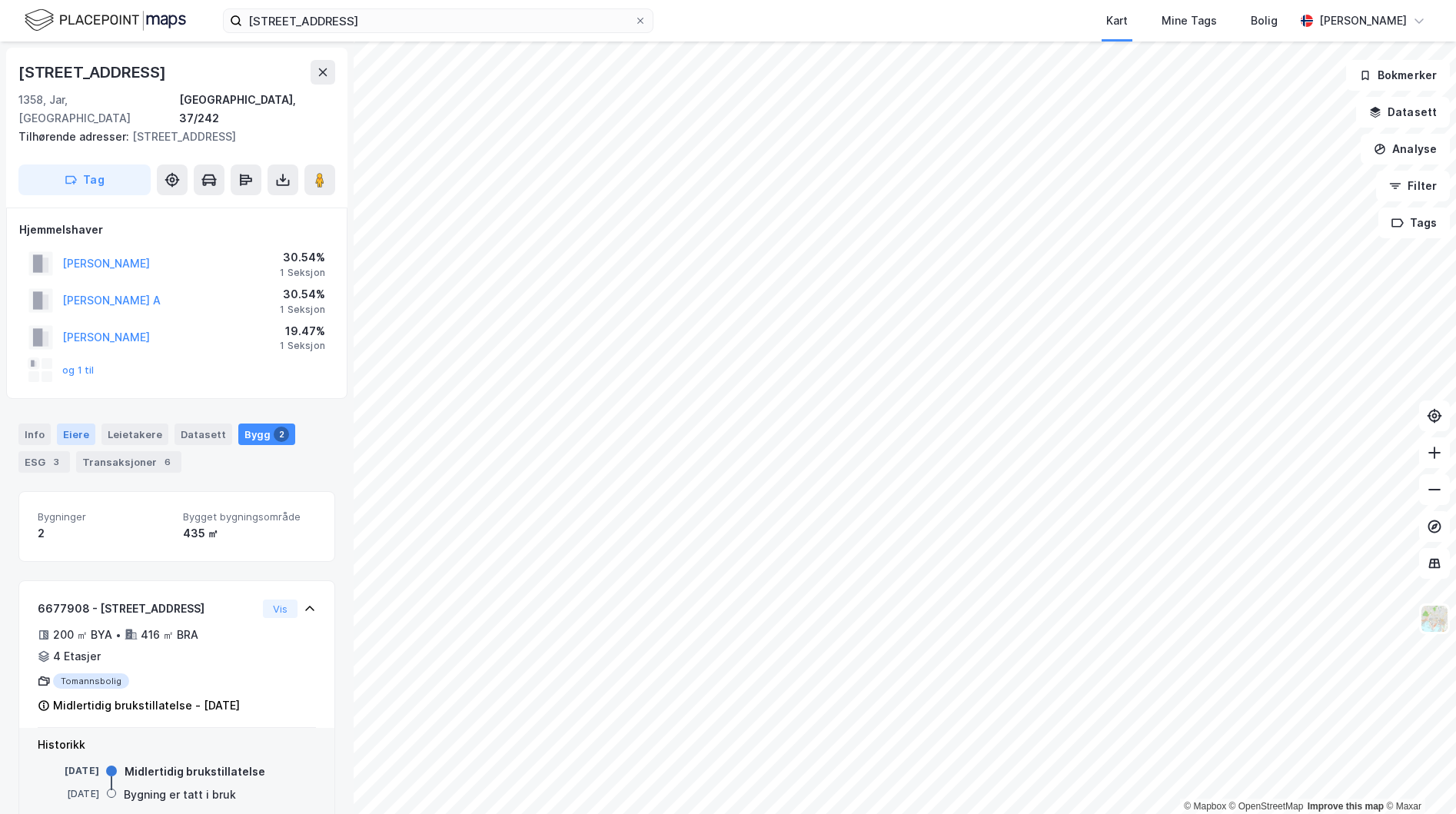
click at [73, 423] on div "Eiere" at bounding box center [76, 434] width 38 height 22
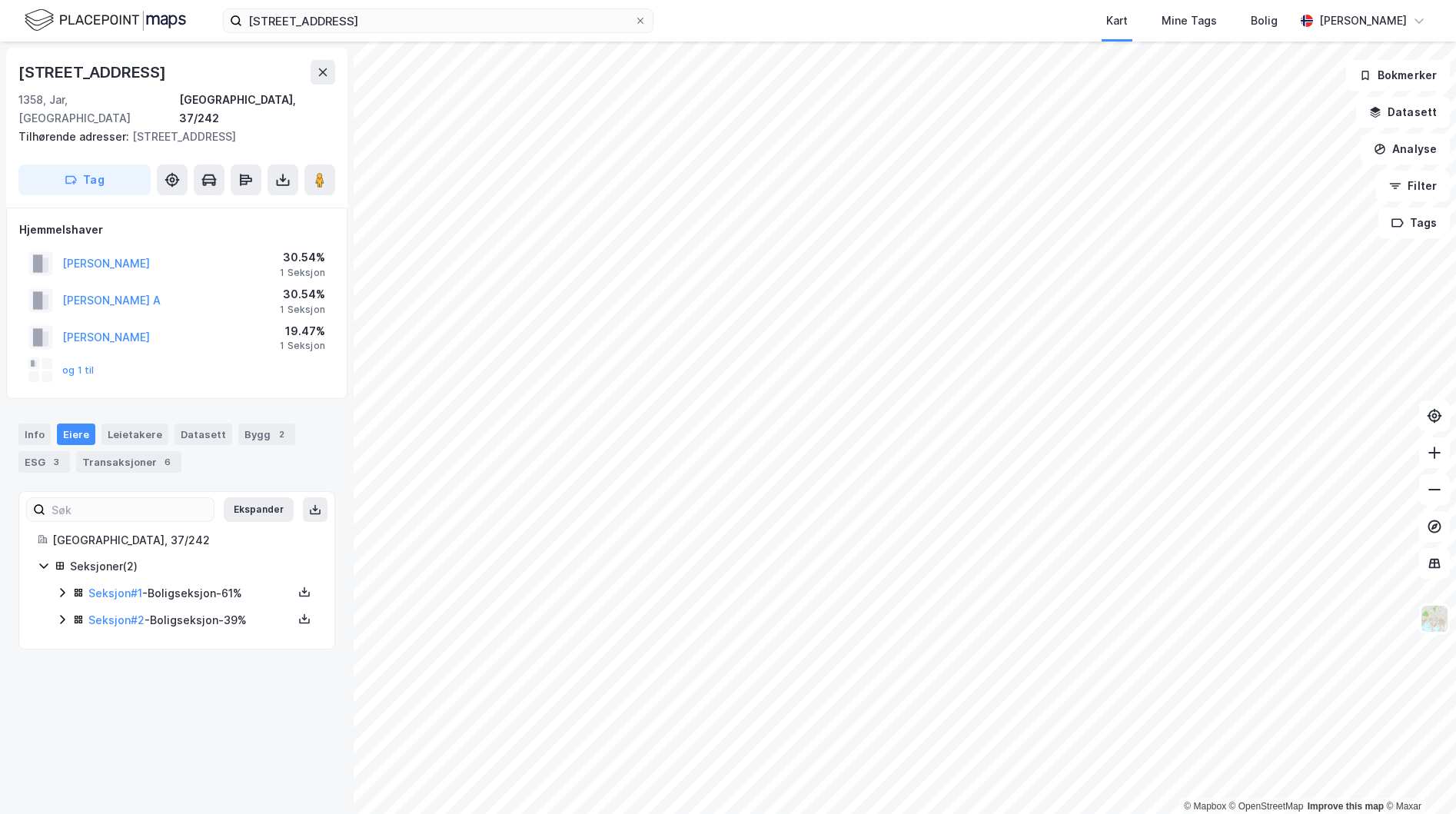
click at [58, 587] on icon at bounding box center [62, 592] width 13 height 12
click at [46, 683] on div "Seksjoner ( 2 ) Seksjon # 1 - Boligseksjon - 61% Hjemmel til eiendomsrett 50% -…" at bounding box center [177, 633] width 278 height 152
click at [62, 692] on icon at bounding box center [62, 697] width 13 height 12
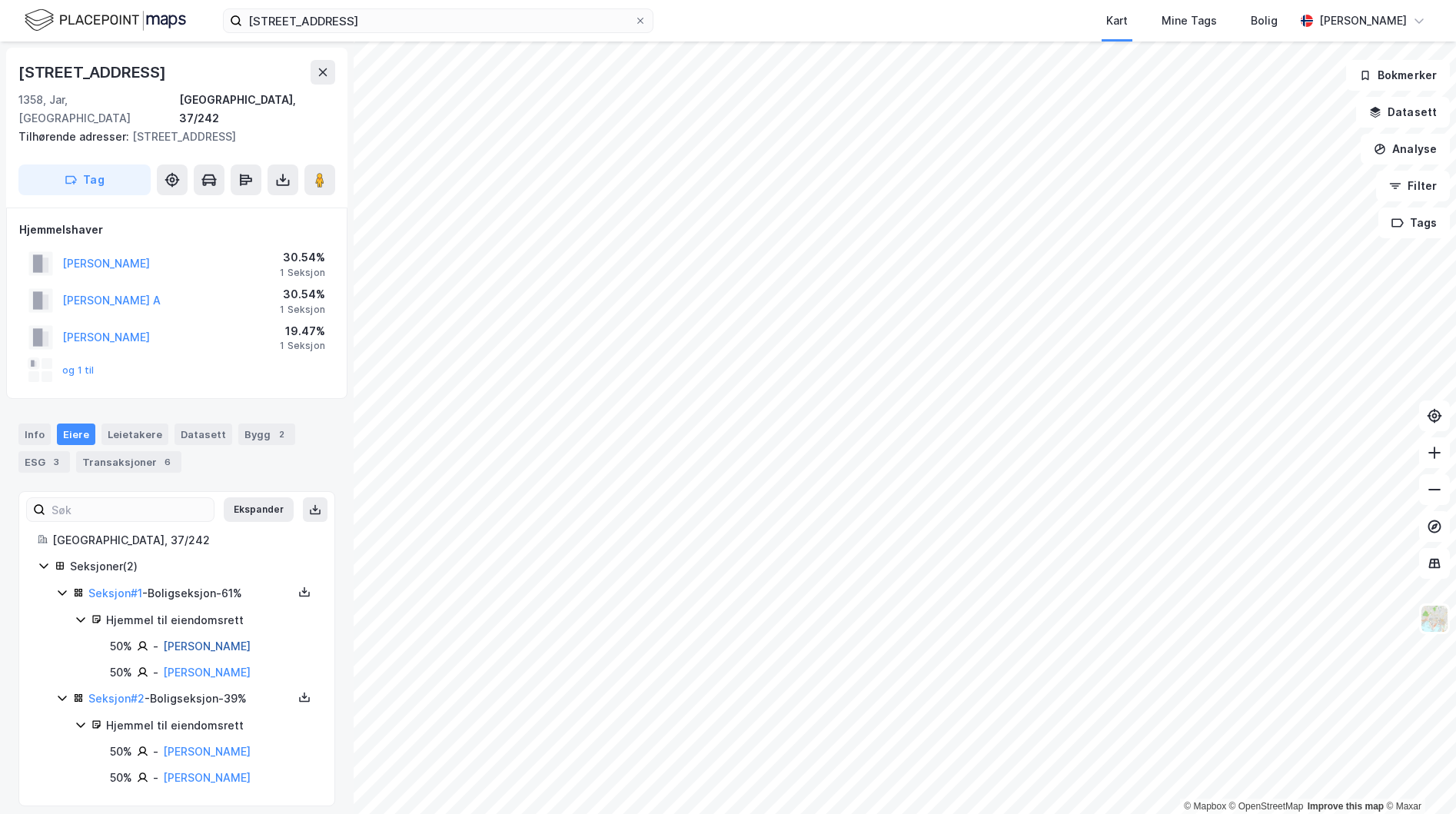
click at [190, 640] on link "[PERSON_NAME]" at bounding box center [207, 647] width 88 height 13
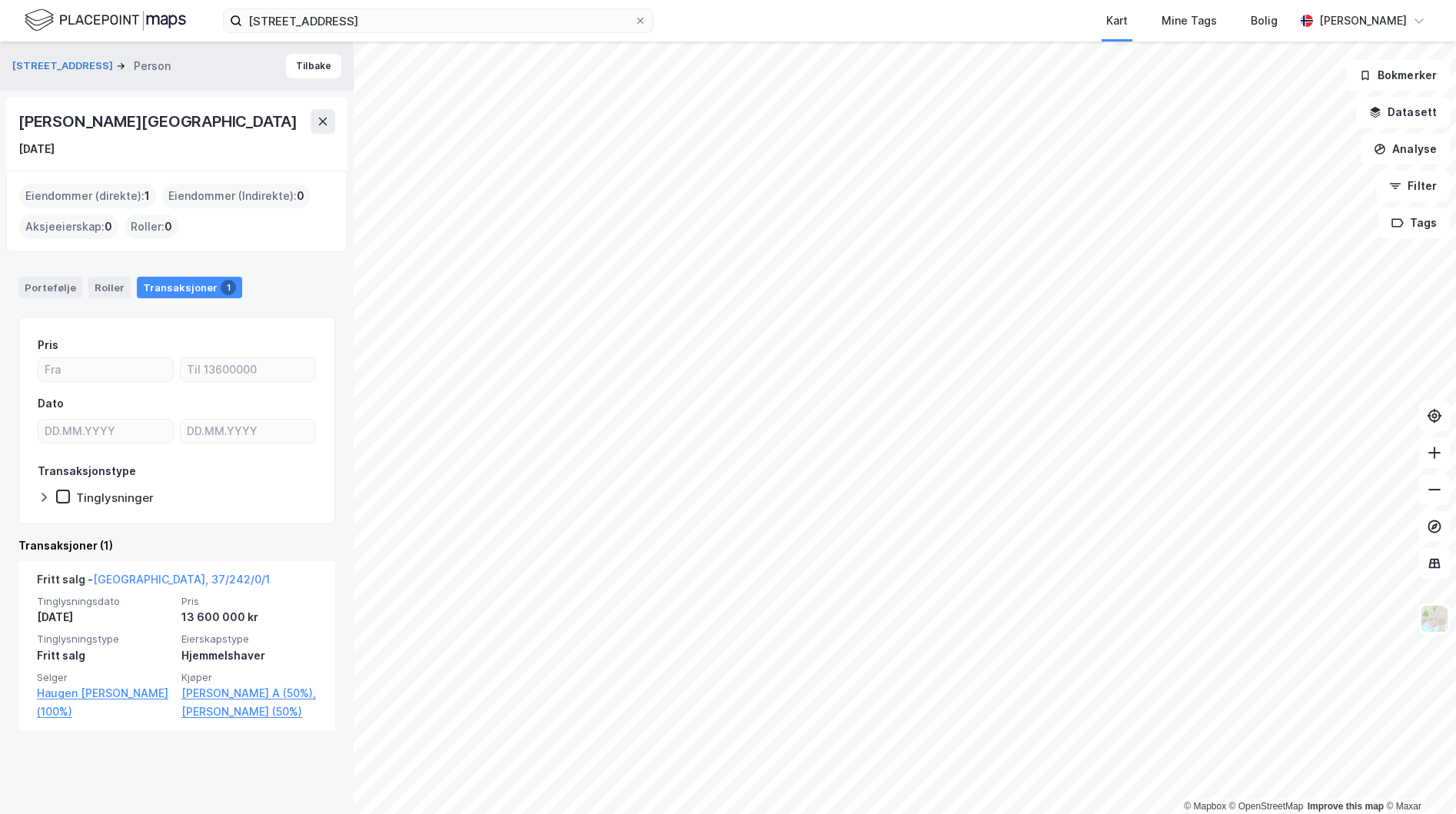
click at [44, 494] on icon at bounding box center [44, 497] width 5 height 9
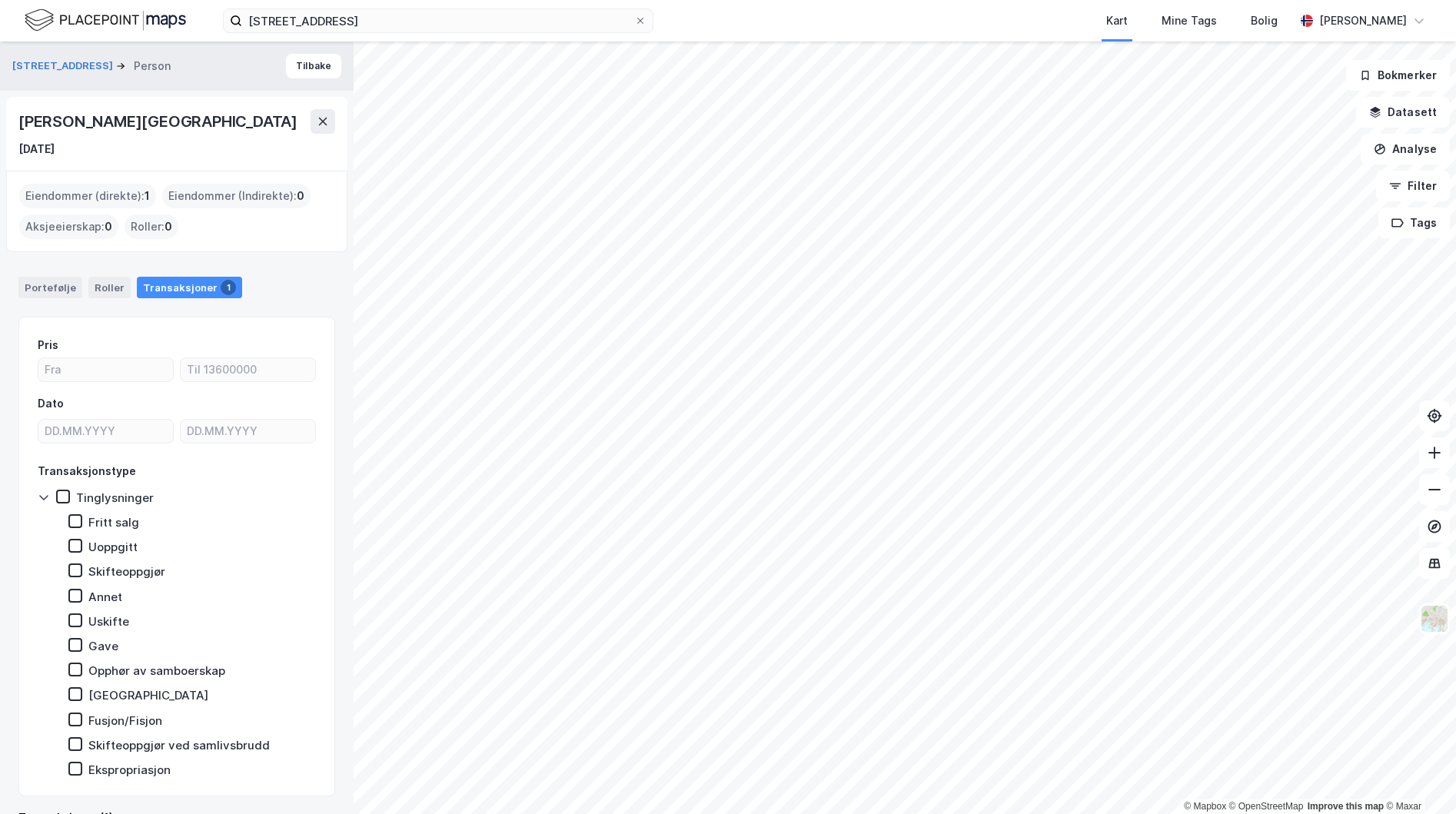
click at [43, 495] on icon at bounding box center [43, 497] width 13 height 12
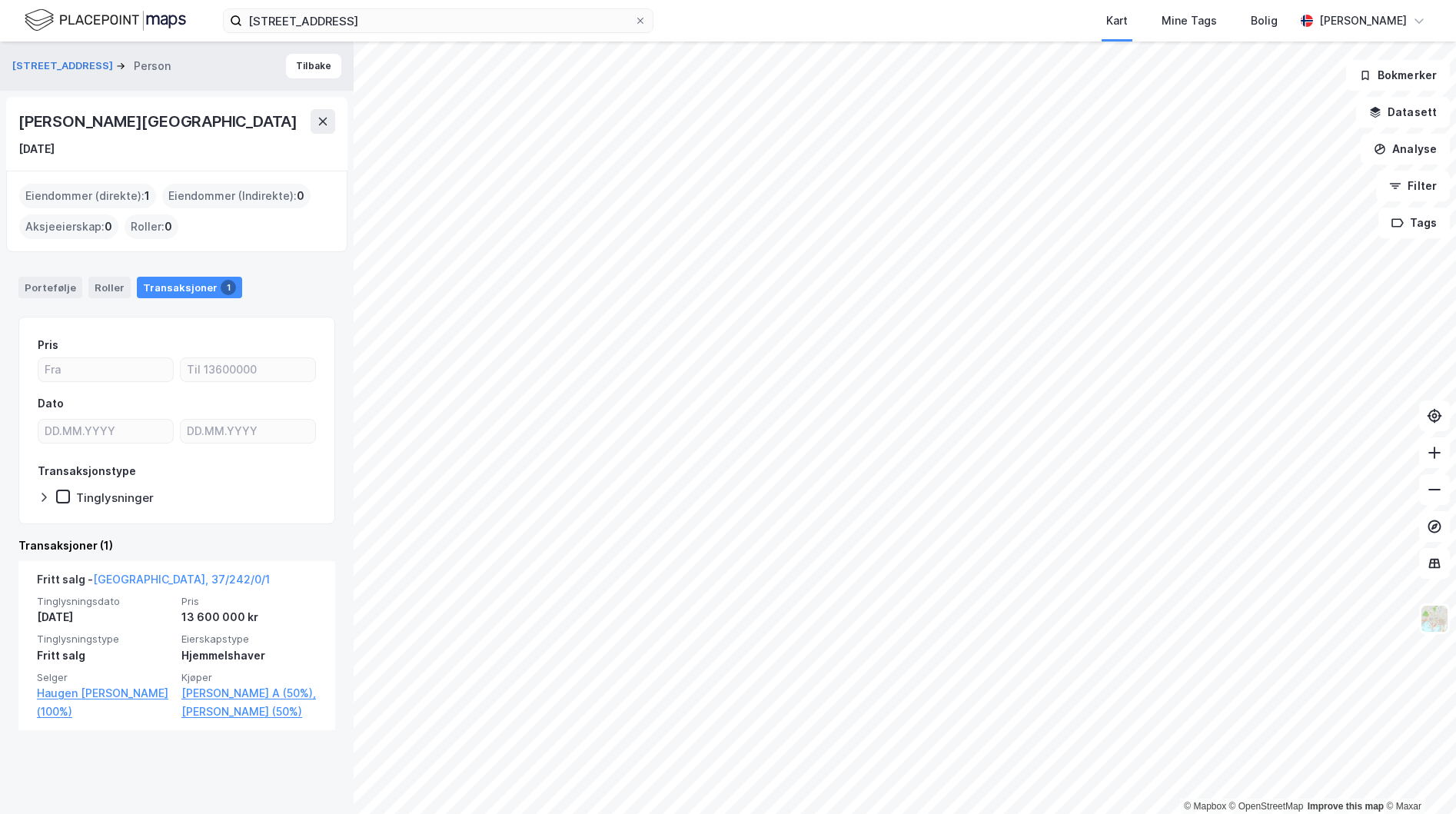
click at [69, 198] on div "Eiendommer (direkte) : 1" at bounding box center [88, 196] width 137 height 25
click at [302, 71] on button "Tilbake" at bounding box center [313, 67] width 55 height 25
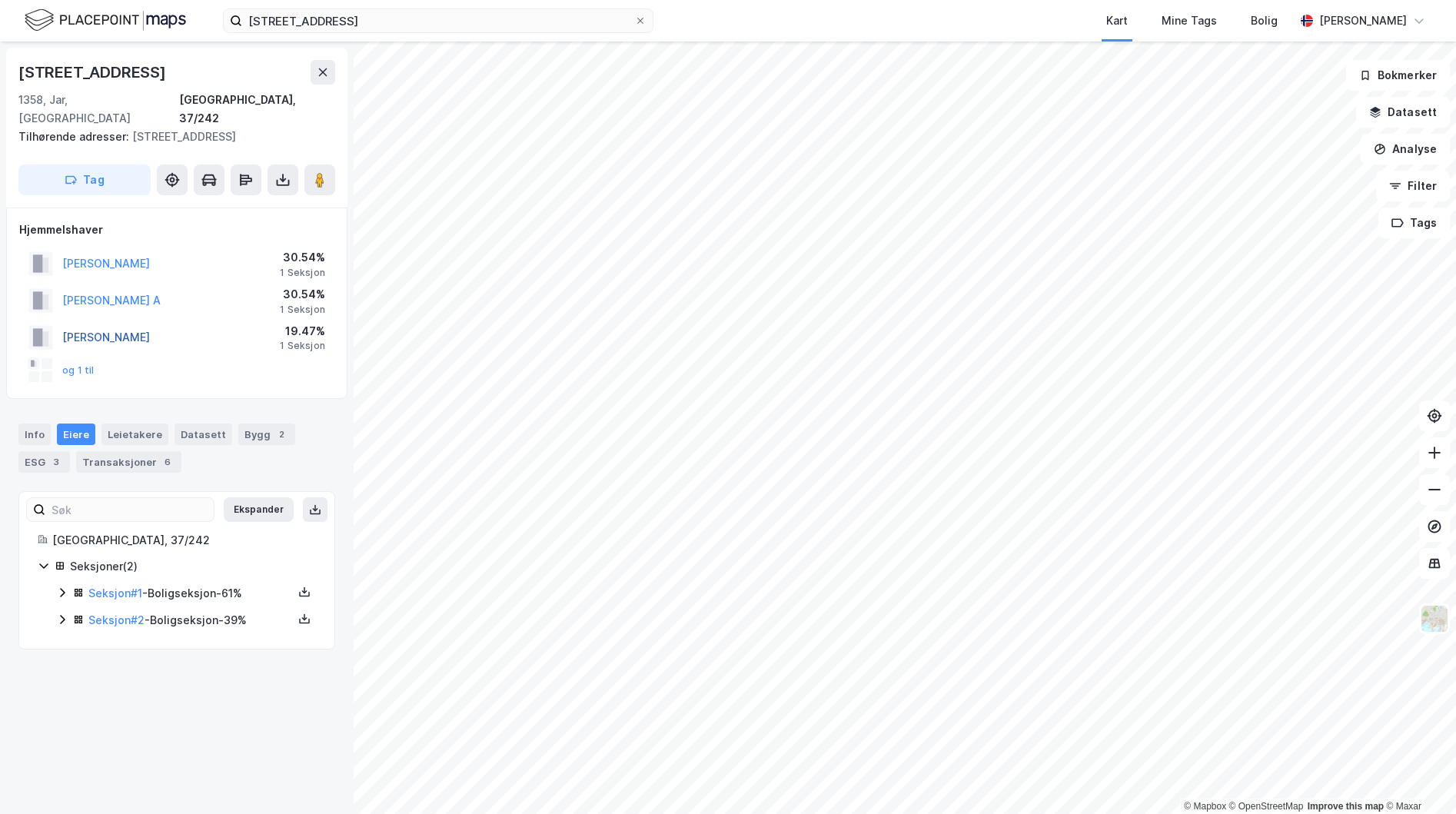
click at [0, 0] on button "[PERSON_NAME]" at bounding box center [0, 0] width 0 height 0
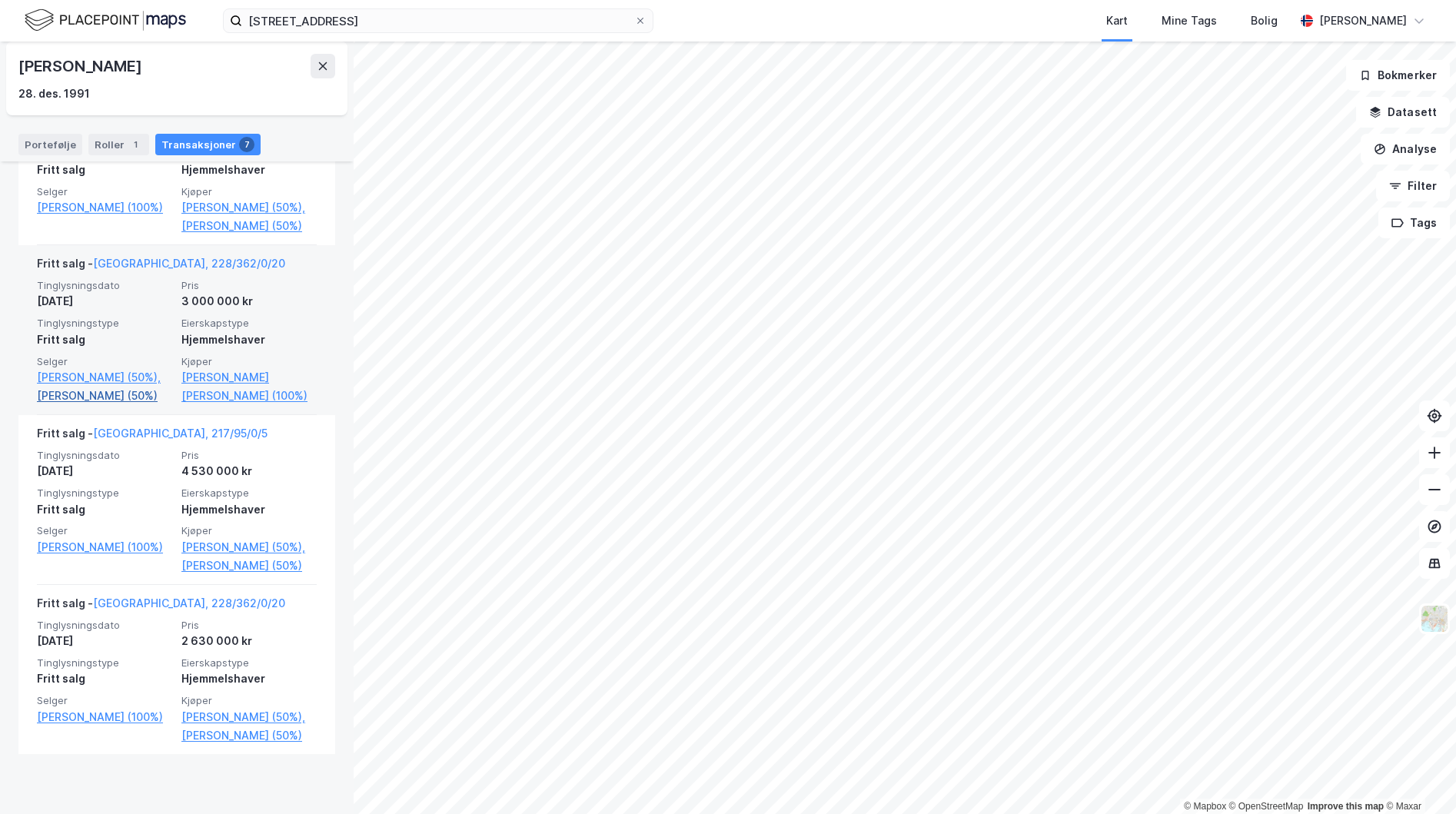
scroll to position [1161, 0]
click at [223, 404] on link "[PERSON_NAME] [PERSON_NAME] (100%)" at bounding box center [249, 386] width 135 height 37
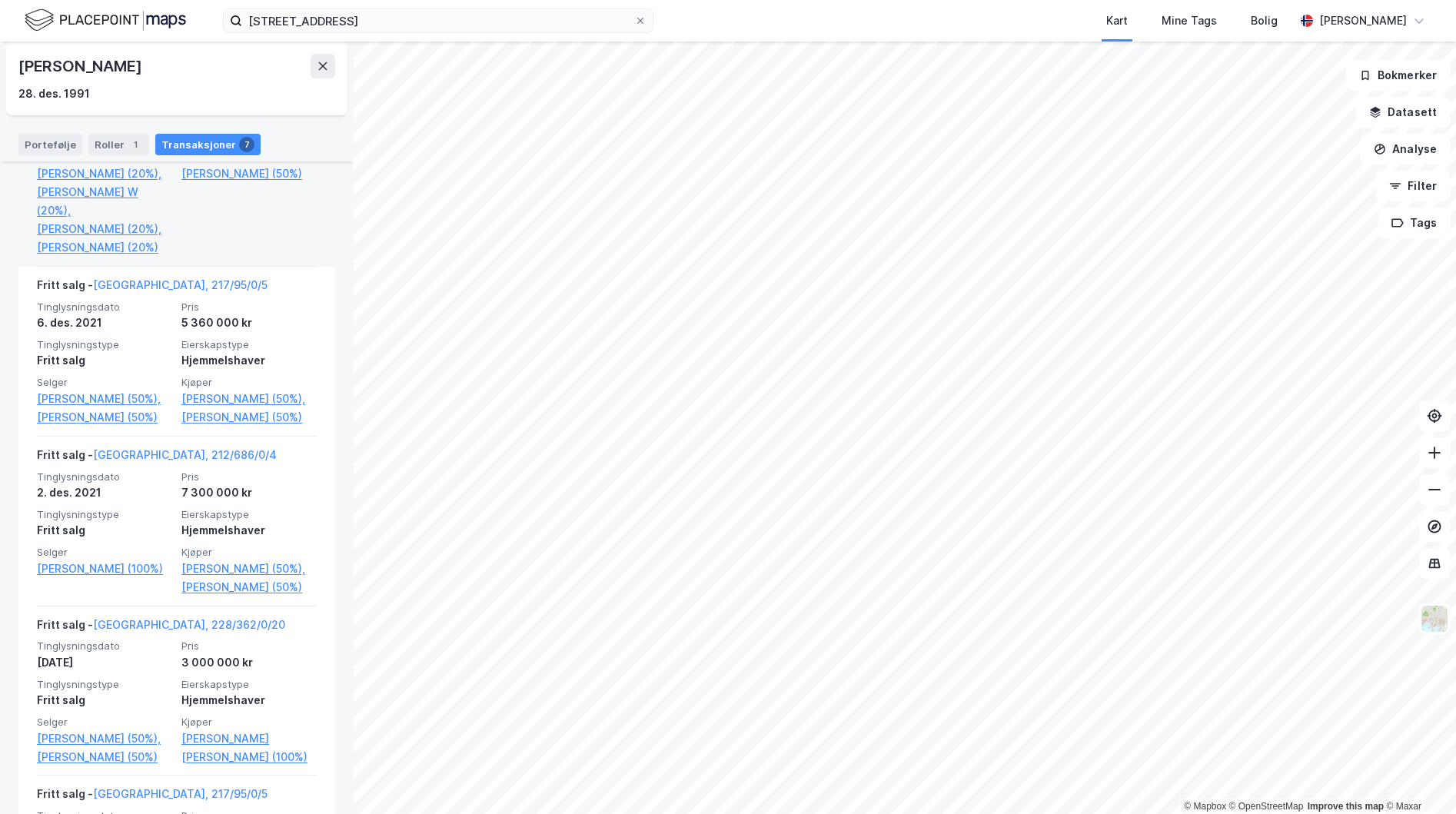
scroll to position [710, 0]
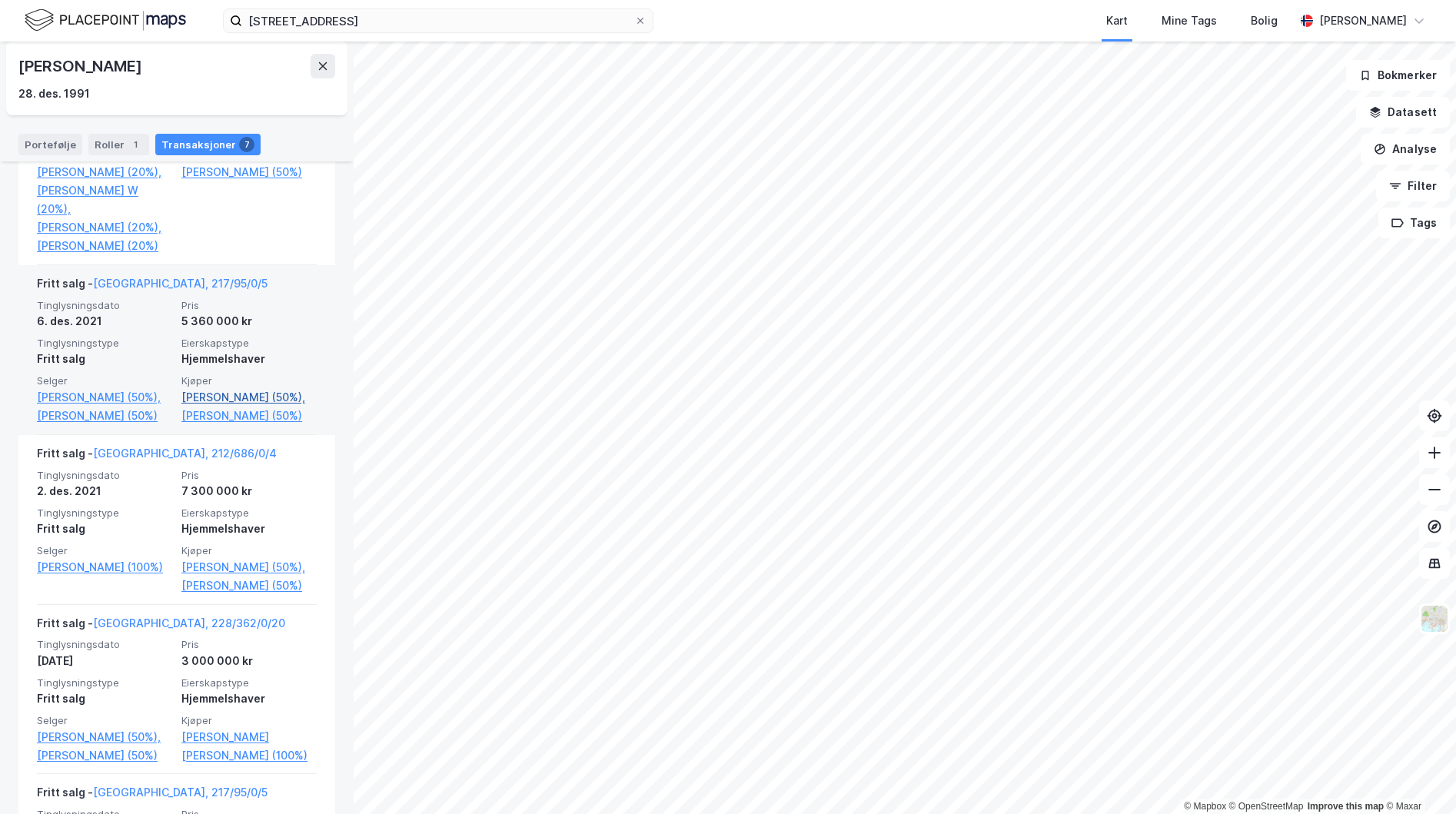
click at [213, 407] on link "[PERSON_NAME] (50%)," at bounding box center [249, 397] width 135 height 18
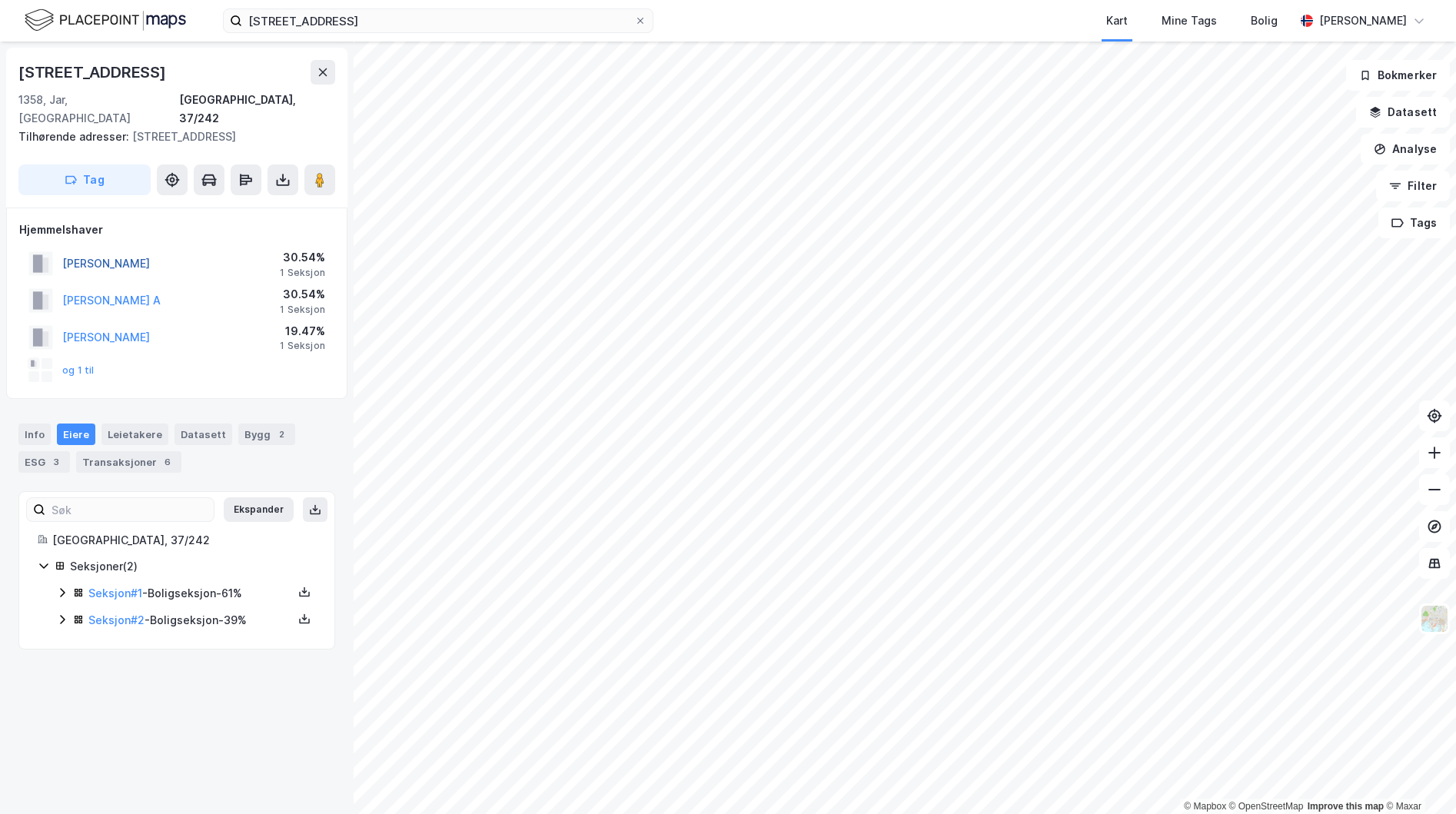
click at [0, 0] on button "[PERSON_NAME]" at bounding box center [0, 0] width 0 height 0
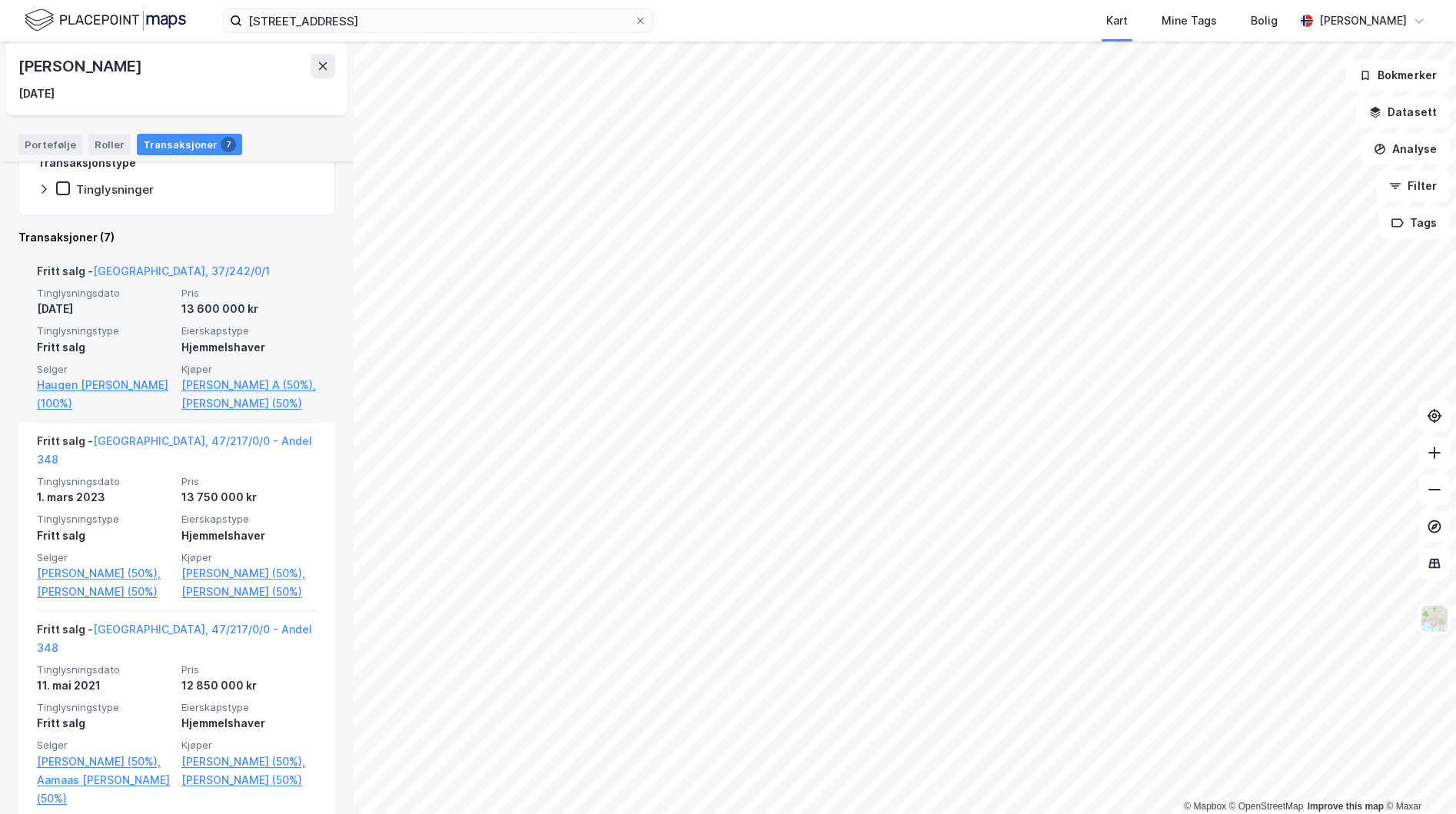
scroll to position [305, 0]
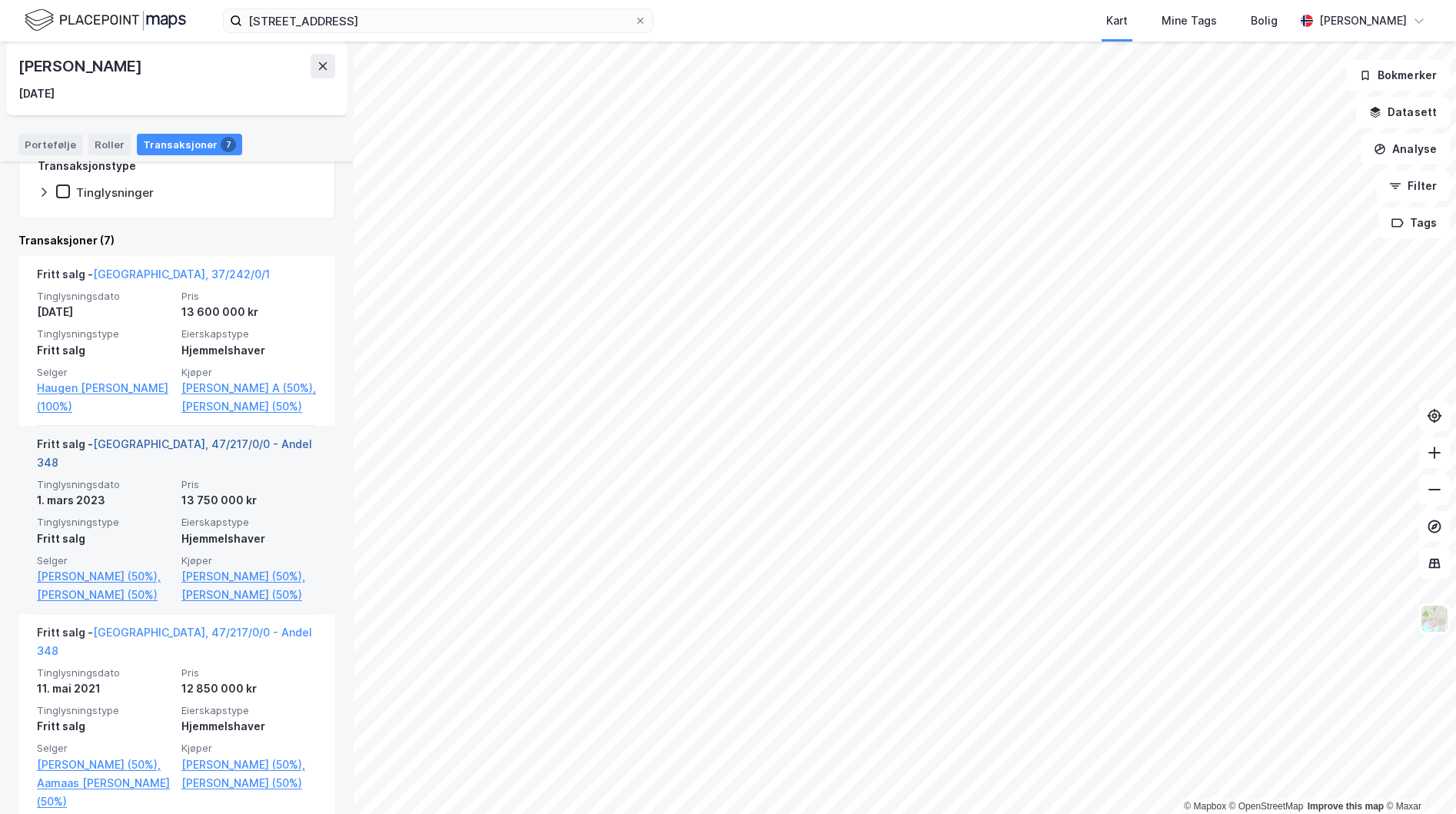
click at [143, 462] on link "[GEOGRAPHIC_DATA], 47/217/0/0 - Andel 348" at bounding box center [174, 453] width 275 height 32
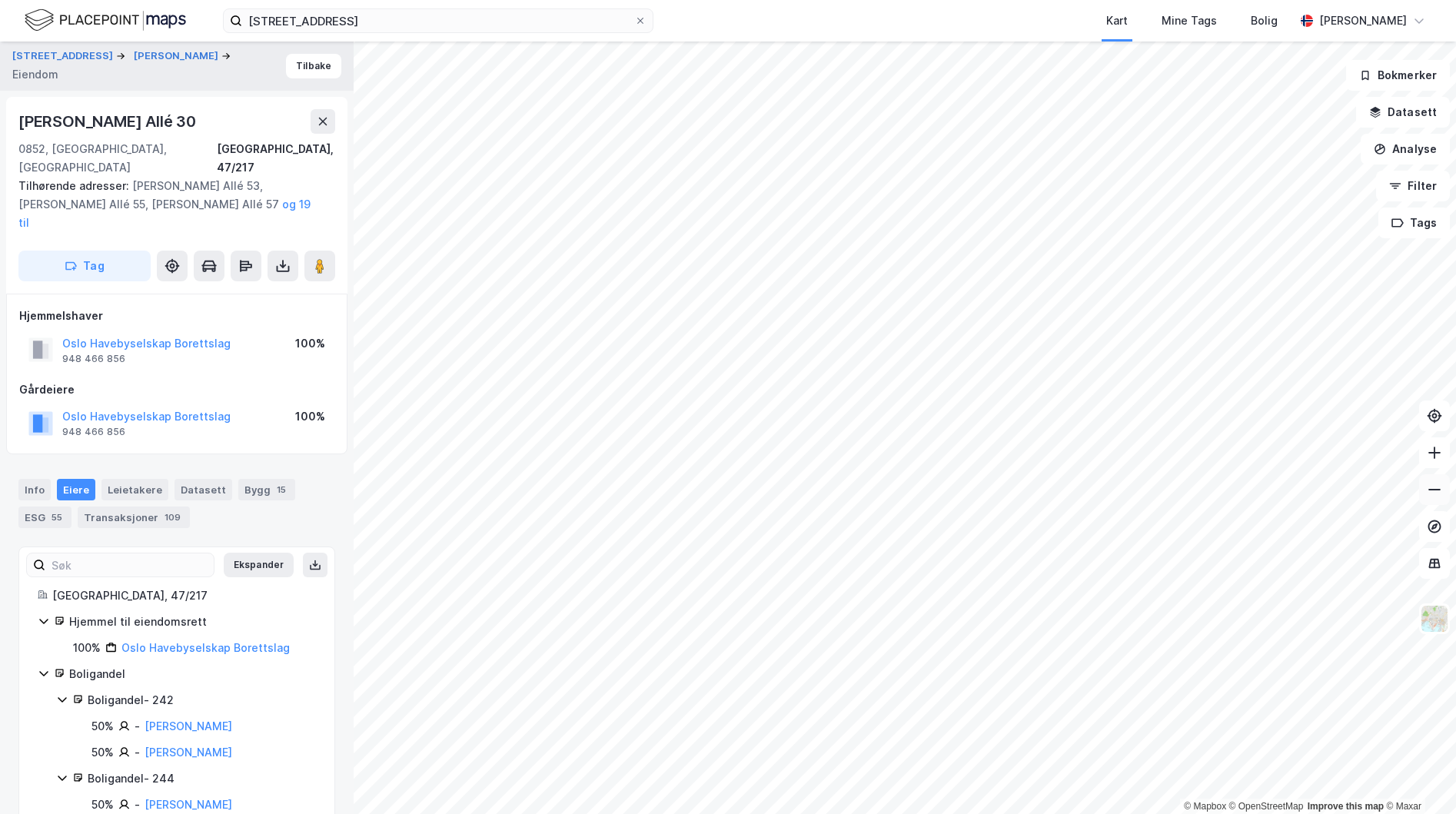
click at [1444, 491] on button at bounding box center [1434, 489] width 31 height 31
click at [1434, 461] on button at bounding box center [1434, 452] width 31 height 31
click at [238, 479] on div "Bygg 15" at bounding box center [267, 490] width 57 height 22
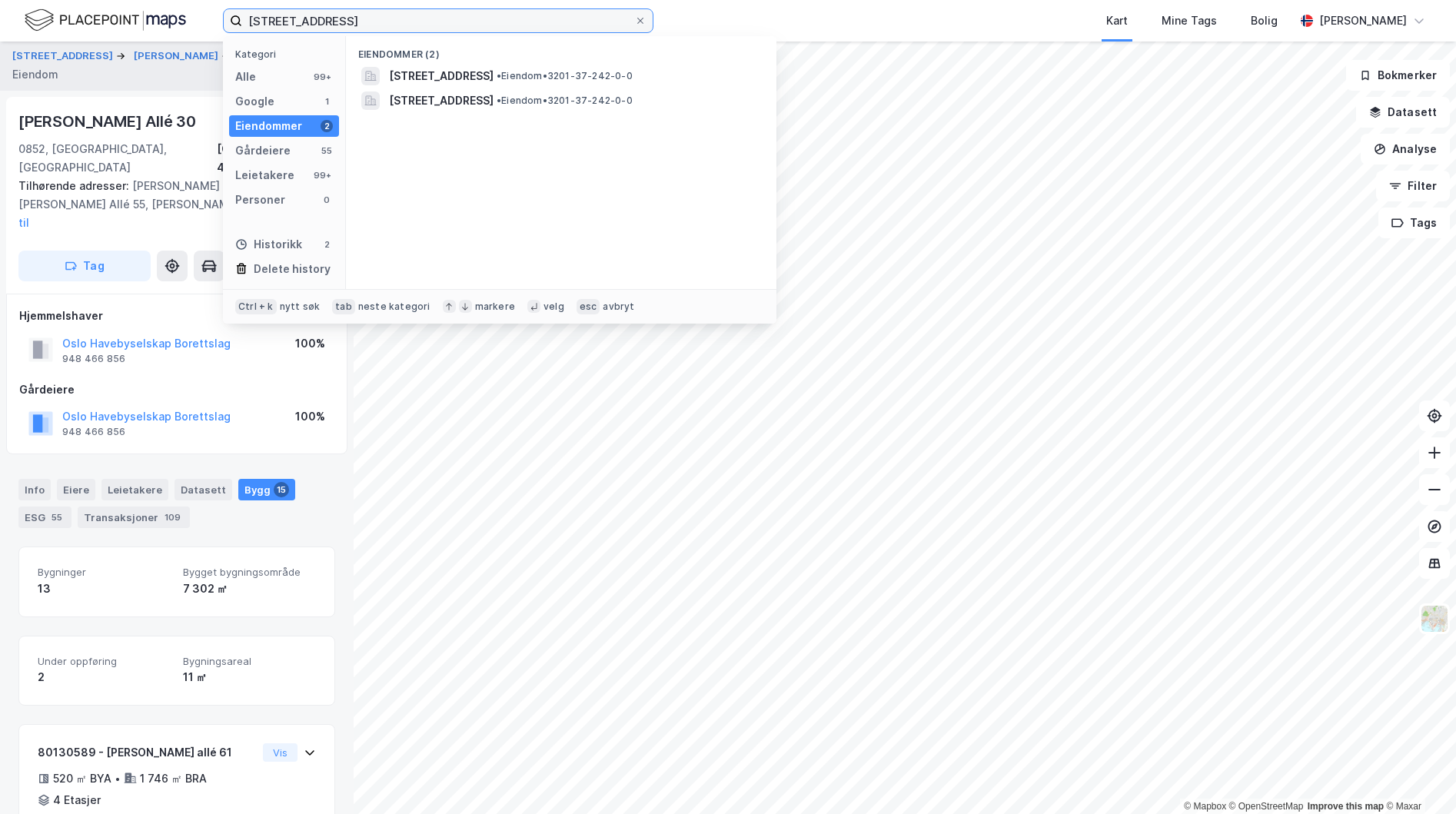
click at [523, 17] on input "[STREET_ADDRESS]" at bounding box center [438, 21] width 393 height 23
type input "r"
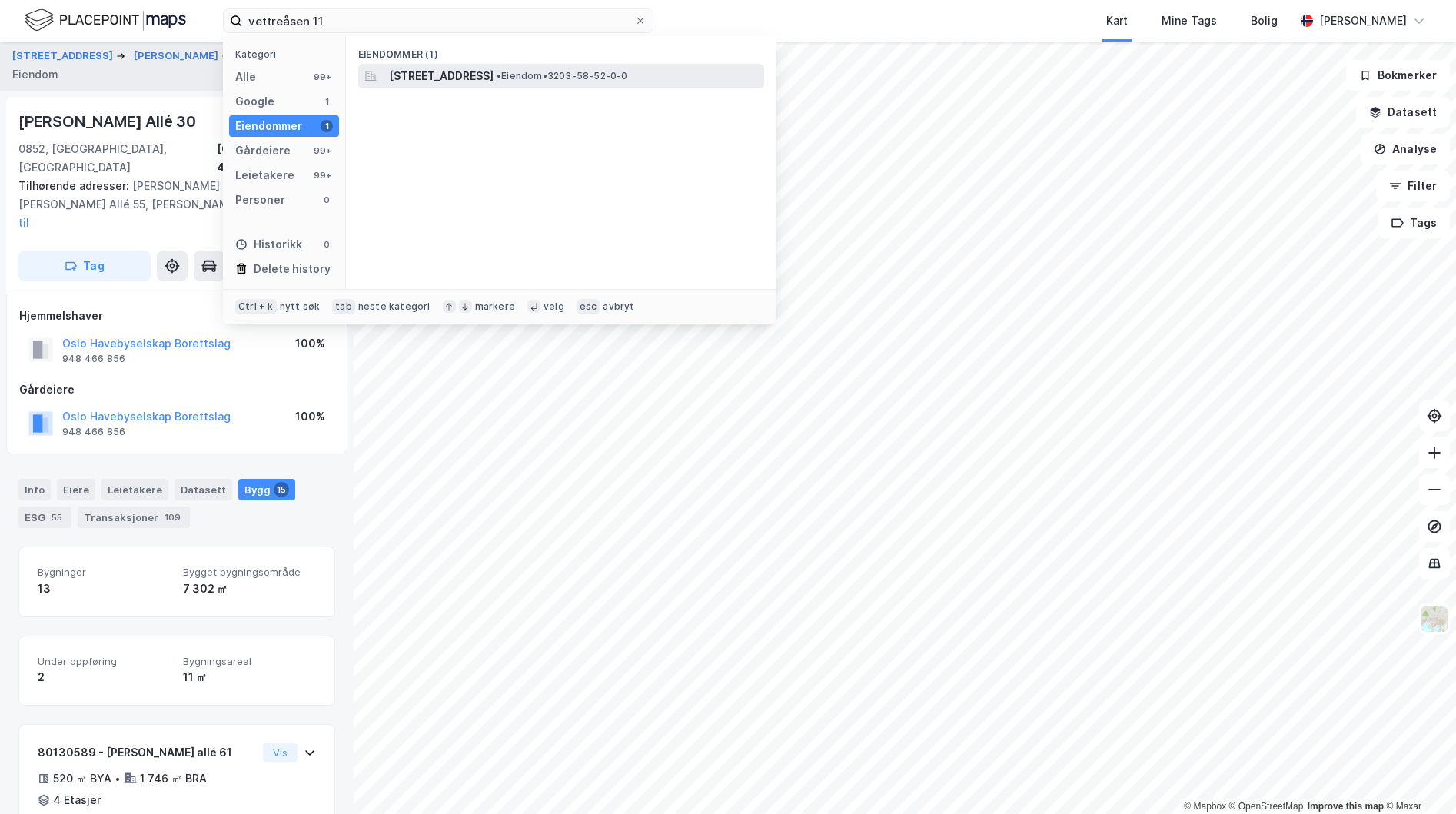
click at [493, 81] on span "[STREET_ADDRESS]" at bounding box center [441, 76] width 104 height 18
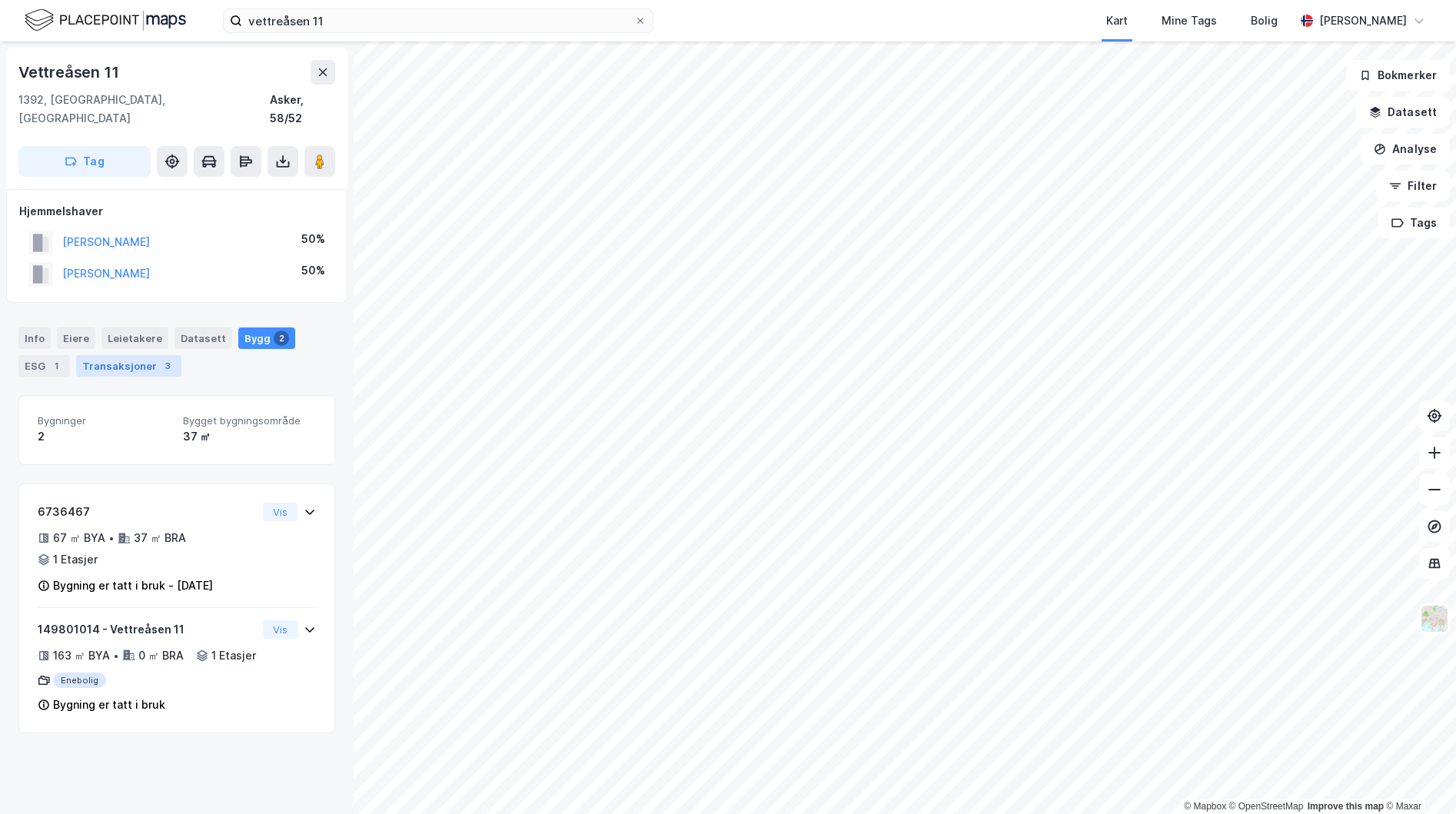
click at [117, 355] on div "Transaksjoner 3" at bounding box center [128, 366] width 105 height 22
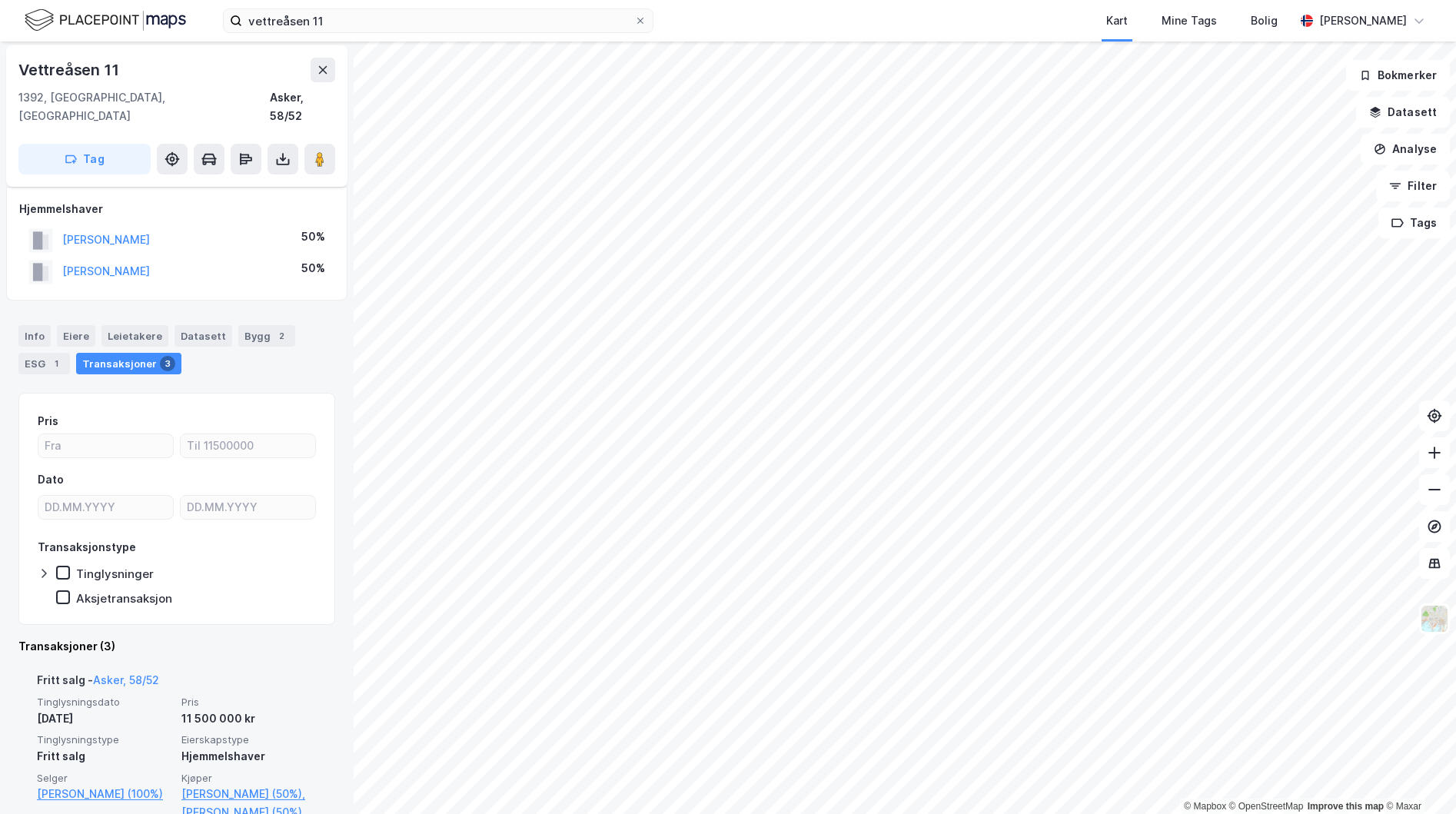
scroll to position [71, 0]
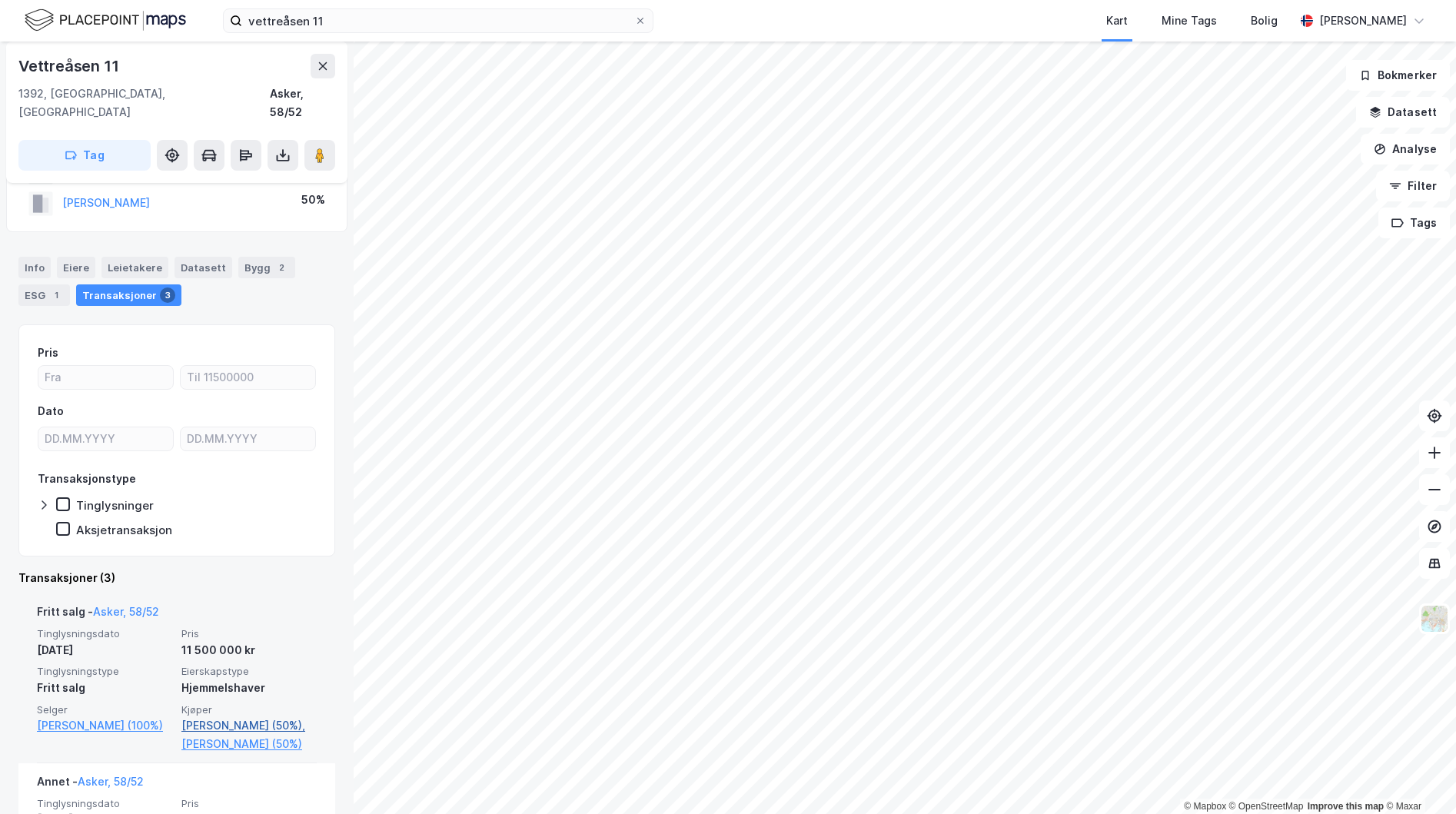
click at [221, 717] on link "[PERSON_NAME] (50%)," at bounding box center [249, 726] width 135 height 18
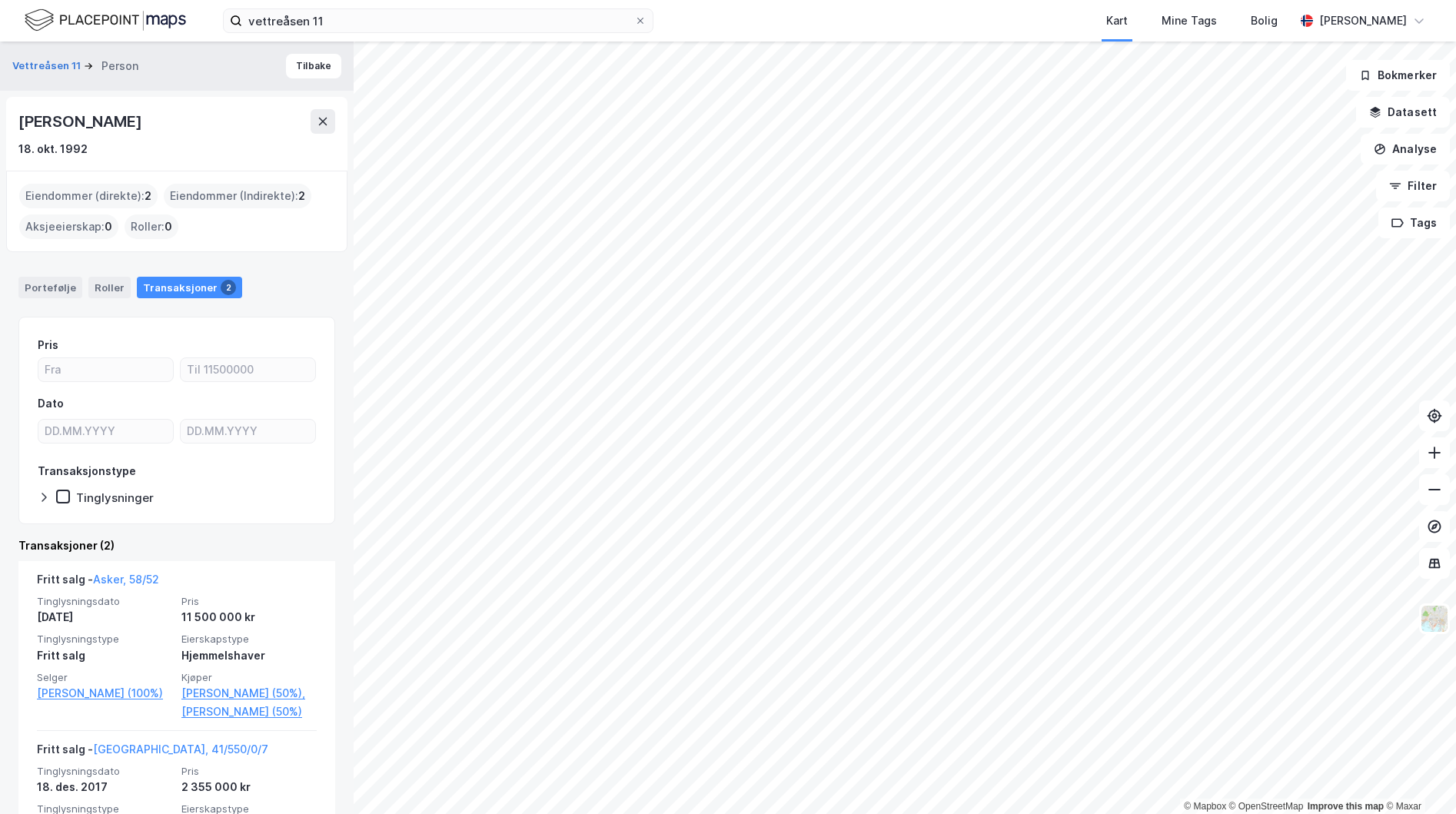
click at [228, 196] on div "Eiendommer (Indirekte) : 2" at bounding box center [238, 196] width 148 height 25
click at [45, 291] on div "Portefølje" at bounding box center [50, 287] width 64 height 22
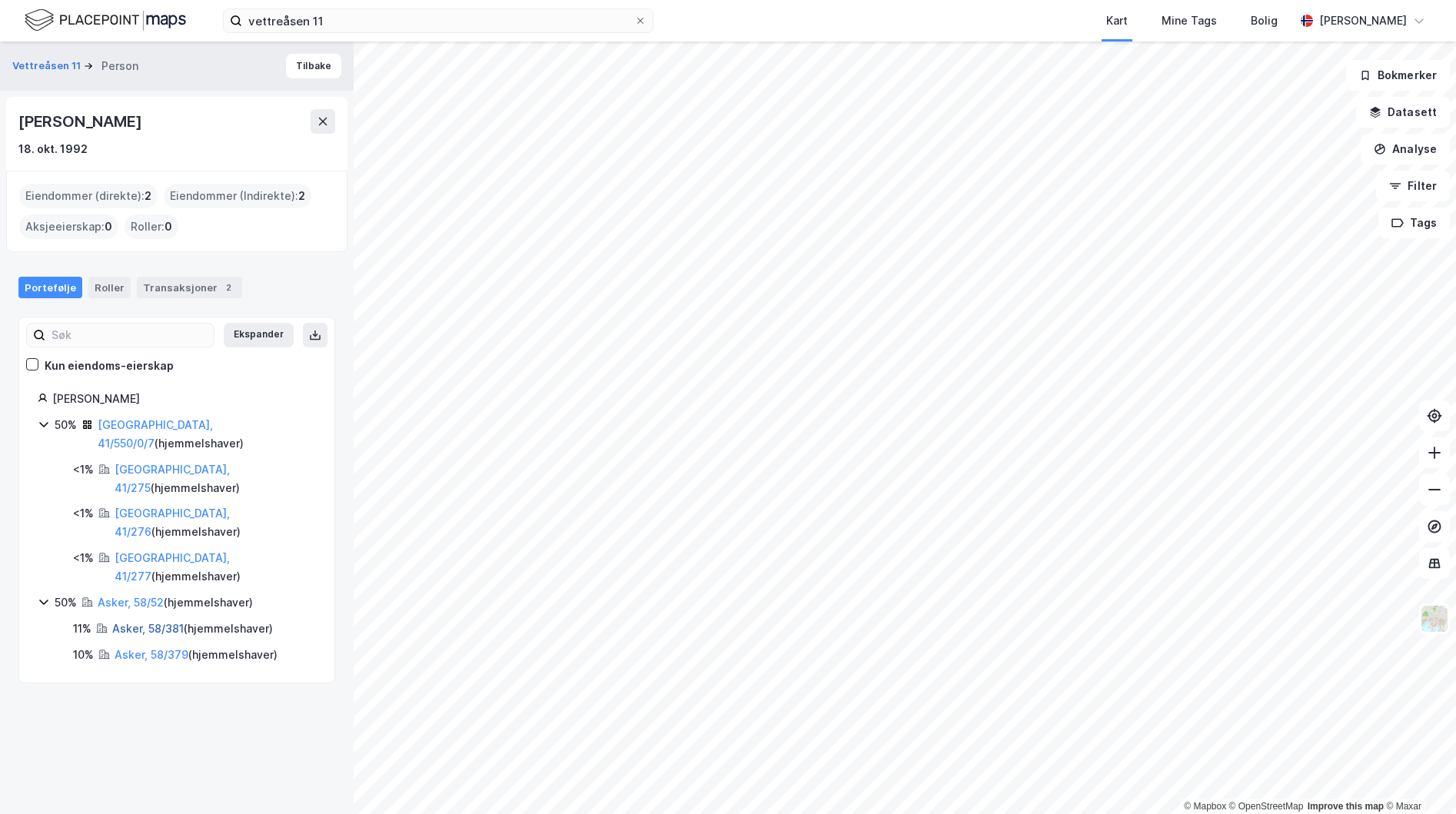
click at [132, 622] on link "Asker, 58/381" at bounding box center [148, 628] width 72 height 13
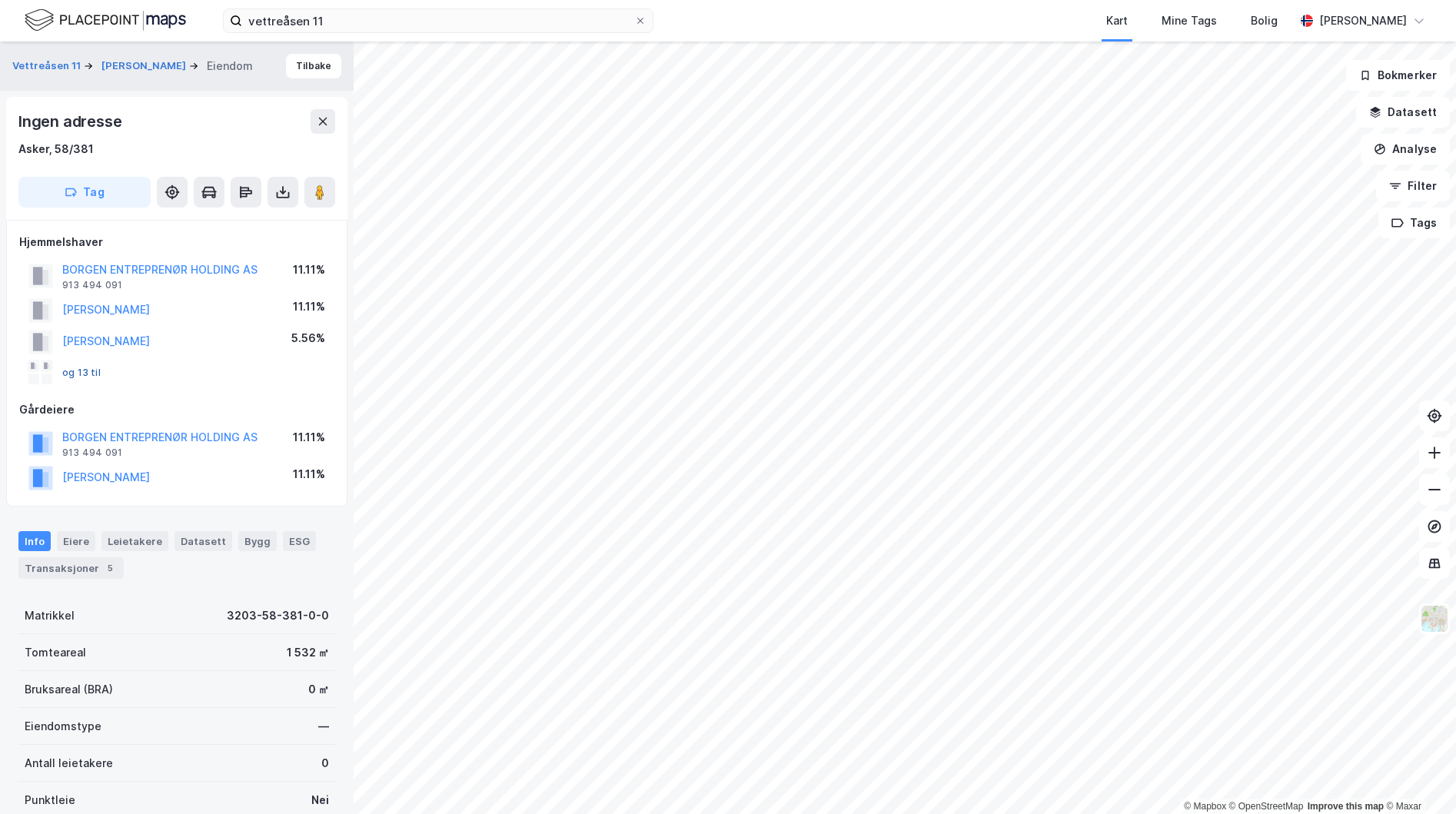
click at [0, 0] on button "og 13 til" at bounding box center [0, 0] width 0 height 0
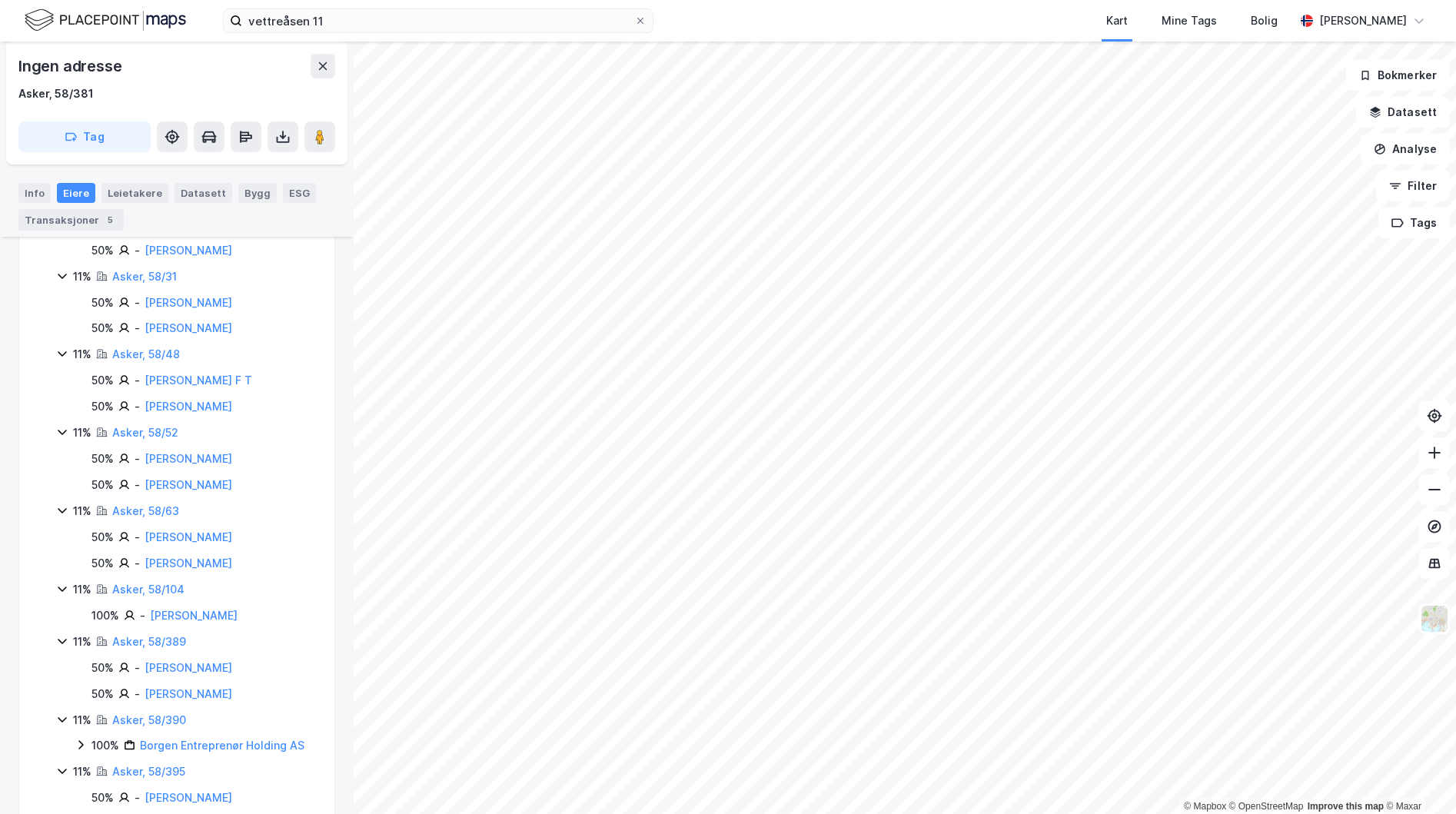
scroll to position [557, 0]
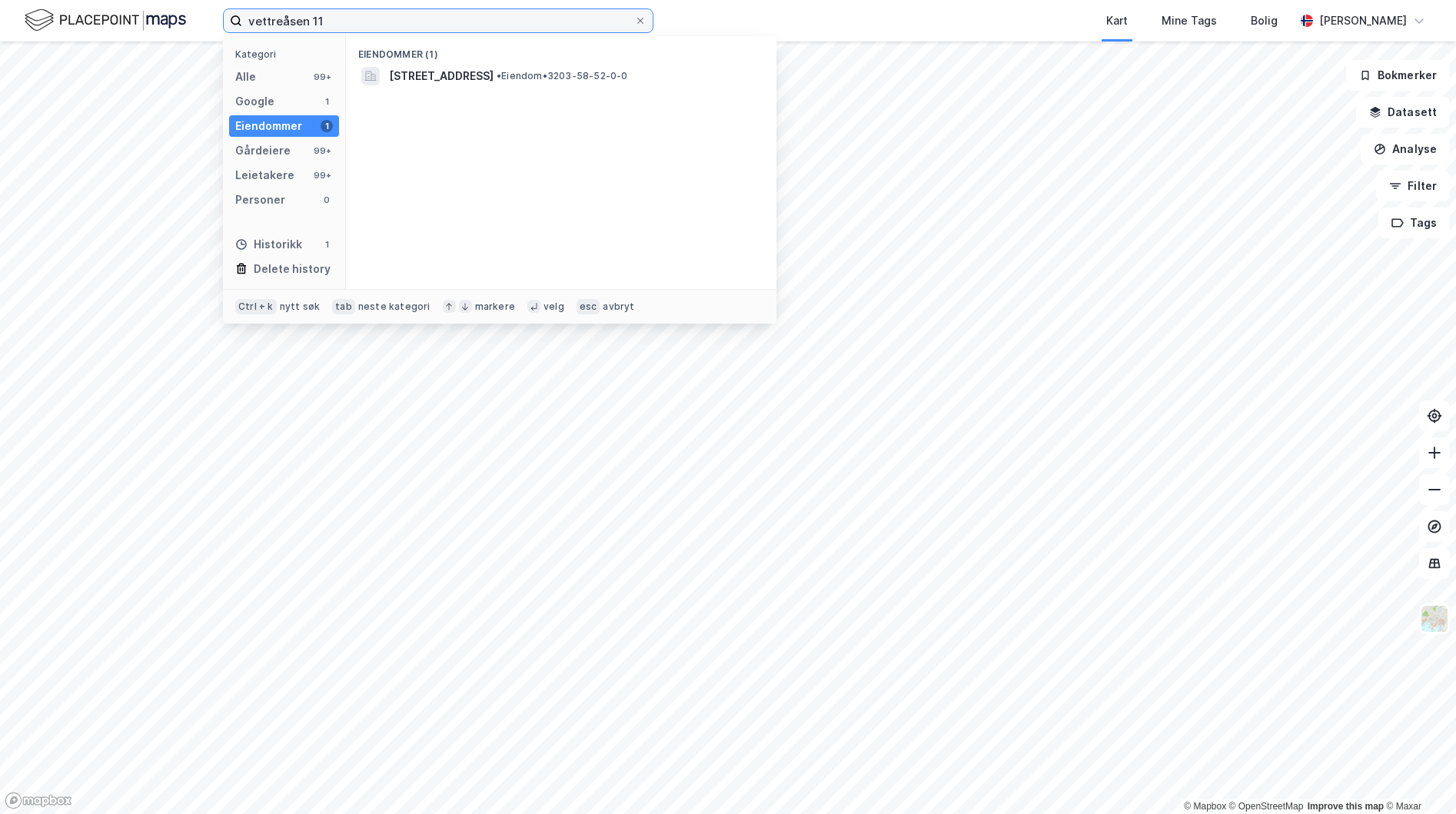
drag, startPoint x: 343, startPoint y: 32, endPoint x: 219, endPoint y: -4, distance: 129.1
click at [219, 0] on html "vettreåsen 11 Kategori Alle 99+ Google 1 Eiendommer 1 Gårdeiere 99+ Leietakere …" at bounding box center [728, 407] width 1456 height 814
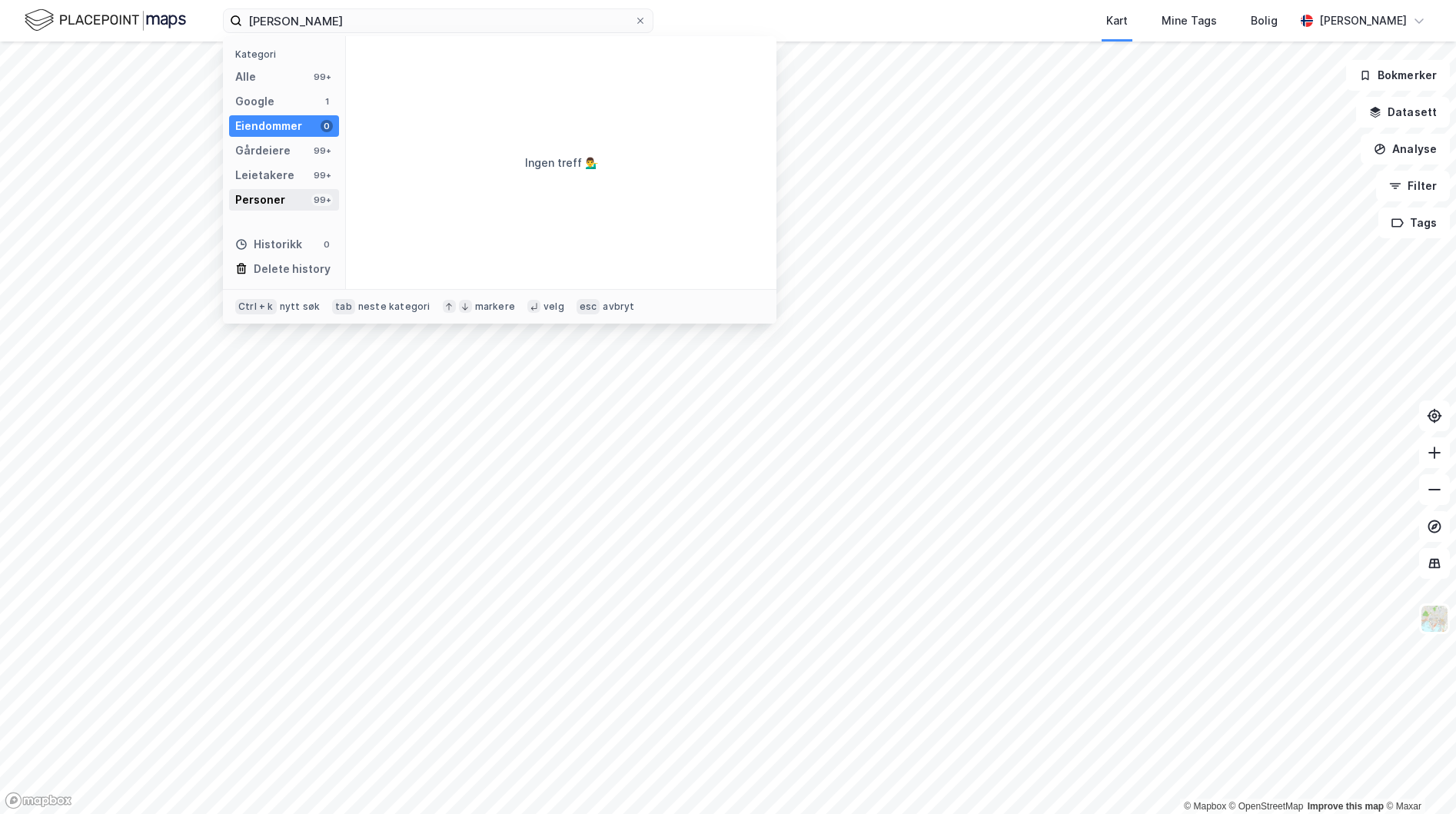
click at [268, 197] on div "Personer" at bounding box center [260, 200] width 50 height 18
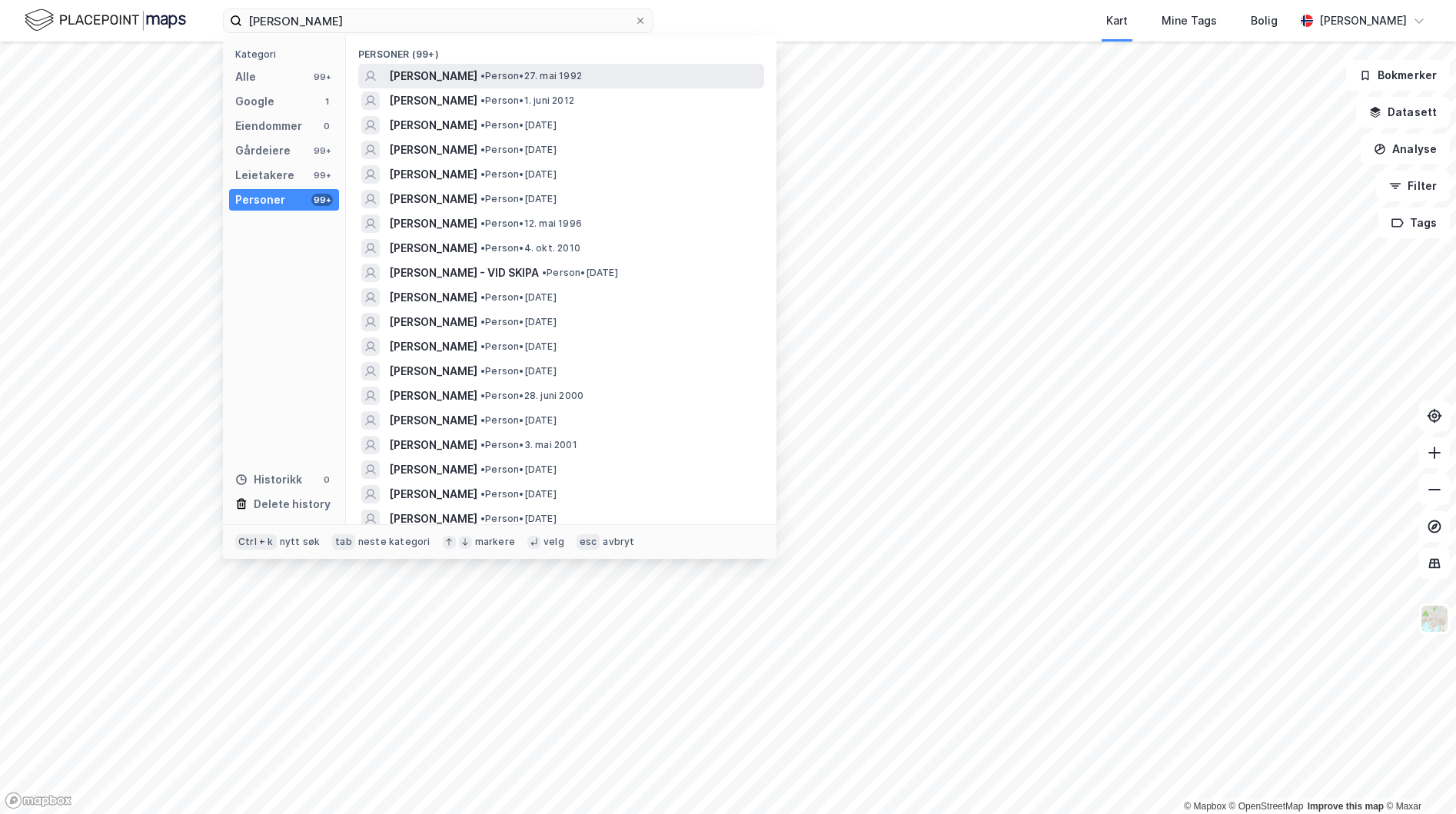
click at [435, 73] on span "[PERSON_NAME]" at bounding box center [433, 76] width 88 height 18
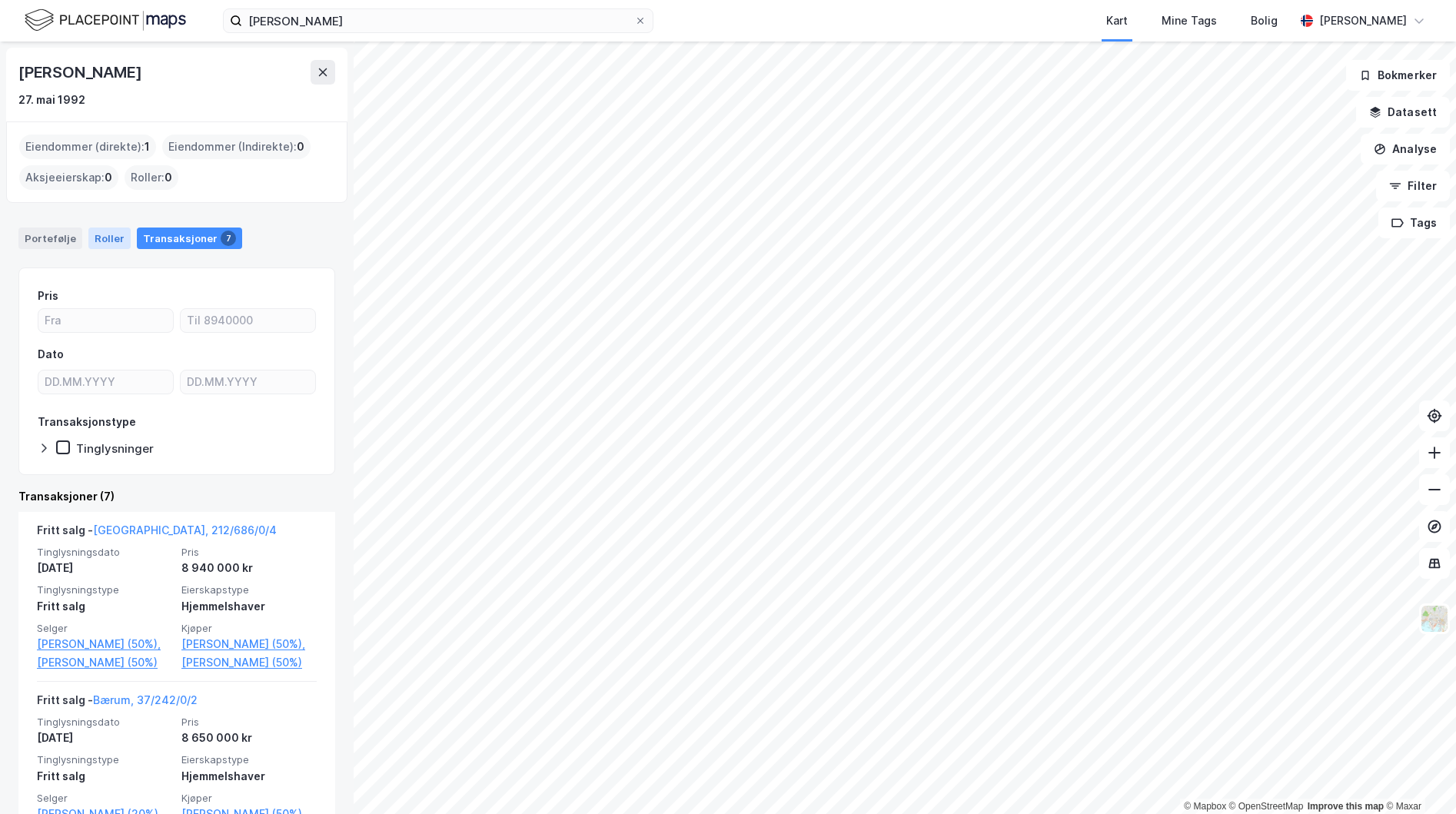
click at [118, 237] on div "Roller" at bounding box center [109, 238] width 43 height 22
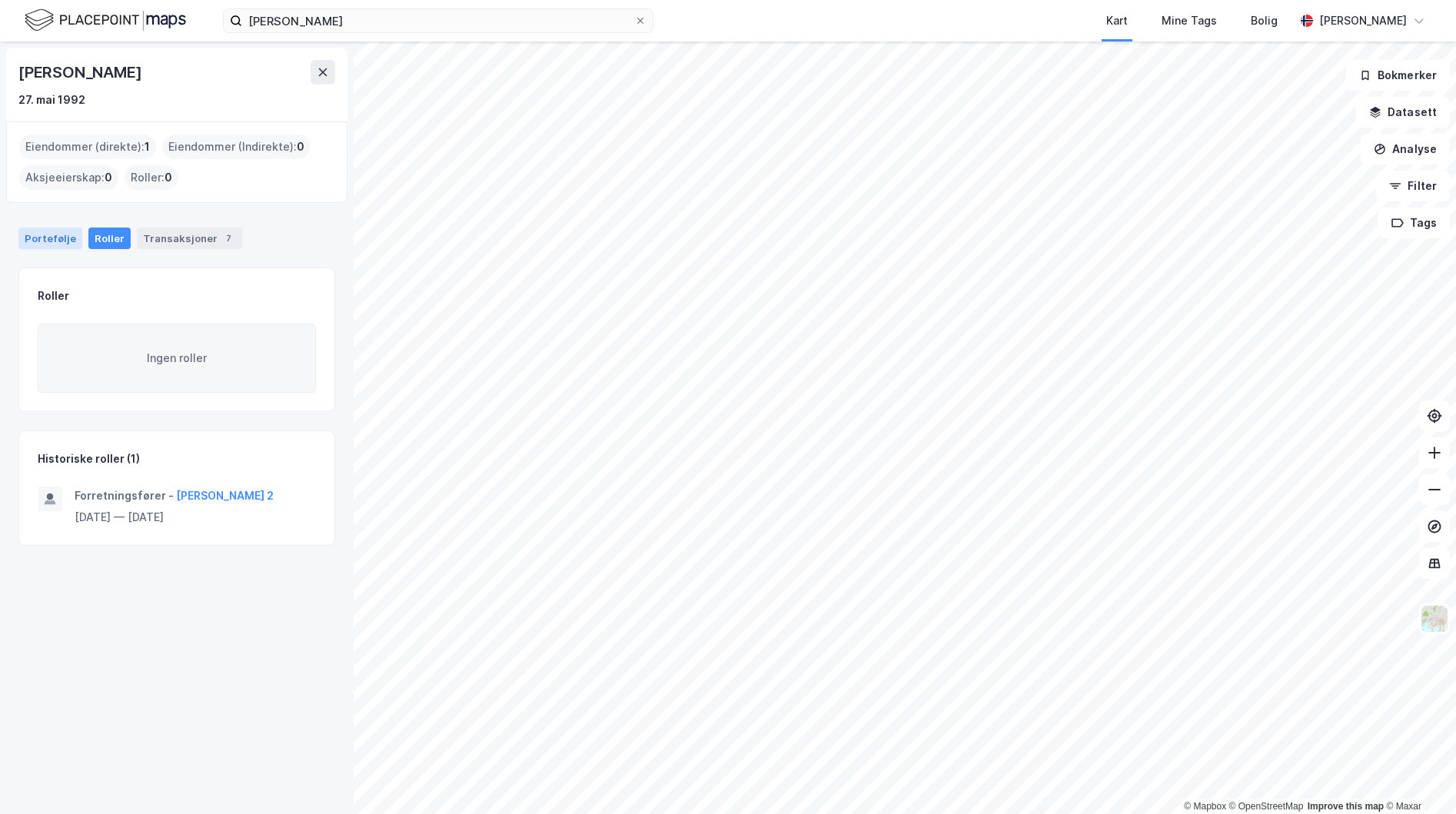
click at [29, 240] on div "Portefølje" at bounding box center [50, 238] width 64 height 22
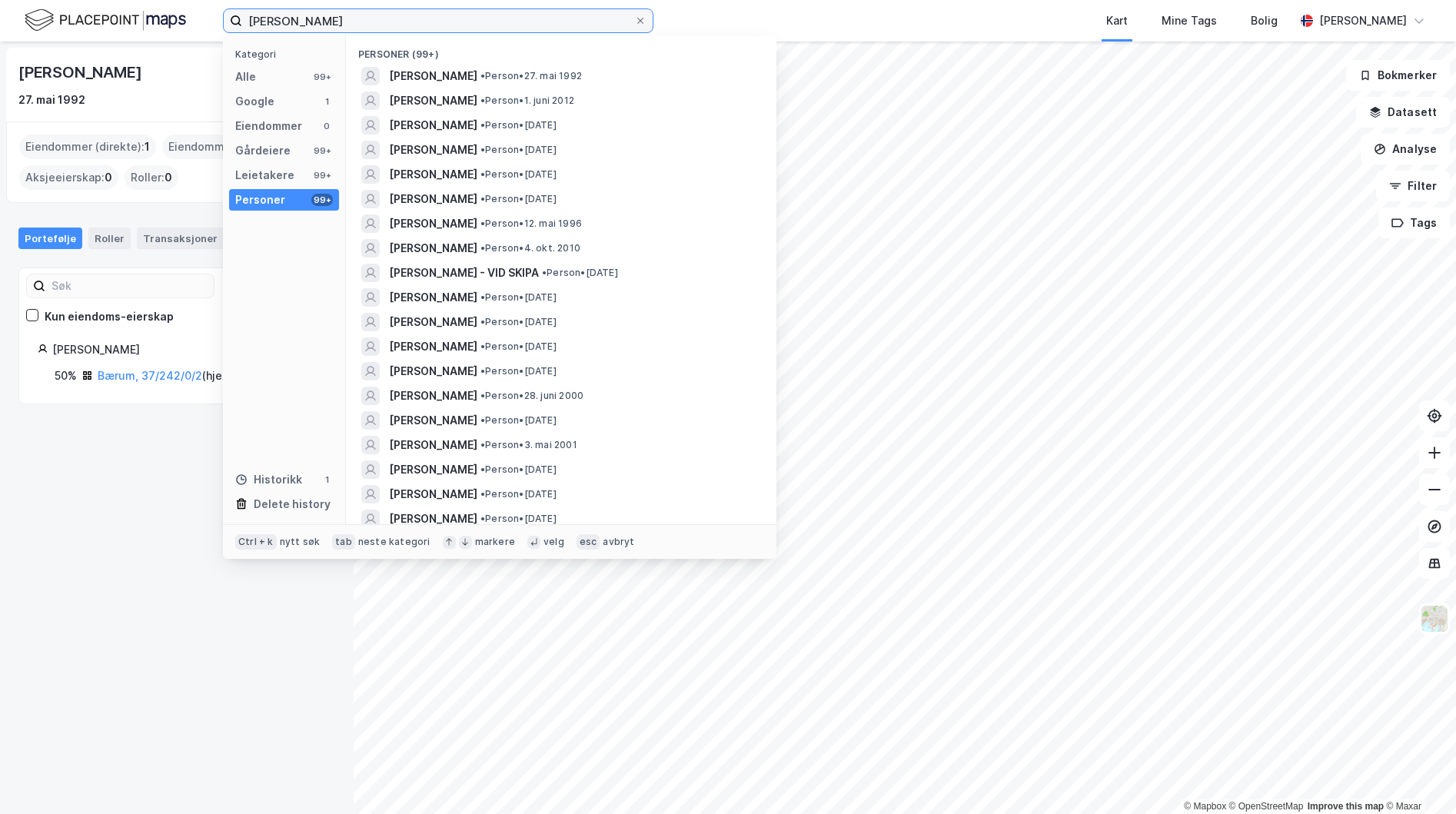
click at [393, 28] on input "[PERSON_NAME]" at bounding box center [438, 21] width 393 height 23
drag, startPoint x: 393, startPoint y: 28, endPoint x: 145, endPoint y: -62, distance: 263.8
click at [145, 0] on html "[PERSON_NAME] Kategori Alle 99+ Google 1 Eiendommer 0 Gårdeiere 99+ Leietakere …" at bounding box center [728, 407] width 1456 height 814
type input "[PERSON_NAME]"
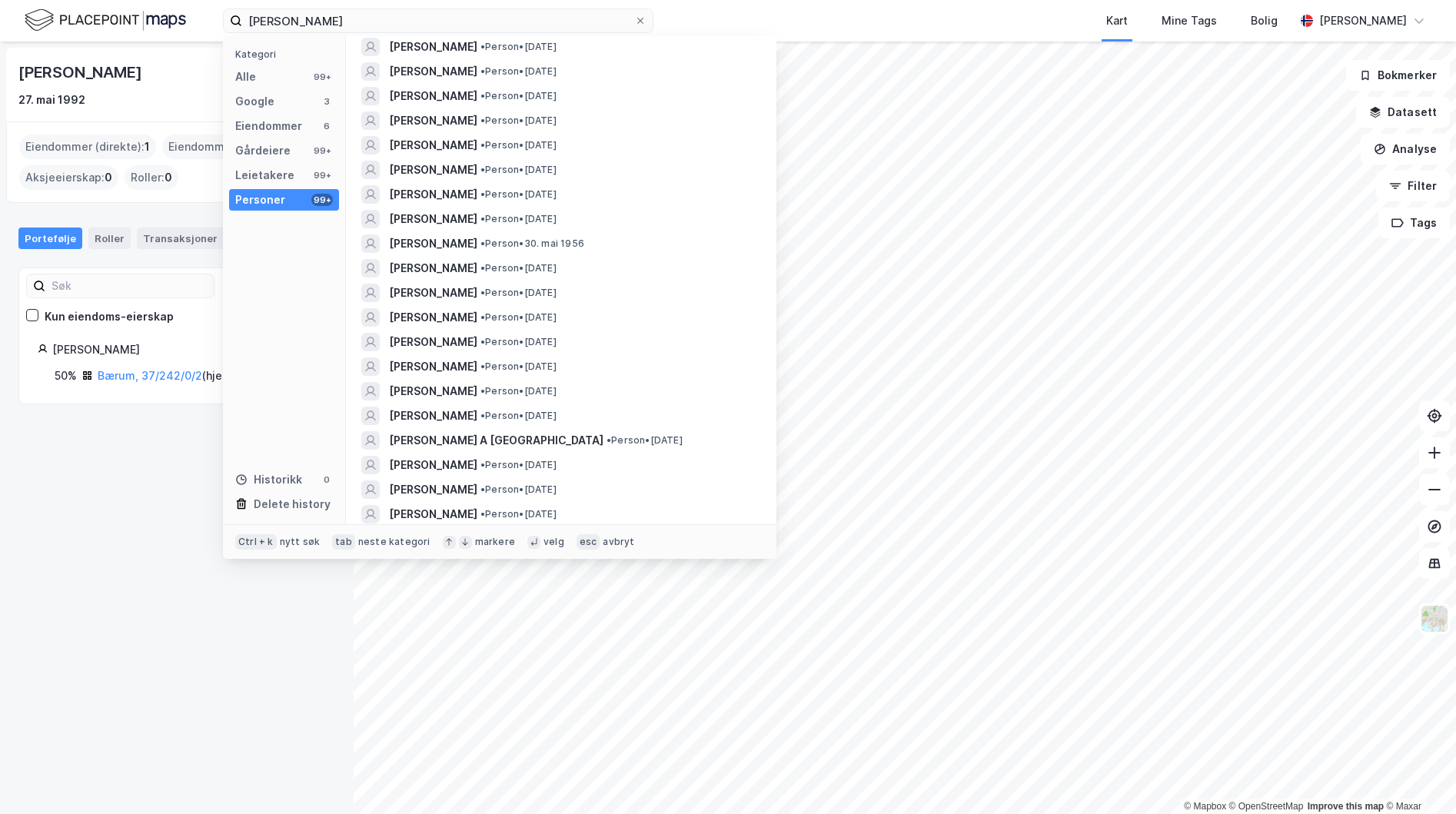
scroll to position [400, 0]
click at [515, 406] on div "[PERSON_NAME] • Person • [DATE]" at bounding box center [575, 414] width 373 height 18
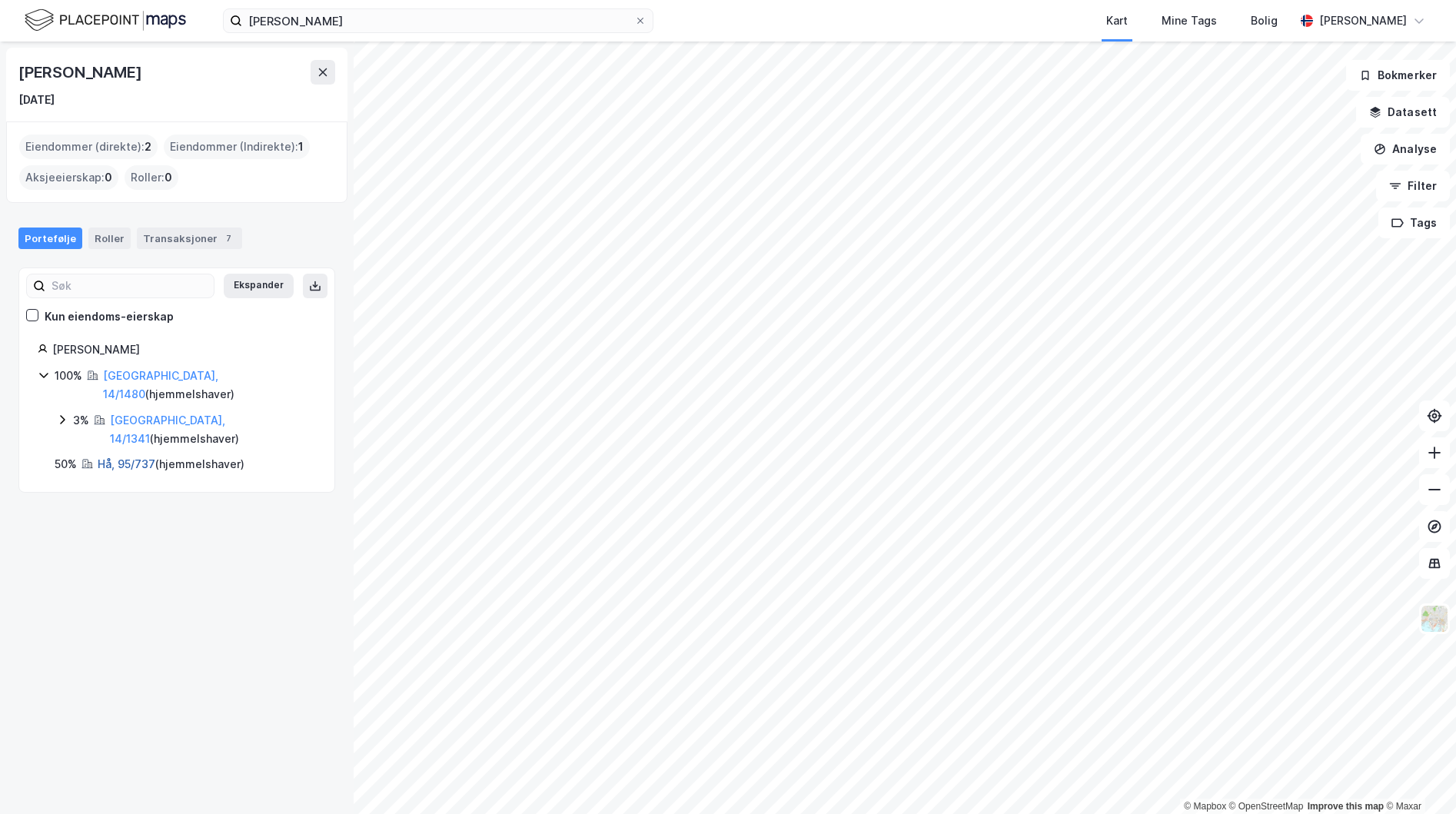
click at [112, 457] on link "Hå, 95/737" at bounding box center [126, 464] width 58 height 13
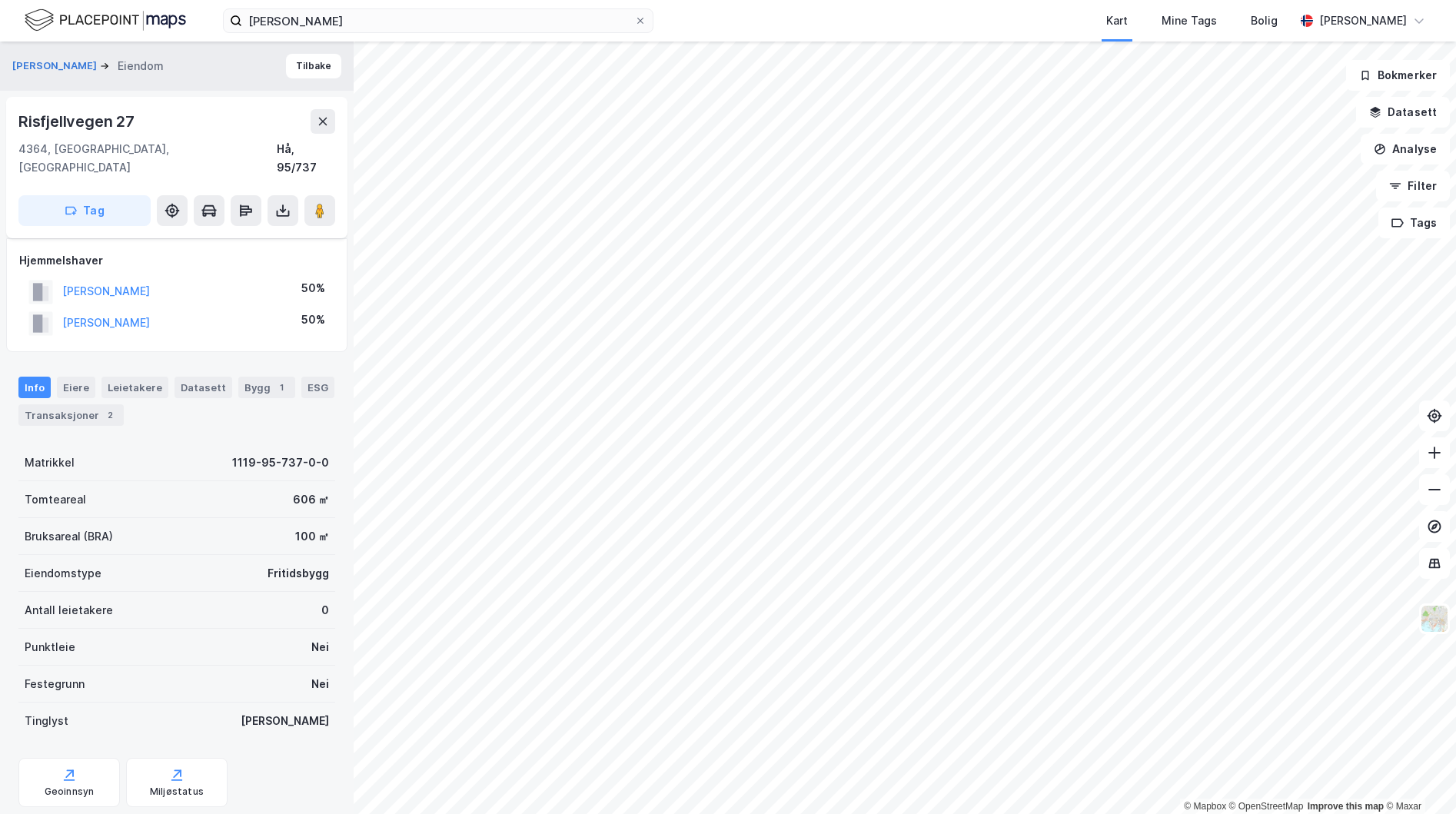
scroll to position [87, 0]
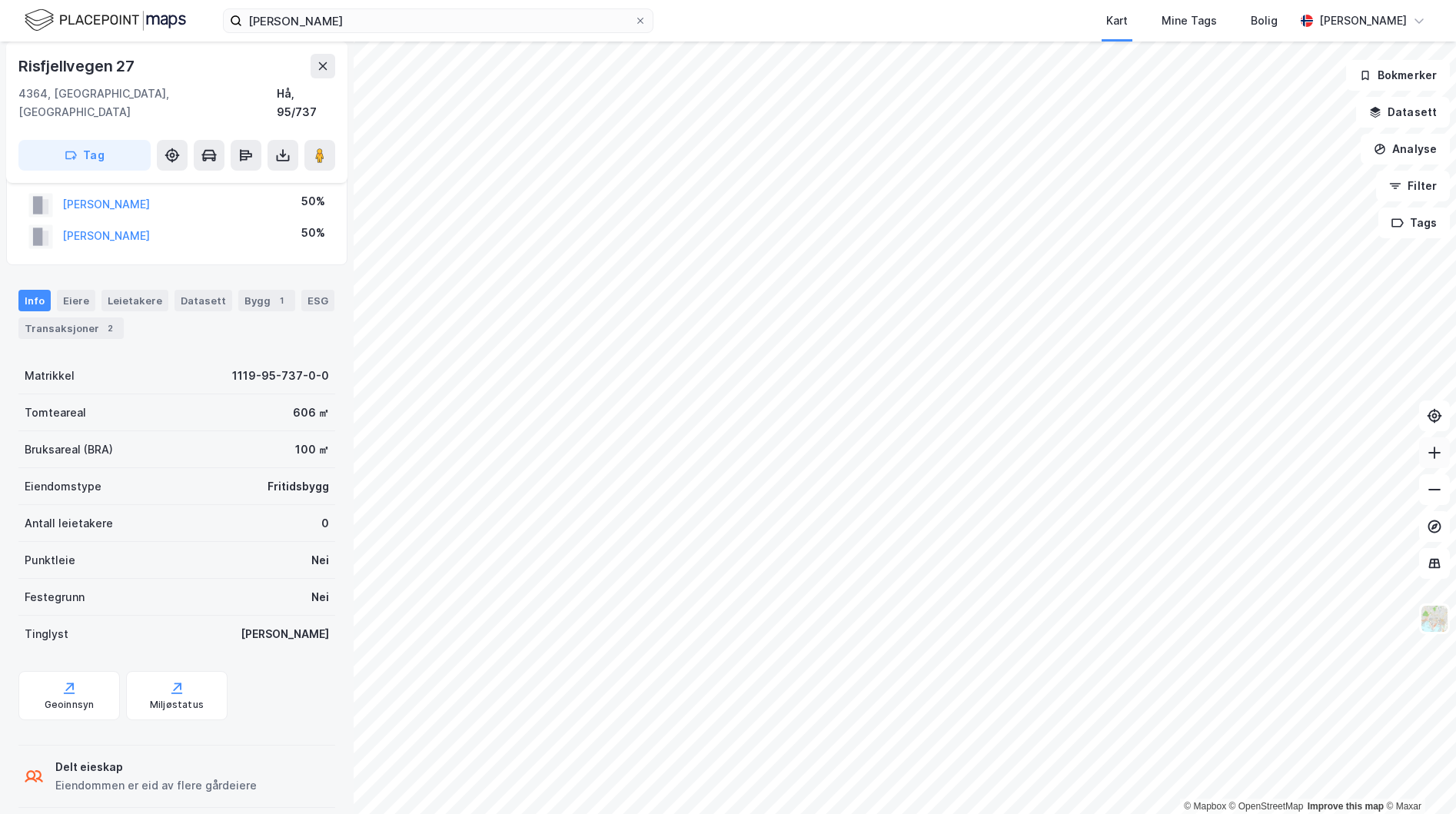
click at [1442, 452] on icon at bounding box center [1434, 452] width 15 height 15
click at [84, 317] on div "Transaksjoner 2" at bounding box center [71, 328] width 105 height 22
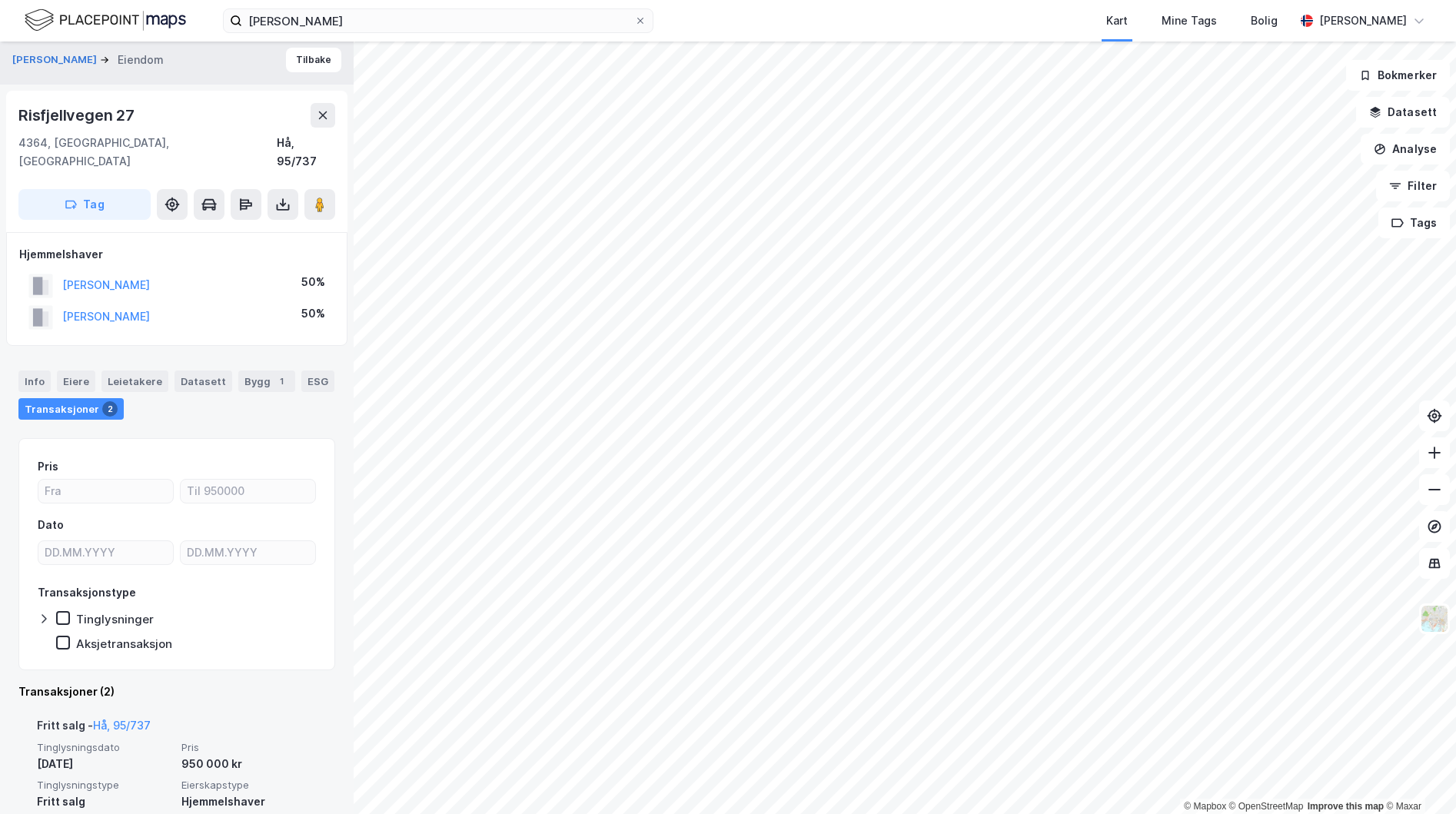
scroll to position [73, 0]
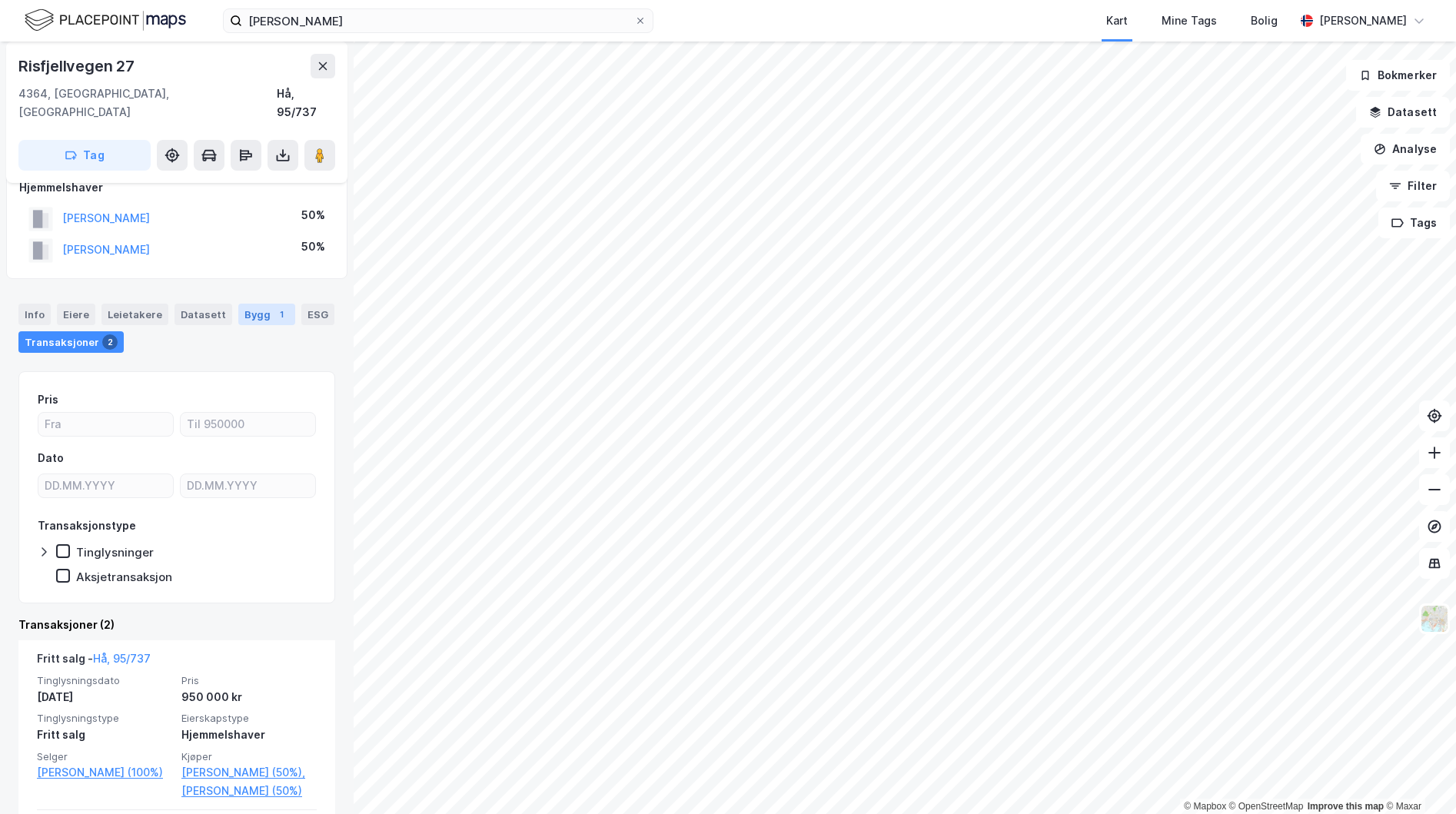
click at [245, 303] on div "Bygg 1" at bounding box center [267, 314] width 57 height 22
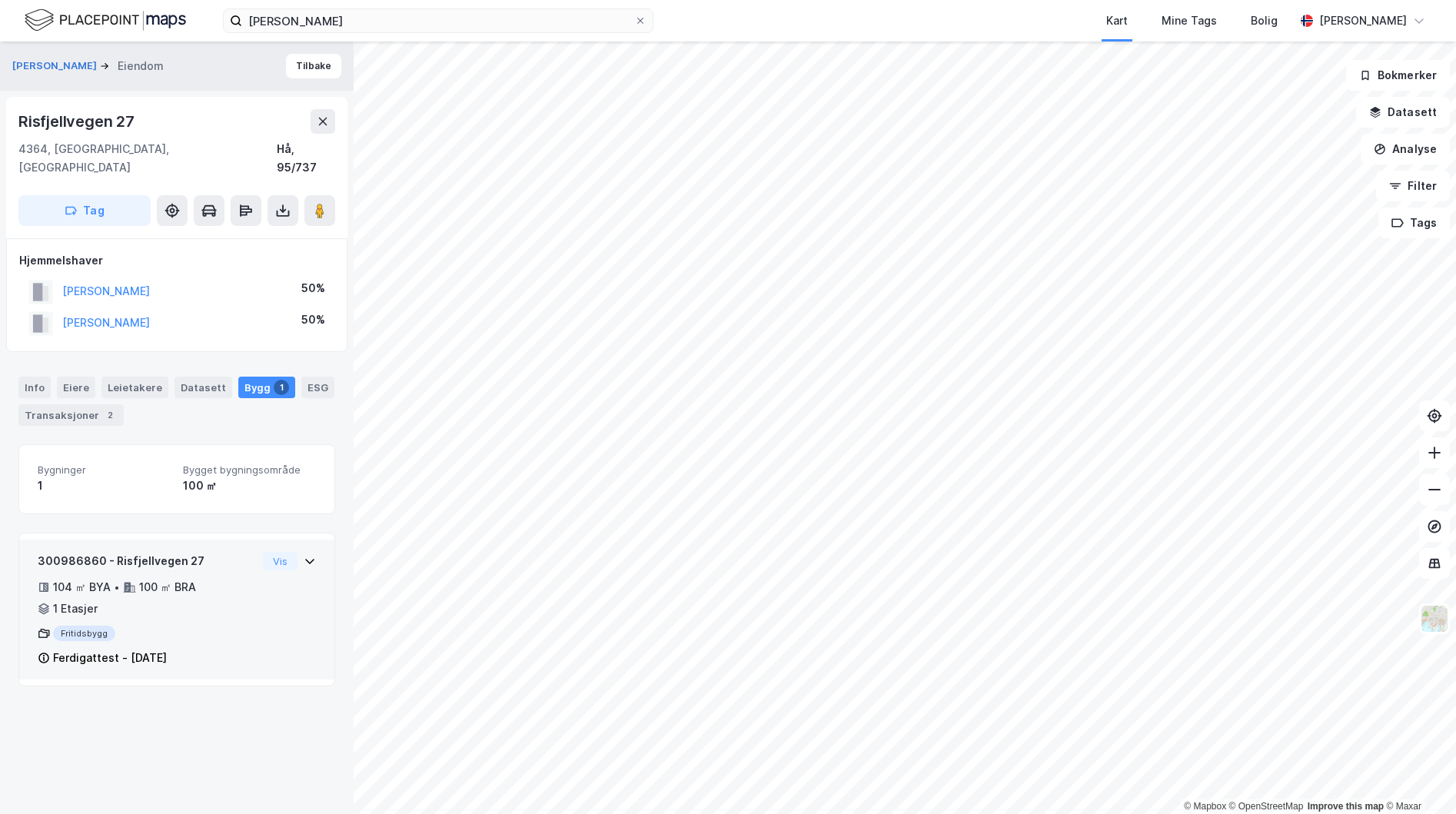
click at [303, 555] on icon at bounding box center [309, 561] width 13 height 12
click at [116, 377] on div "Leietakere" at bounding box center [135, 387] width 67 height 22
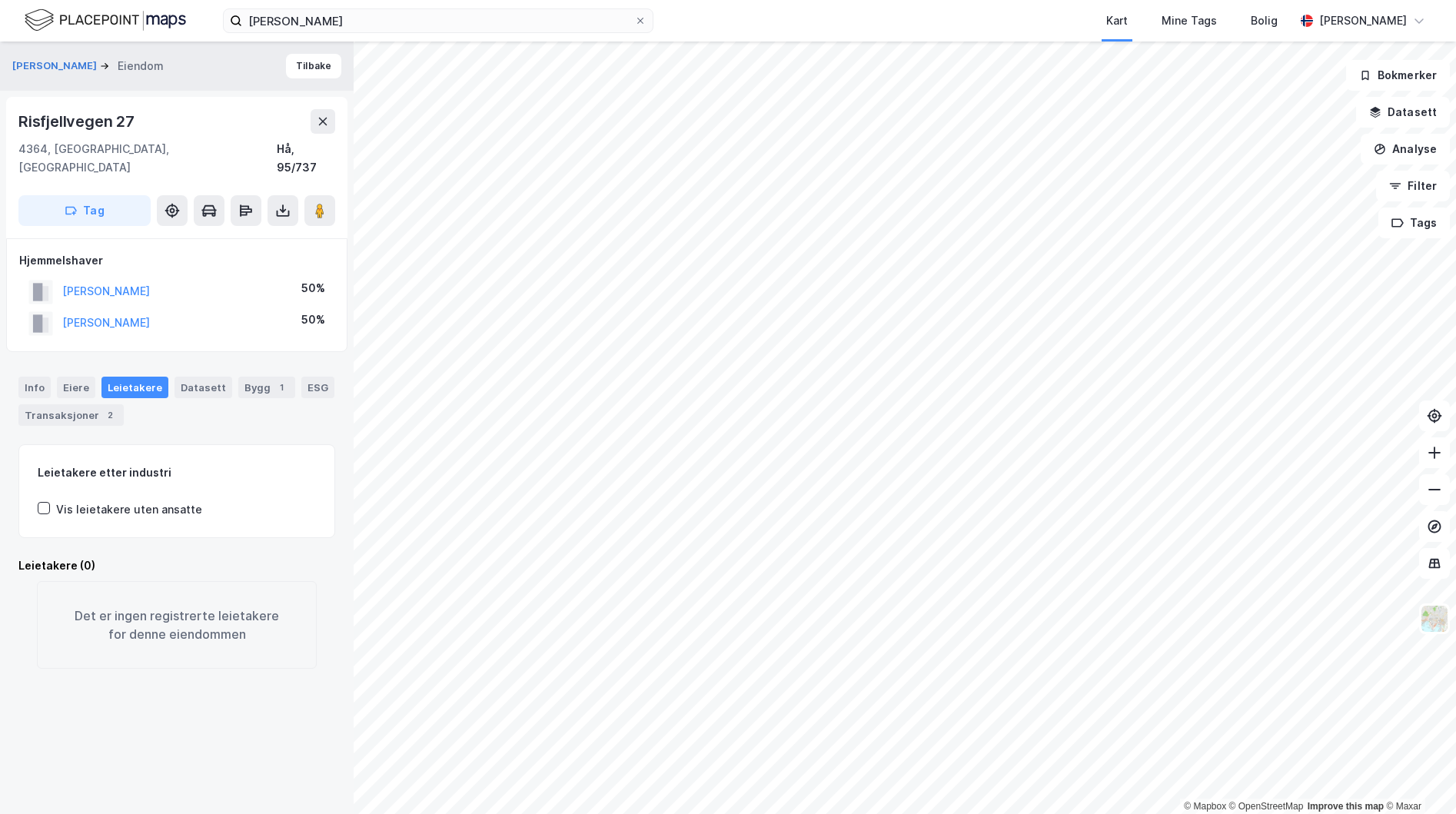
click at [95, 377] on div "Info [PERSON_NAME] Datasett Bygg 1 ESG Transaksjoner 2" at bounding box center [177, 401] width 317 height 49
click at [77, 377] on div "Eiere" at bounding box center [76, 387] width 38 height 22
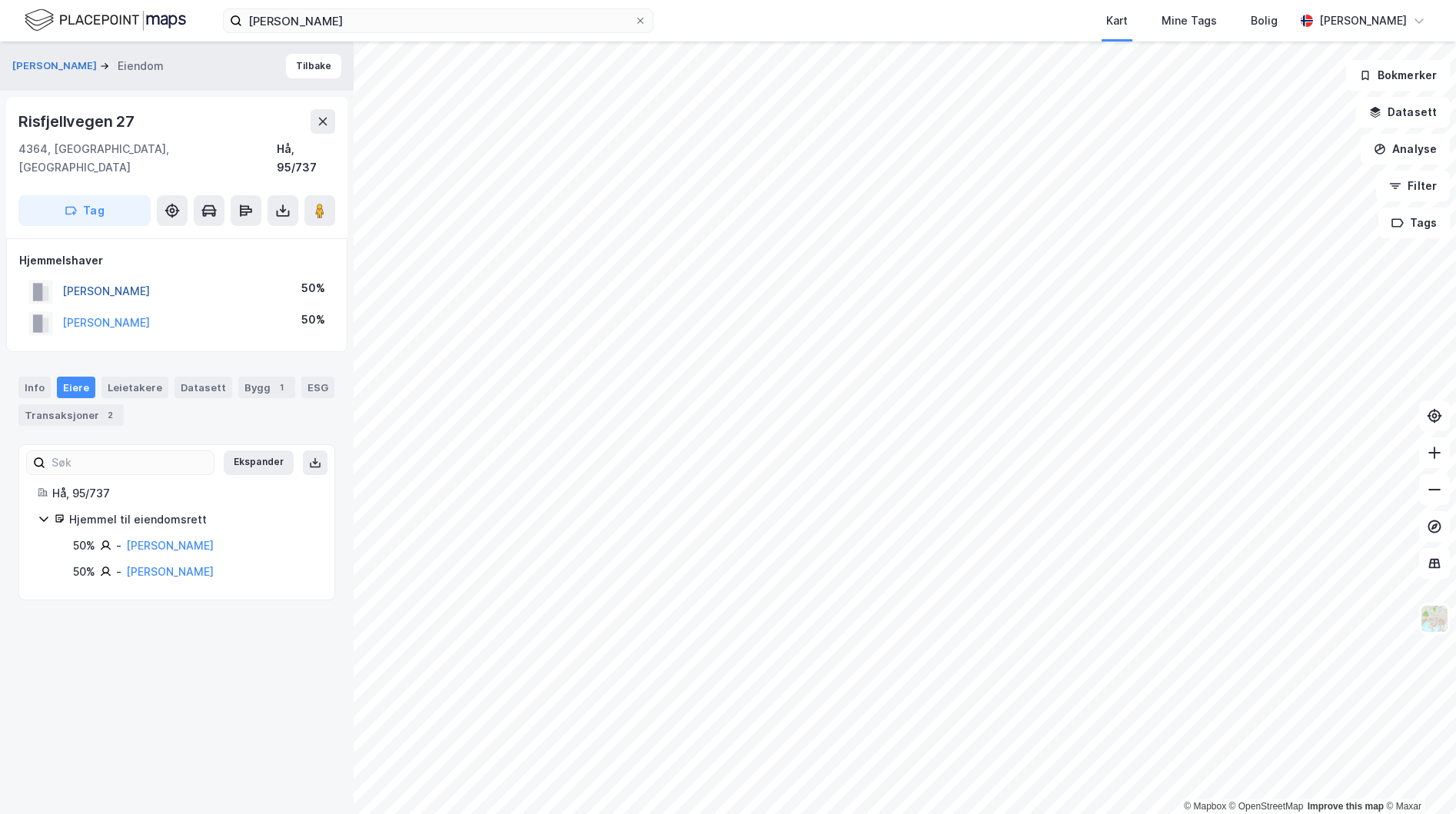
click at [0, 0] on button "[PERSON_NAME]" at bounding box center [0, 0] width 0 height 0
